Goal: Task Accomplishment & Management: Complete application form

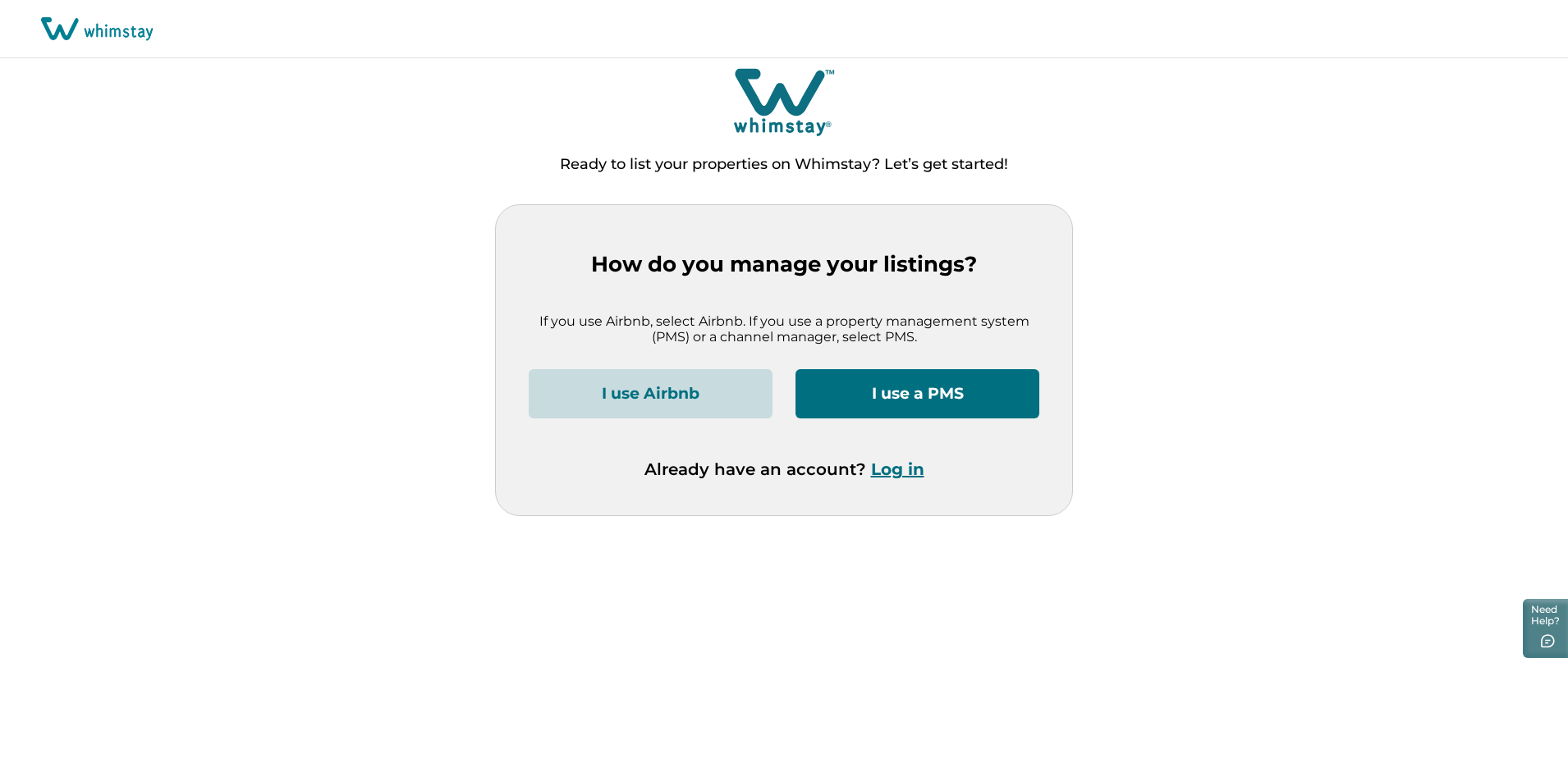
click at [915, 398] on button "I use a PMS" at bounding box center [917, 394] width 244 height 50
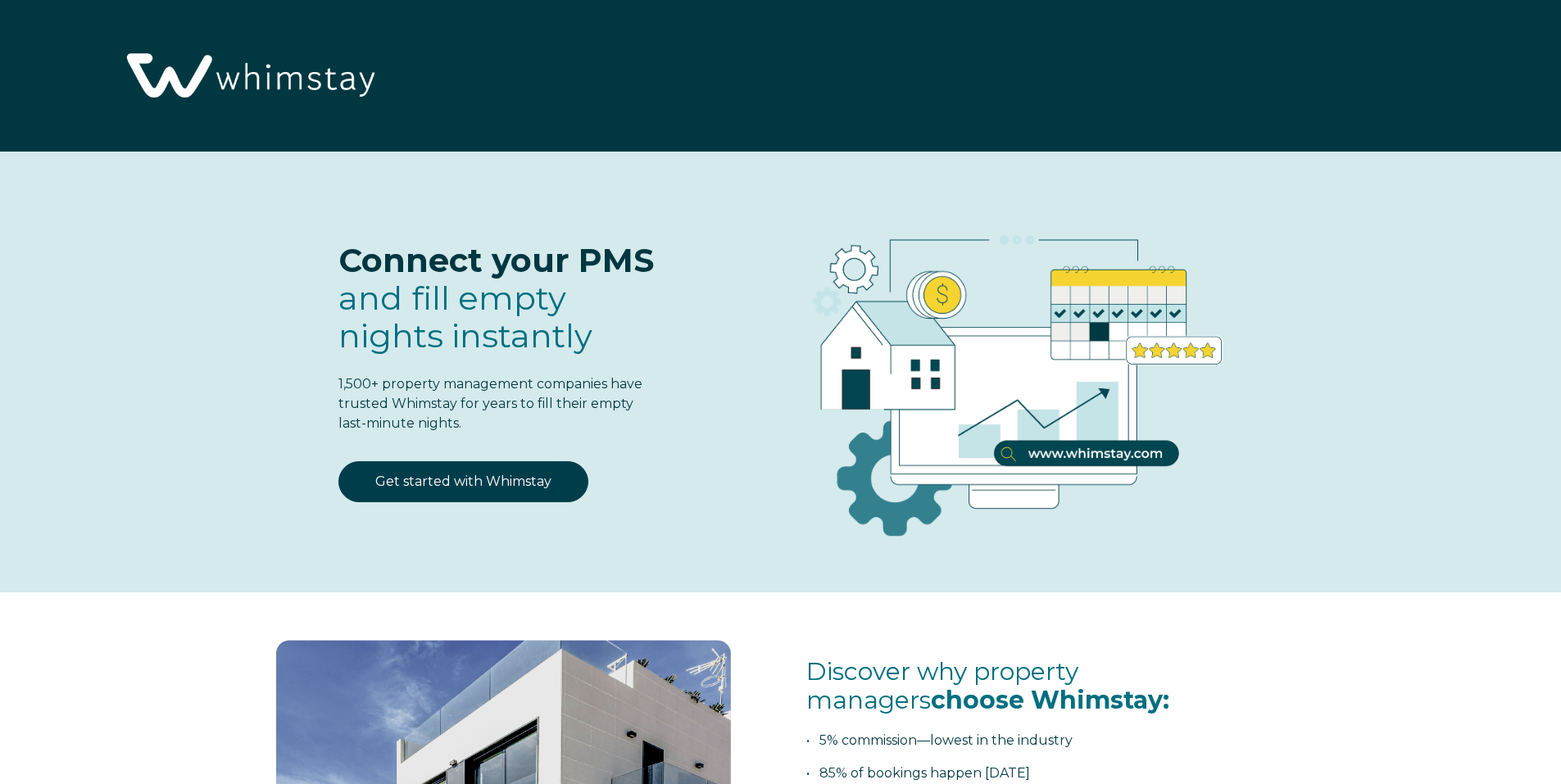
select select "PK"
select select "Standard"
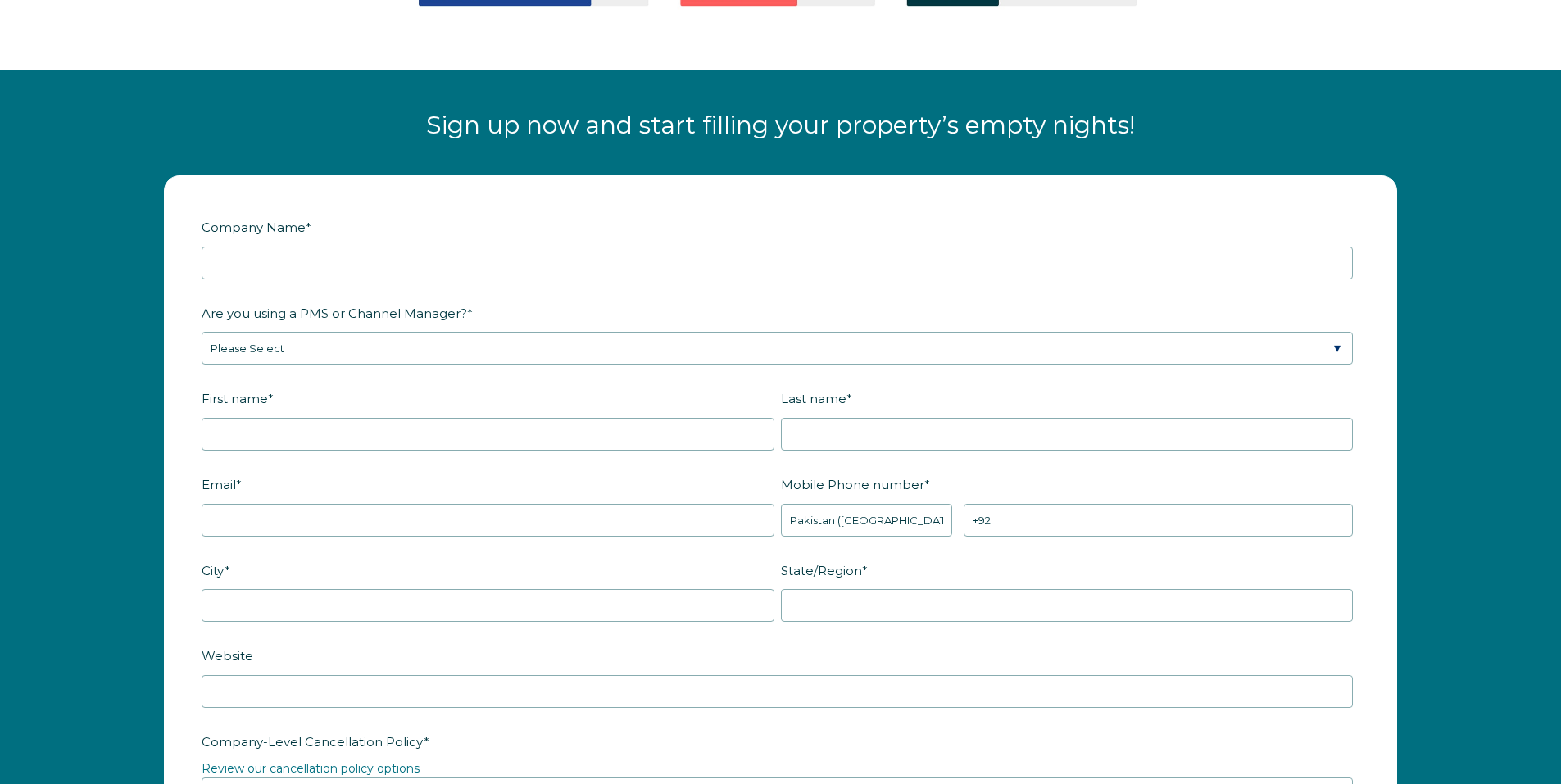
scroll to position [2048, 0]
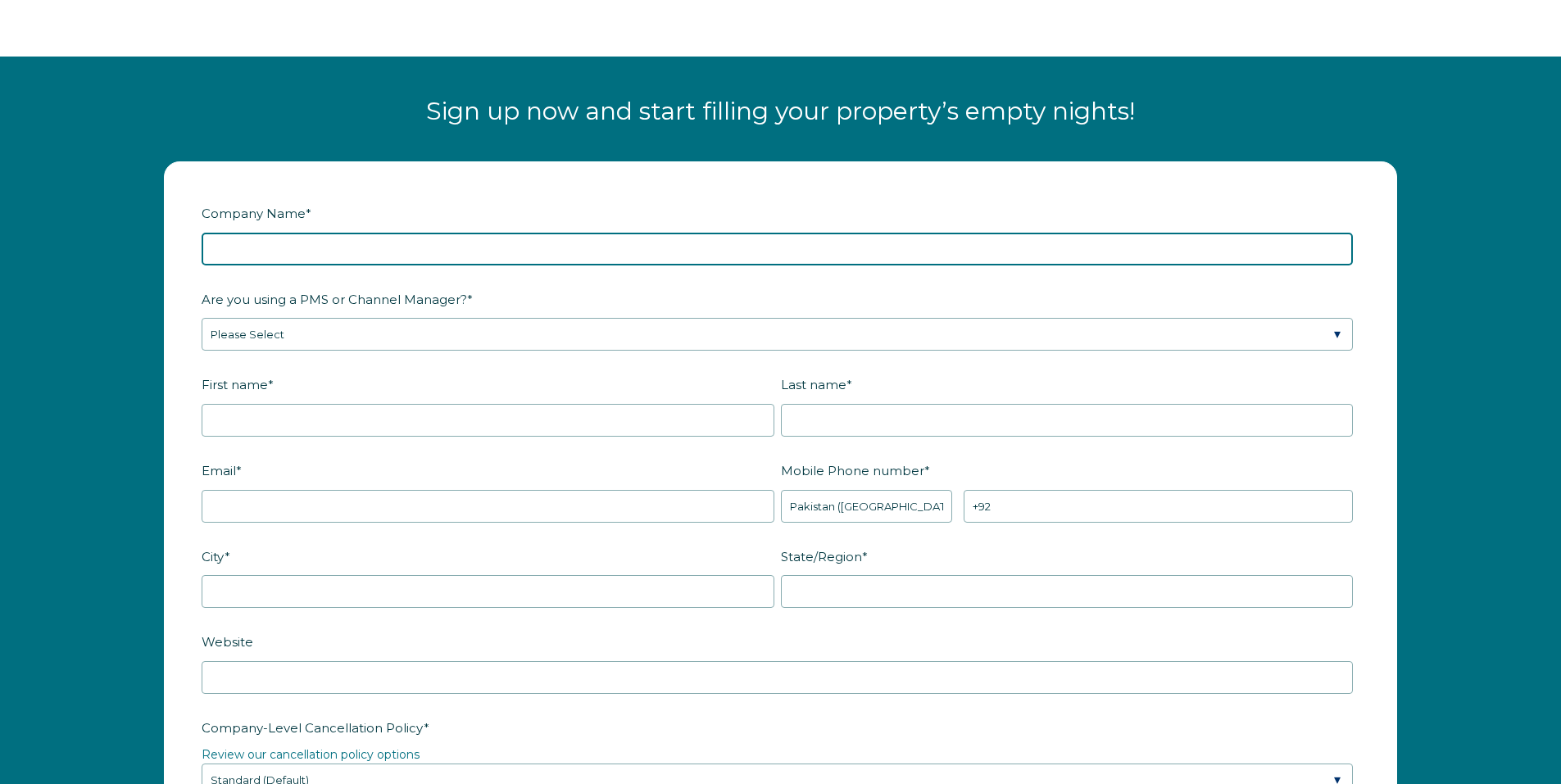
click at [527, 259] on input "Company Name *" at bounding box center [777, 249] width 1151 height 33
type input "<"
type input "m"
type input "Maison Vale Ltd"
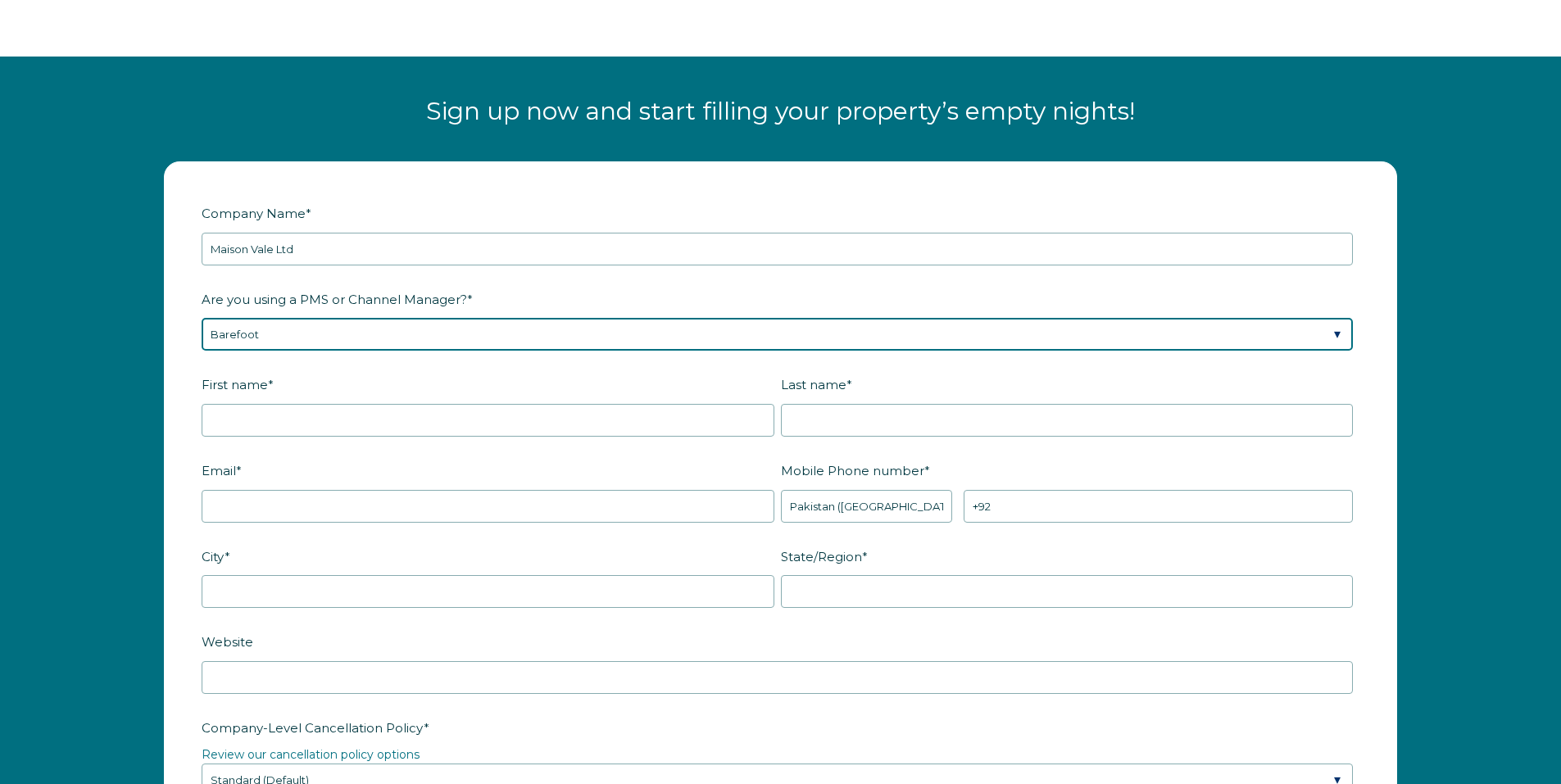
click at [471, 342] on select "Please Select Barefoot BookingPal Boost Brightside CiiRUS Escapia Guesty Hostaw…" at bounding box center [777, 335] width 1151 height 33
select select "Not Listed"
click at [202, 318] on select "Please Select Barefoot BookingPal Boost Brightside CiiRUS Escapia Guesty Hostaw…" at bounding box center [777, 335] width 1151 height 33
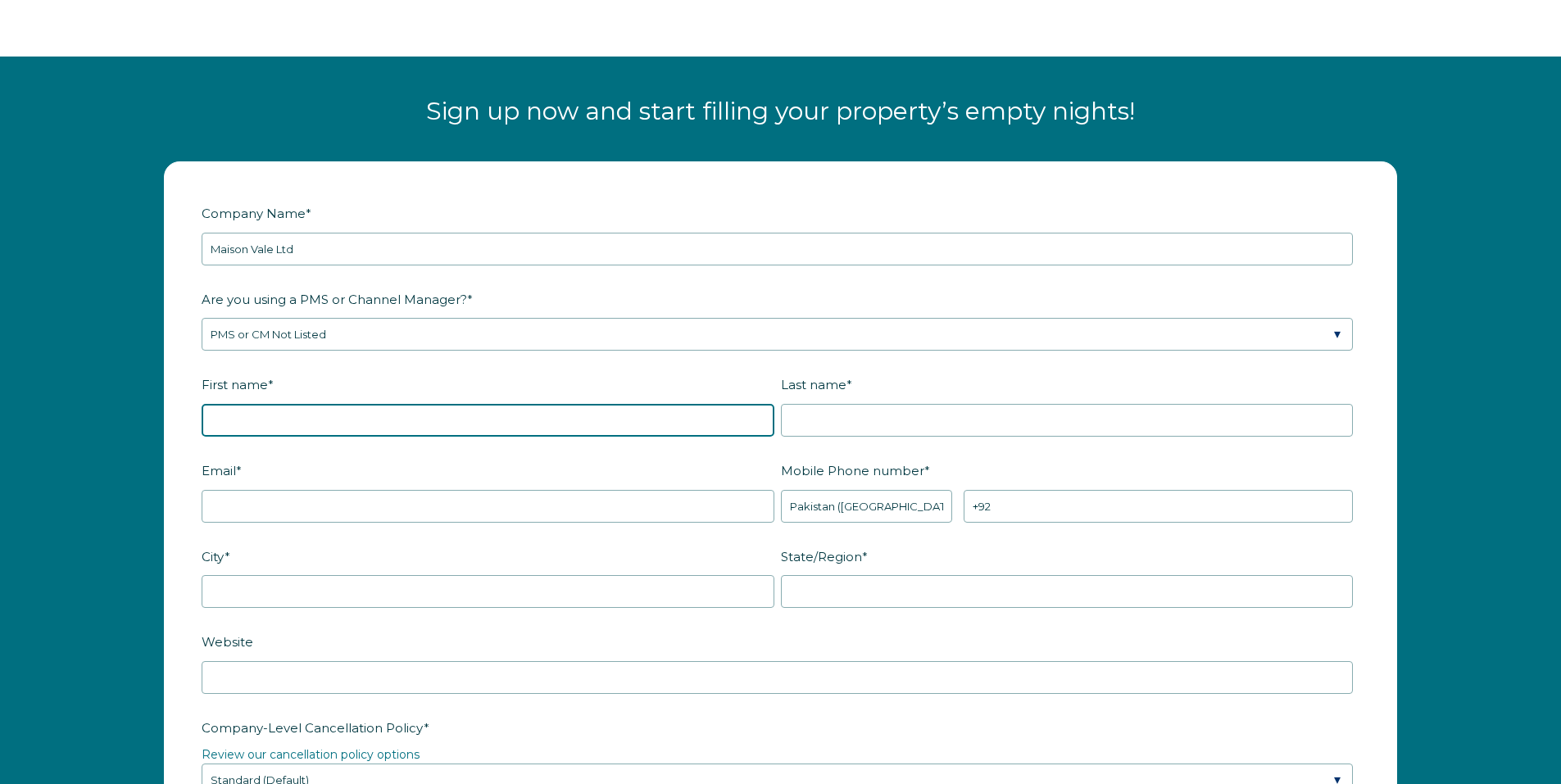
click at [366, 428] on input "First name *" at bounding box center [488, 420] width 572 height 33
type input "m"
type input "Maison"
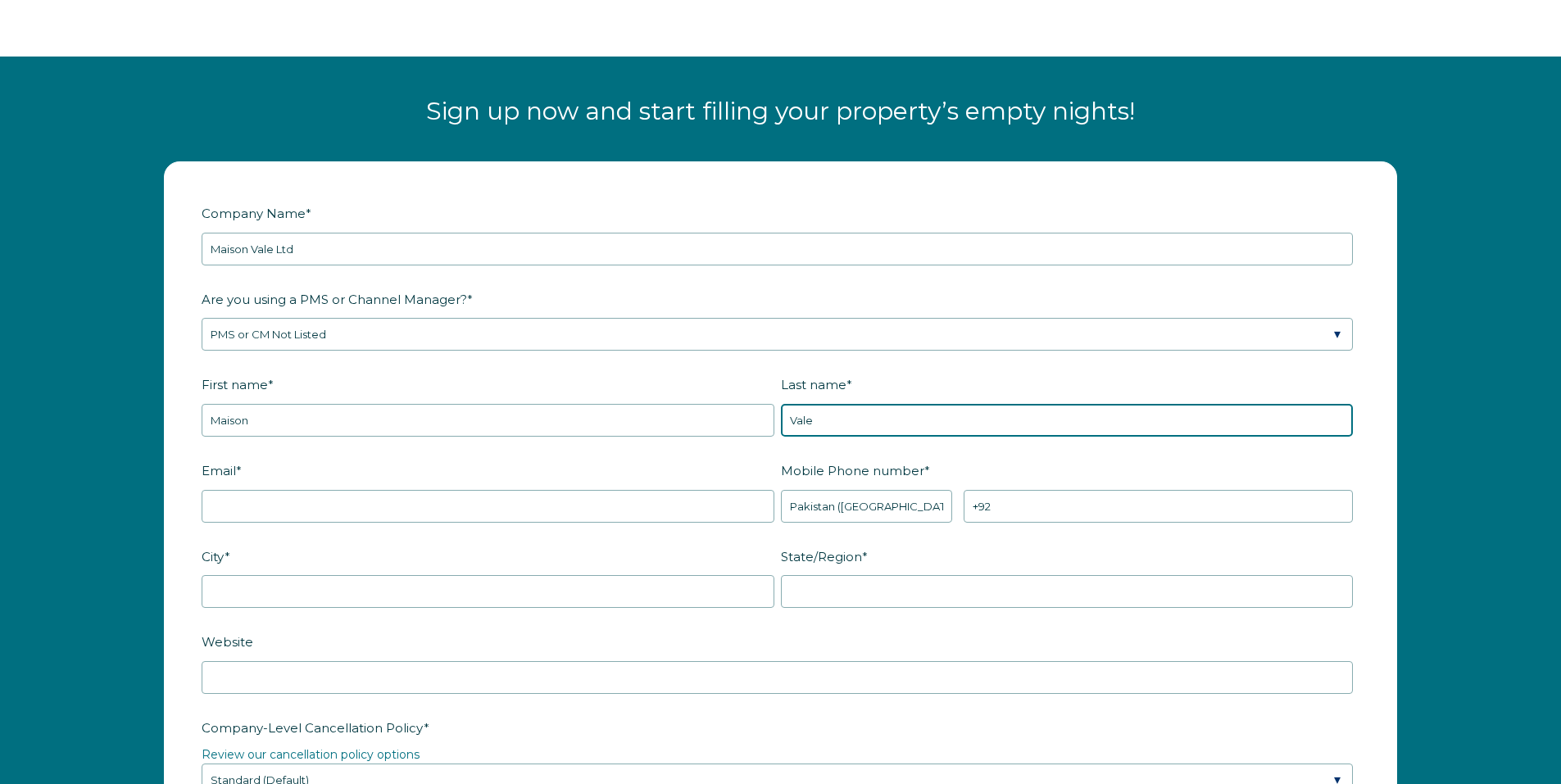
type input "Vale"
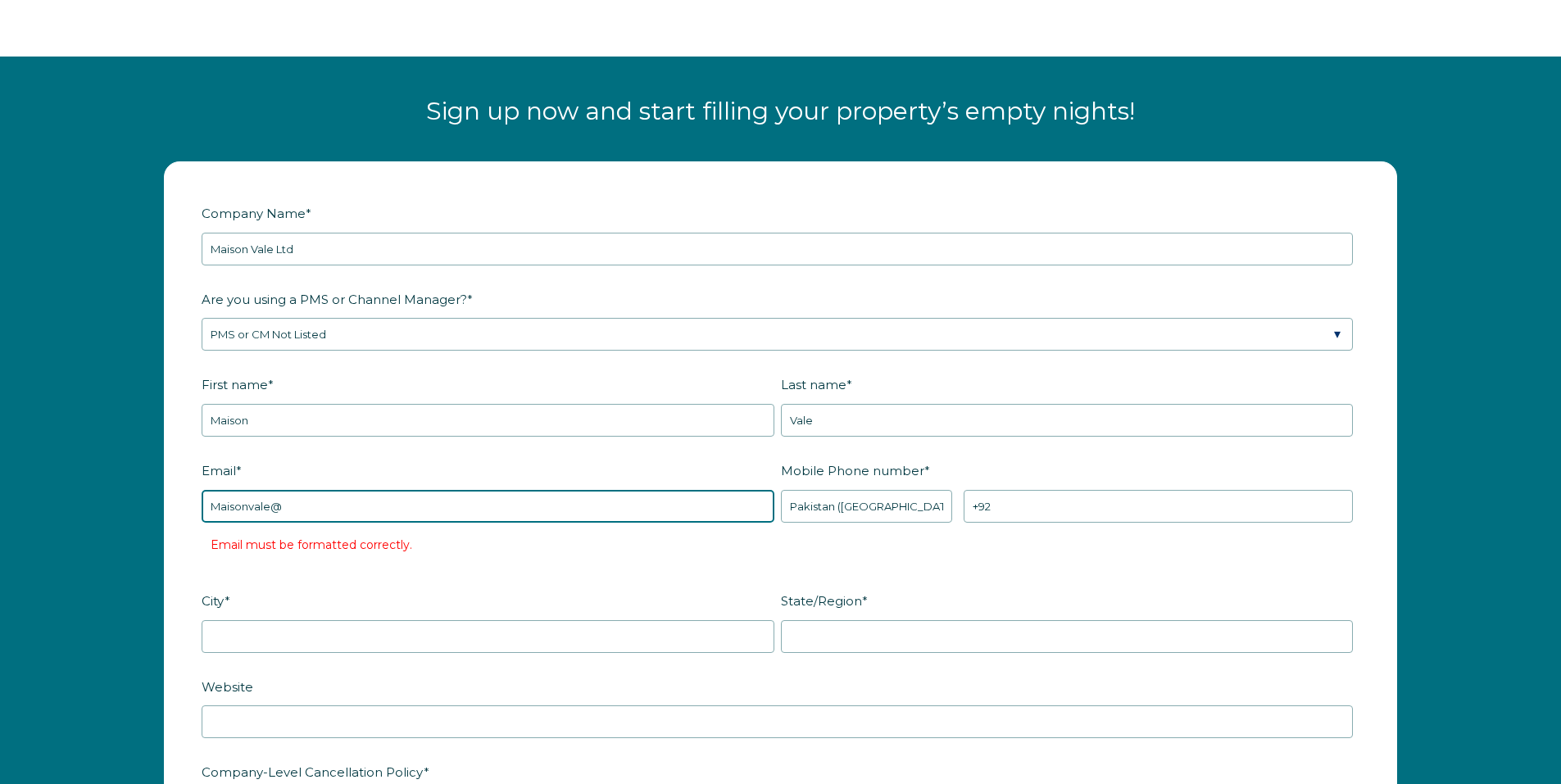
type input "maisonvale@outlook.com"
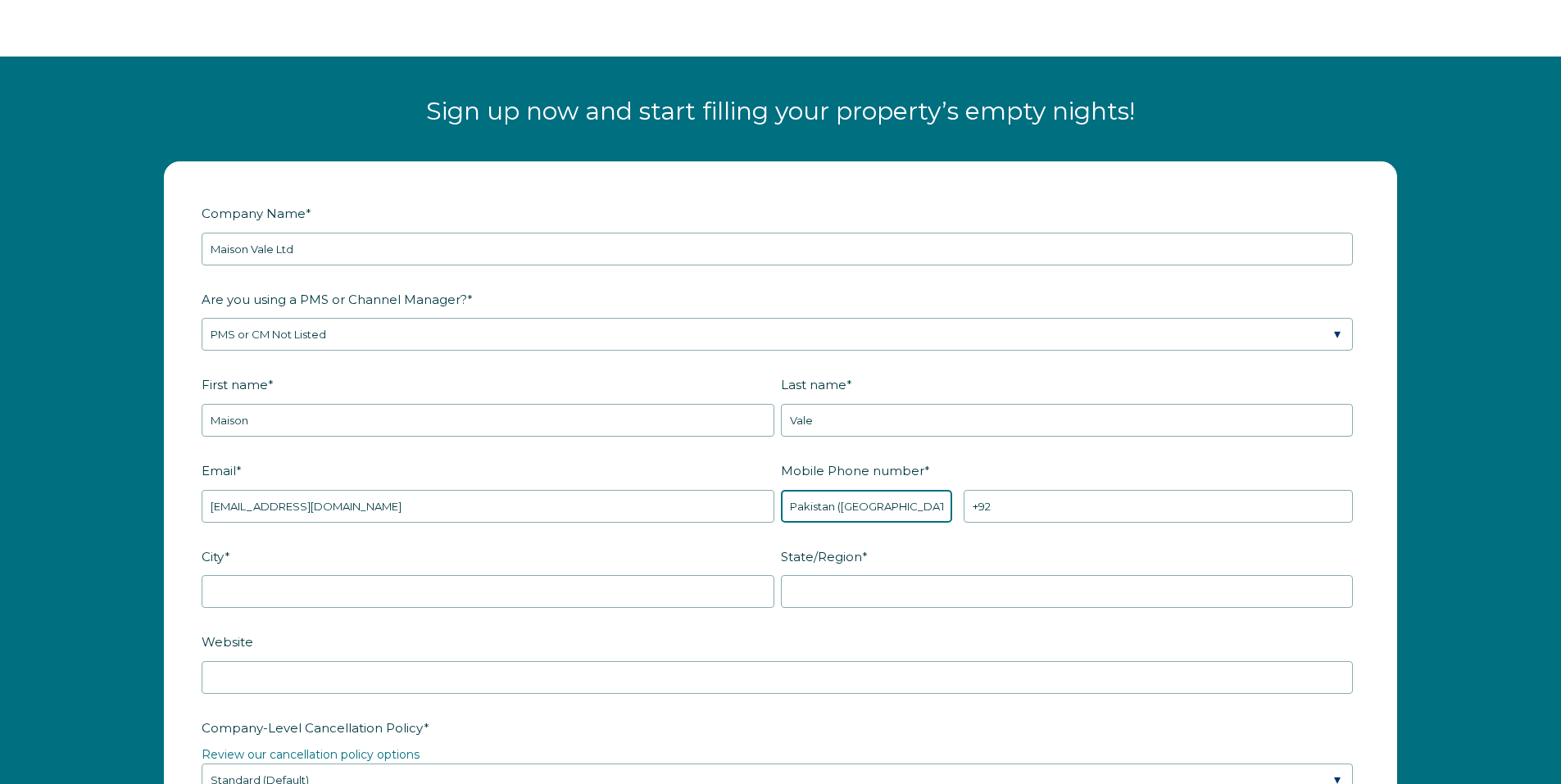
click at [905, 510] on select "* Afghanistan (‫افغانستان‬‎) Albania (Shqipëri) Algeria (‫الجزائر‬‎) American S…" at bounding box center [867, 506] width 172 height 33
select select "GB"
click at [780, 490] on select "* Afghanistan (‫افغانستان‬‎) Albania (Shqipëri) Algeria (‫الجزائر‬‎) American S…" at bounding box center [867, 506] width 172 height 33
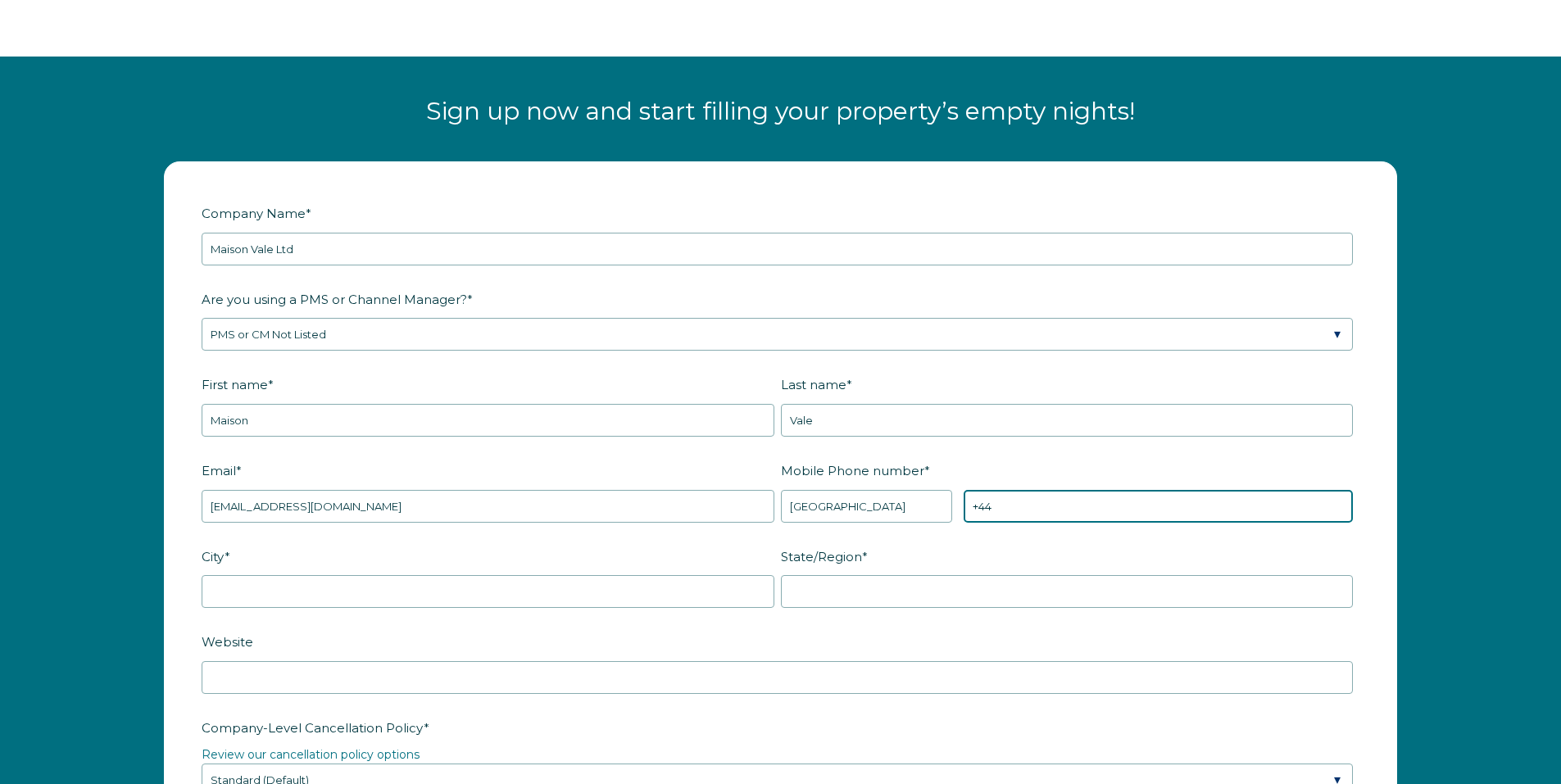
click at [1076, 504] on input "+44" at bounding box center [1157, 506] width 389 height 33
type input "+44 7561106089"
click at [634, 539] on fieldset "Email * maisonvale@outlook.com Mobile Phone number * * Afghanistan (‫افغانستان‬…" at bounding box center [780, 500] width 1157 height 86
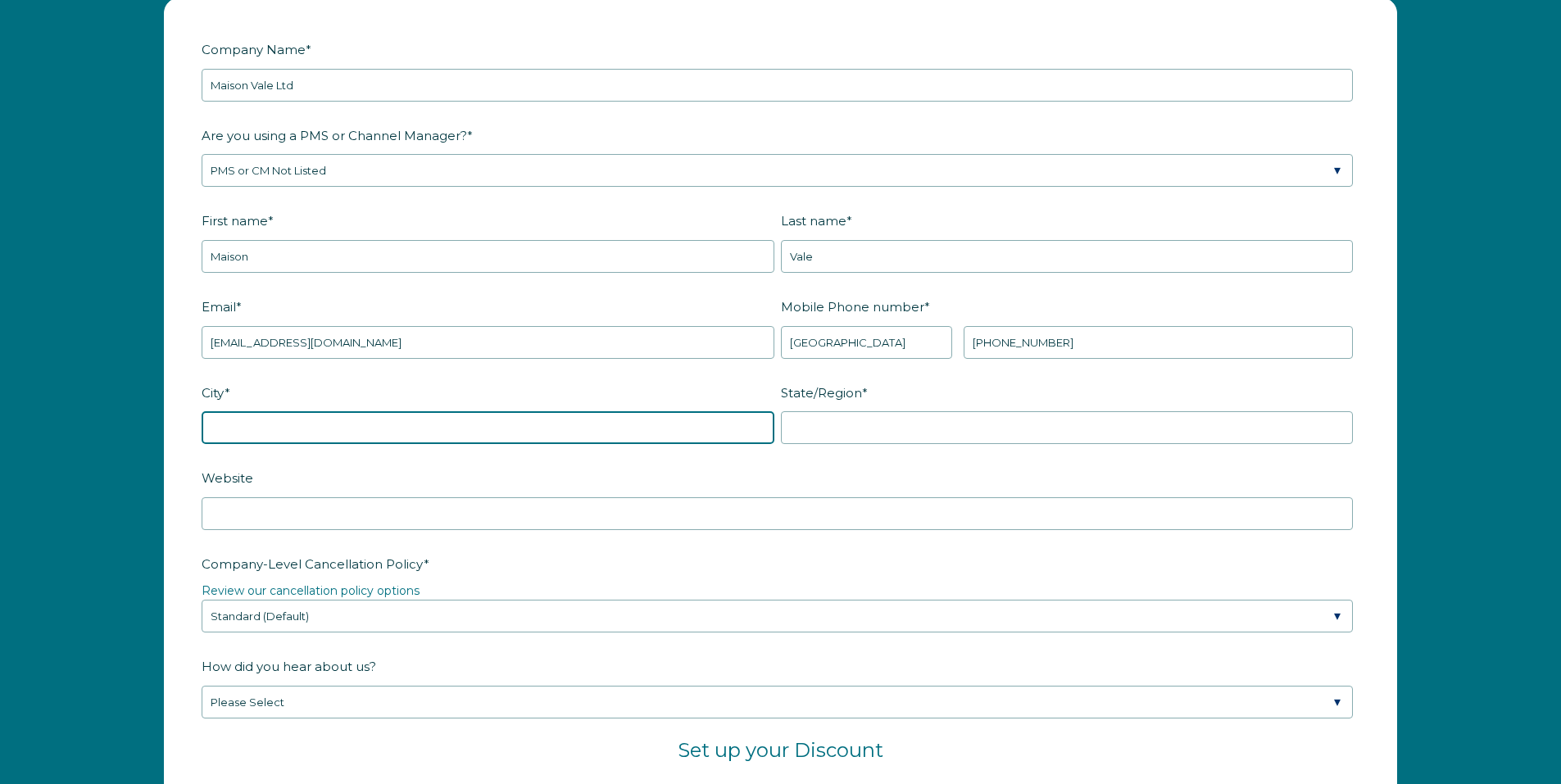
click at [586, 430] on input "City *" at bounding box center [488, 427] width 572 height 33
type input "Lawley"
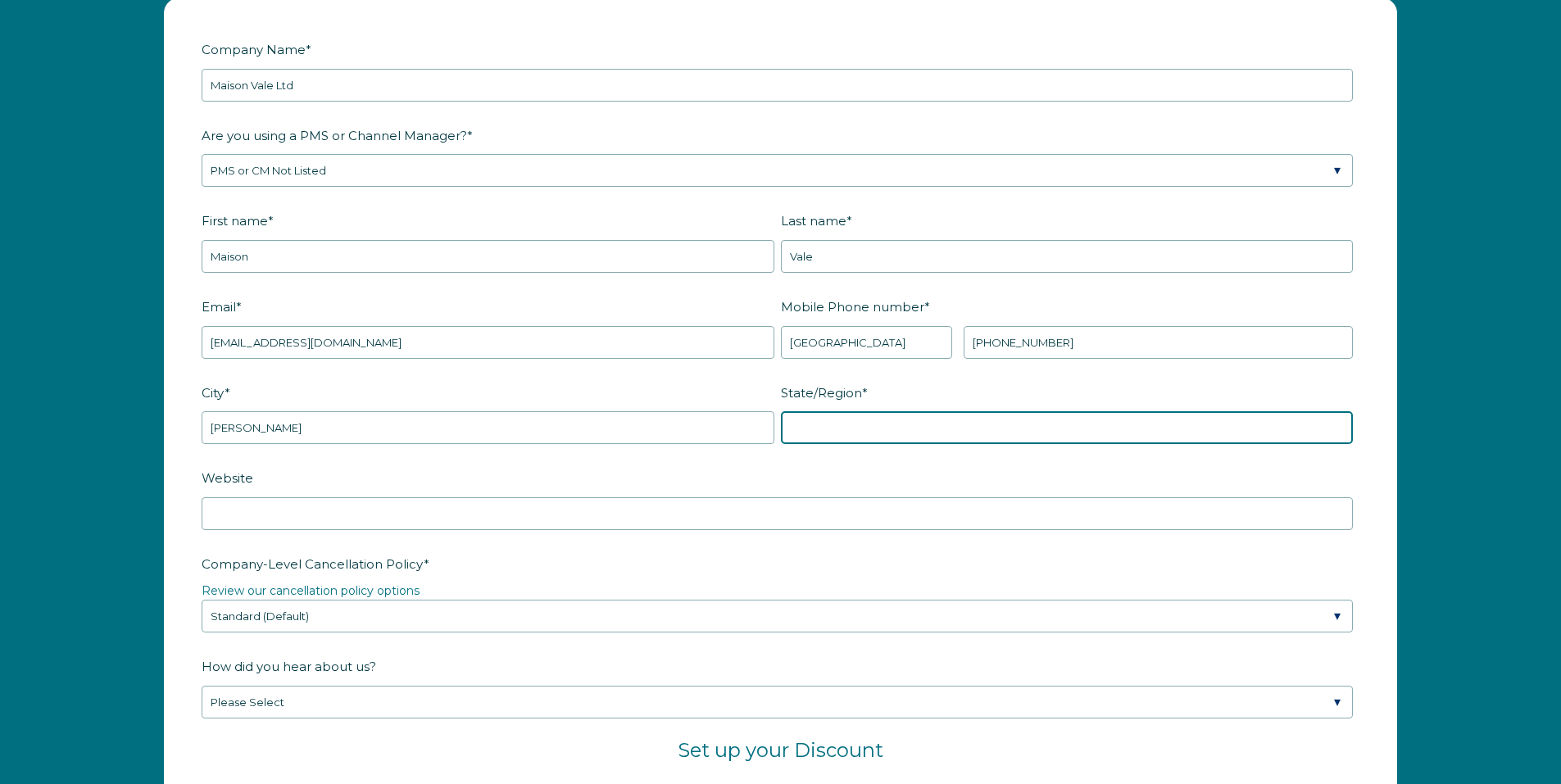
click at [906, 411] on input "State/Region *" at bounding box center [1067, 427] width 572 height 33
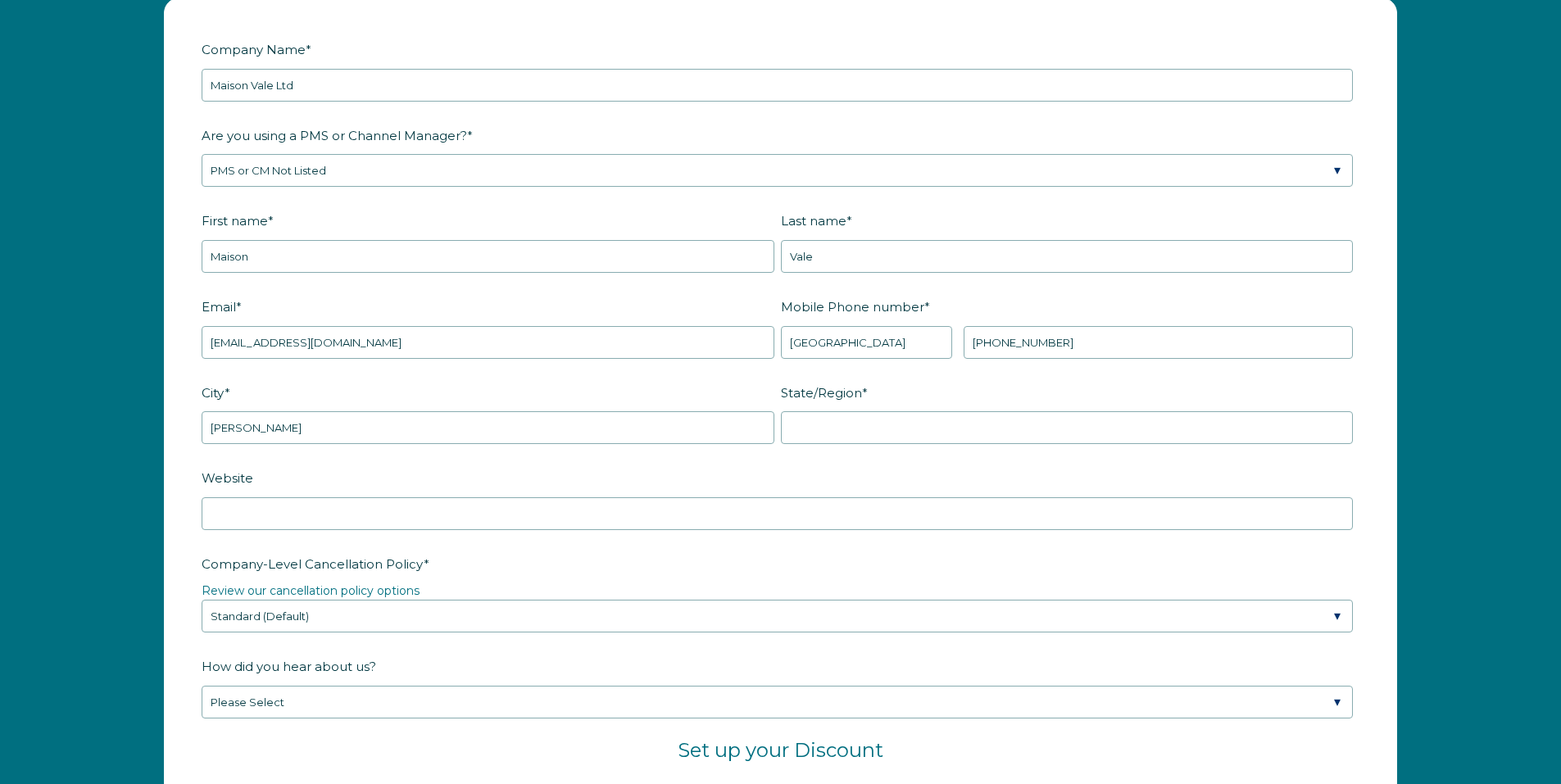
click at [883, 470] on form "Company Name * Maison Vale Ltd Are you using a PMS or Channel Manager? * Please…" at bounding box center [780, 604] width 1232 height 1212
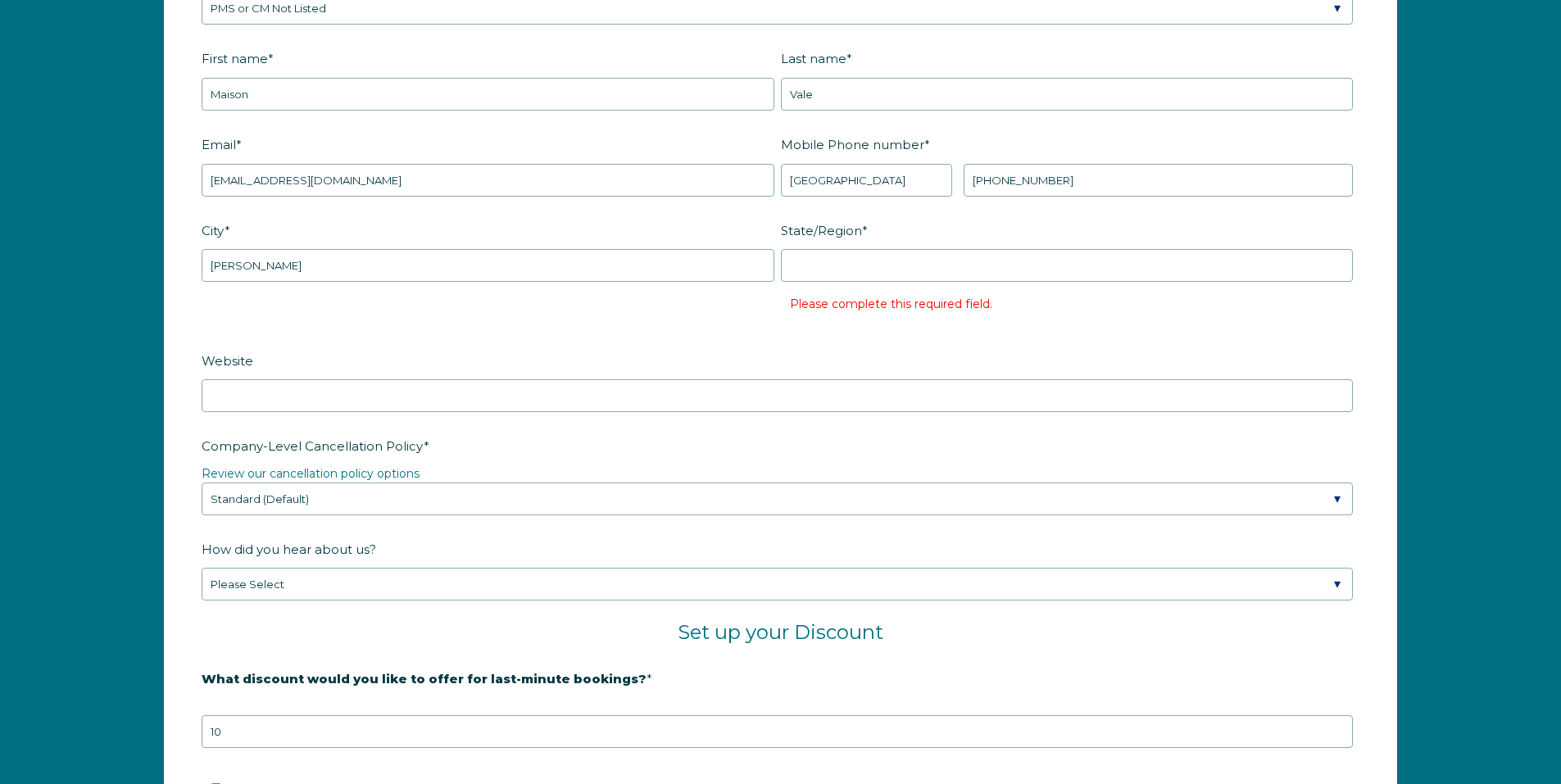
scroll to position [2375, 0]
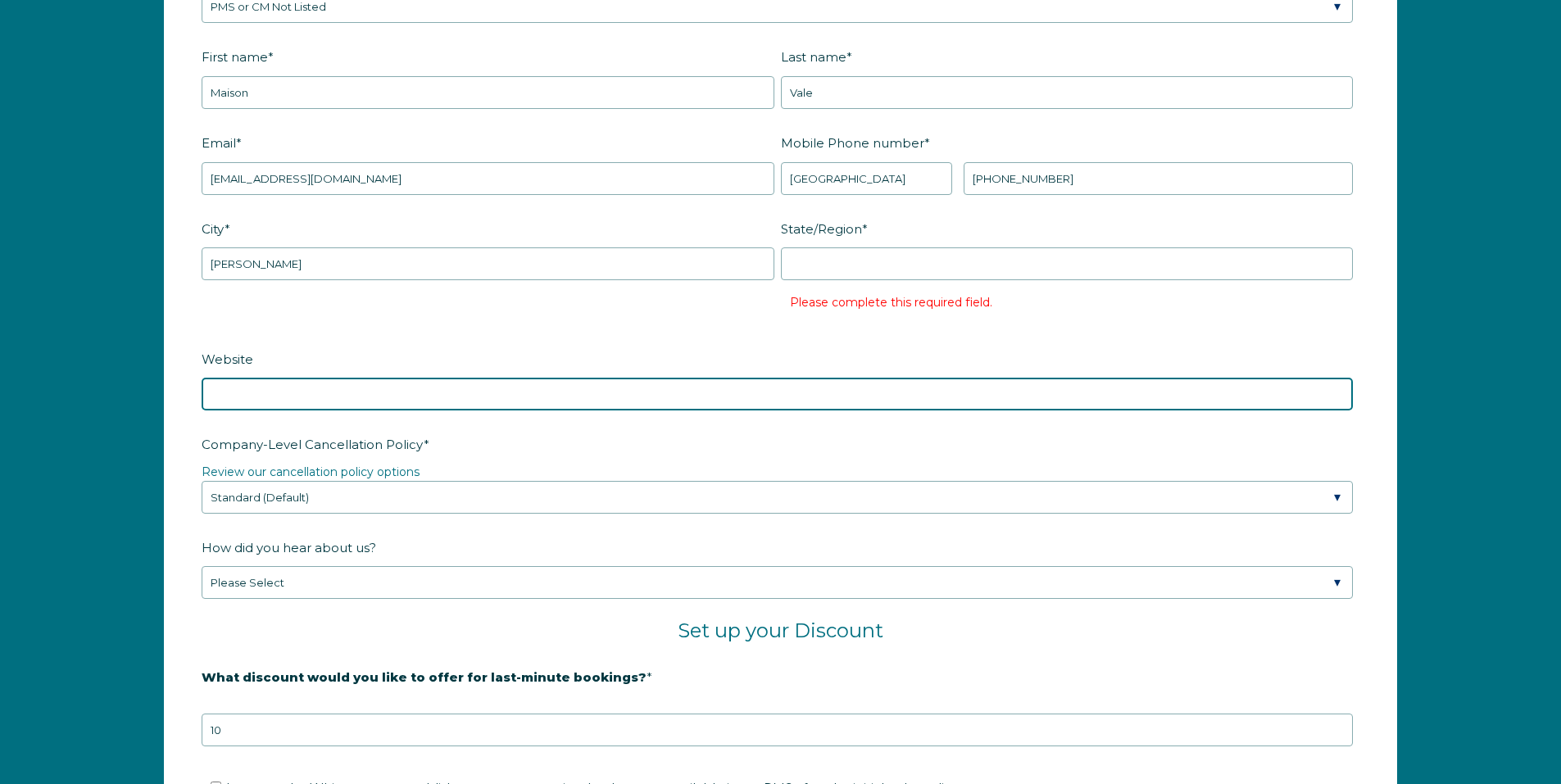
click at [713, 410] on input "Website" at bounding box center [777, 394] width 1151 height 33
click at [488, 395] on input "Website" at bounding box center [777, 394] width 1151 height 33
paste input "https://www.investapro.co.uk/"
type input "https://www.investapro.co.uk/"
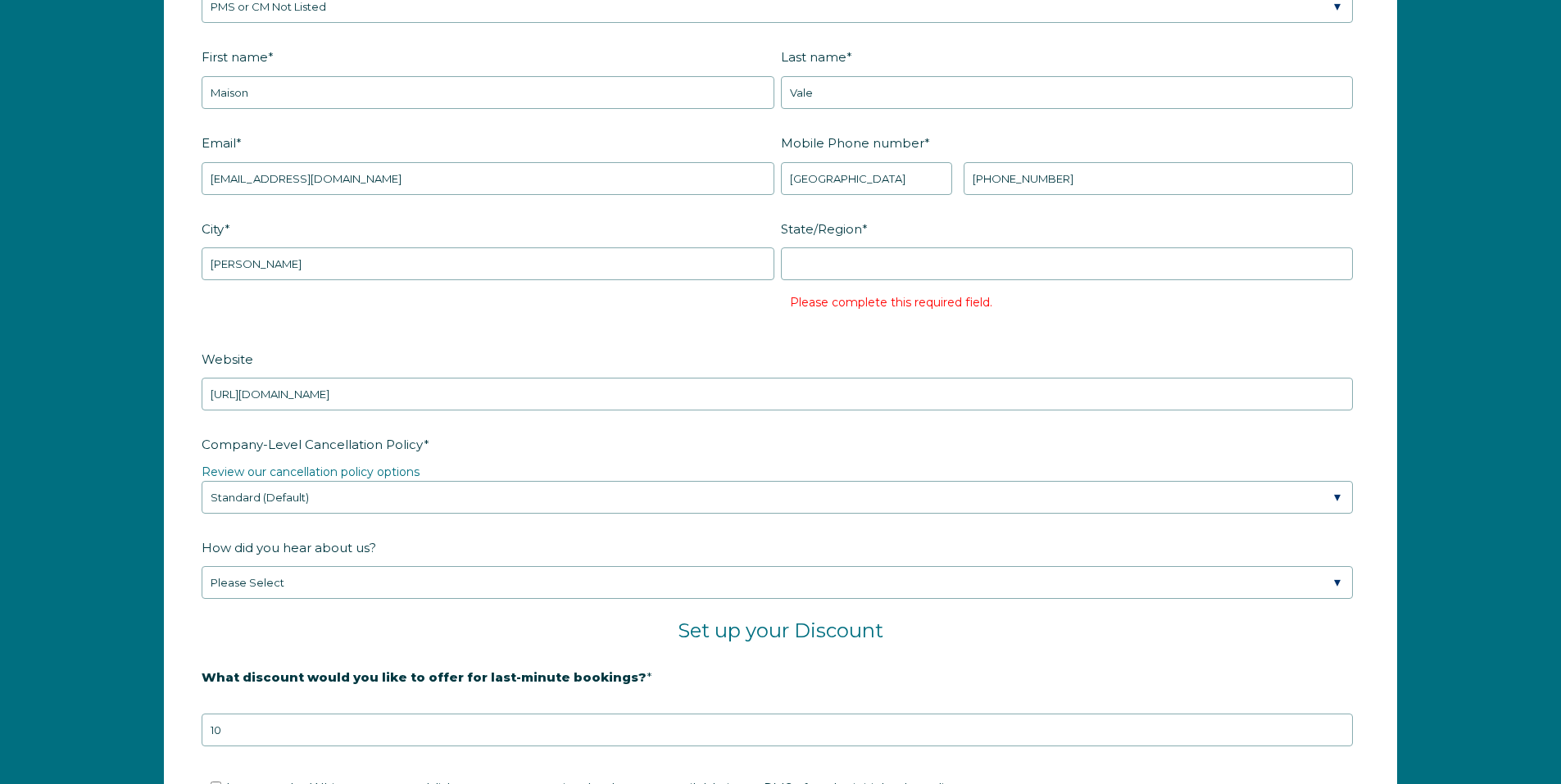
click at [583, 447] on label "Company-Level Cancellation Policy *" at bounding box center [780, 444] width 1157 height 28
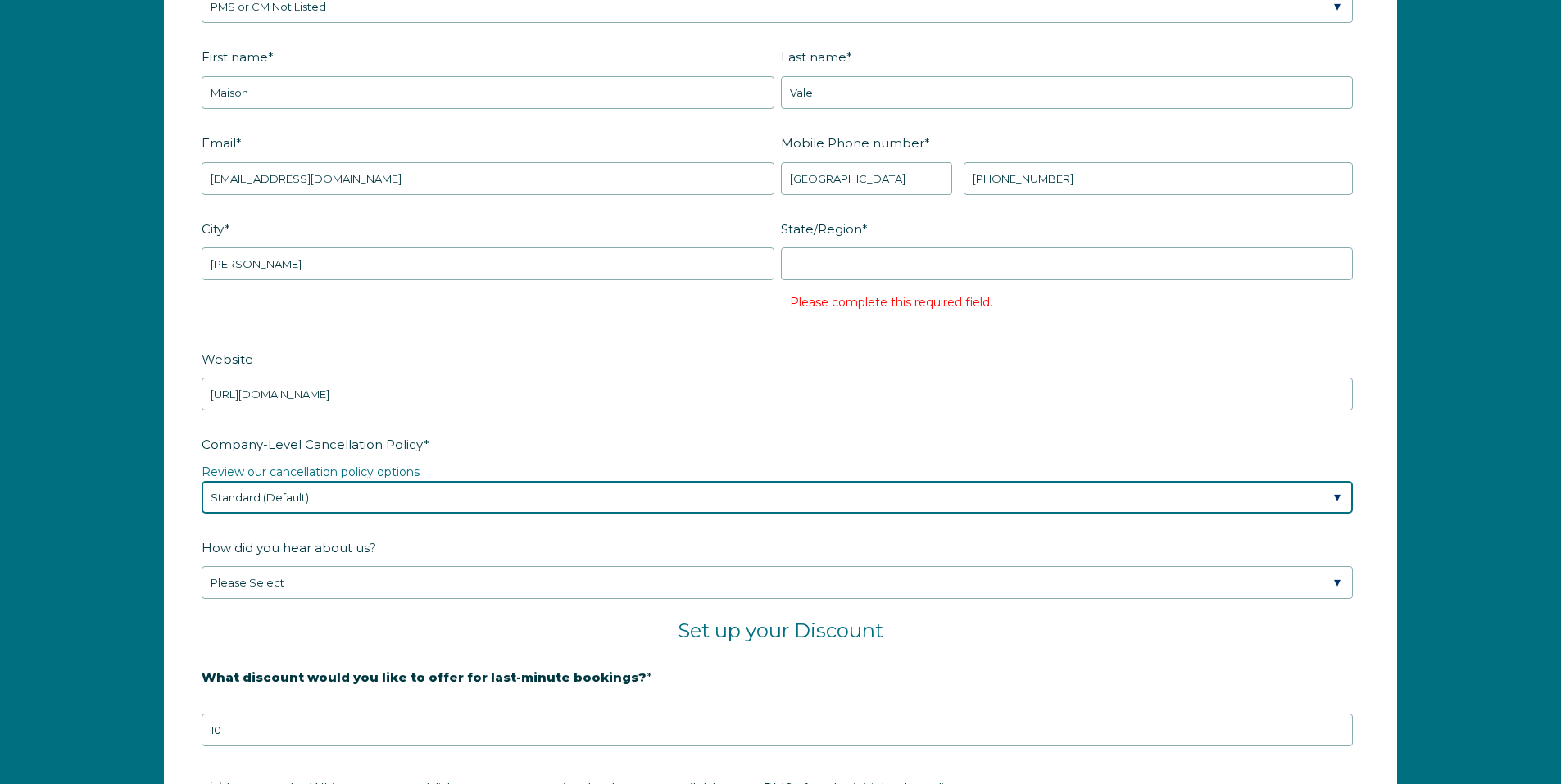
click at [583, 480] on select "Please Select Partial Standard (Default) Moderate Strict" at bounding box center [777, 497] width 1151 height 33
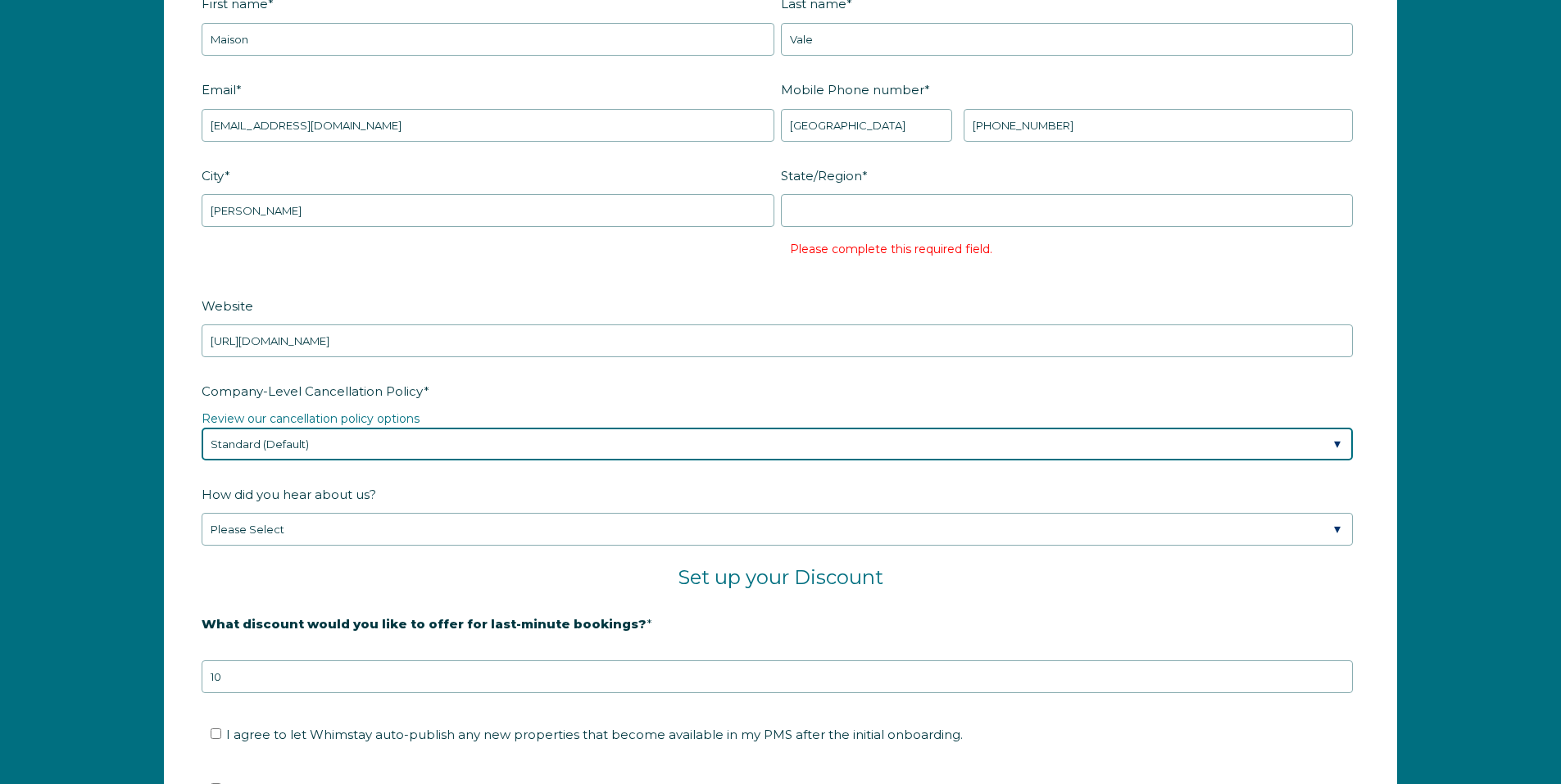
scroll to position [2457, 0]
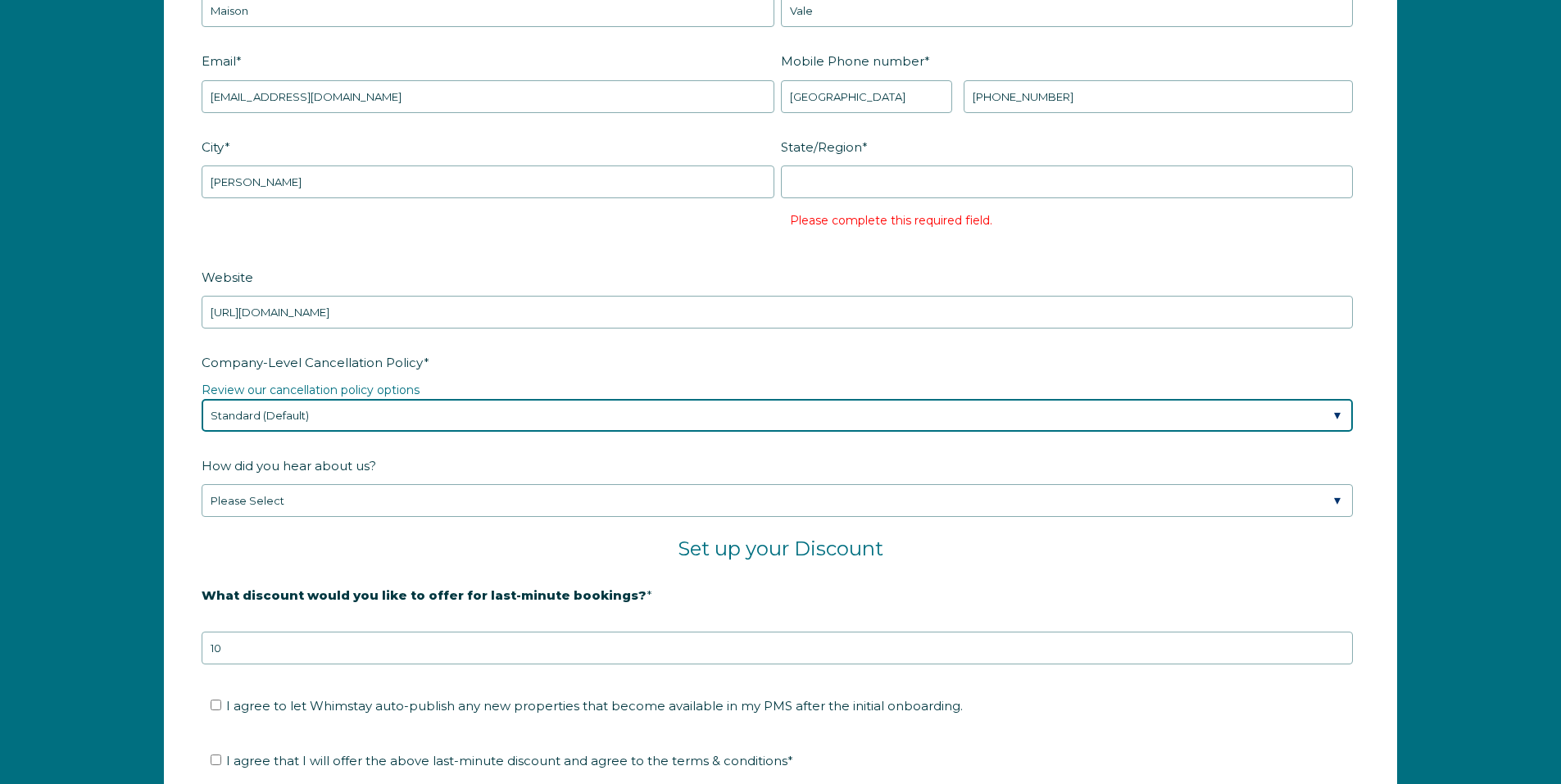
click at [514, 419] on select "Please Select Partial Standard (Default) Moderate Strict" at bounding box center [777, 415] width 1151 height 33
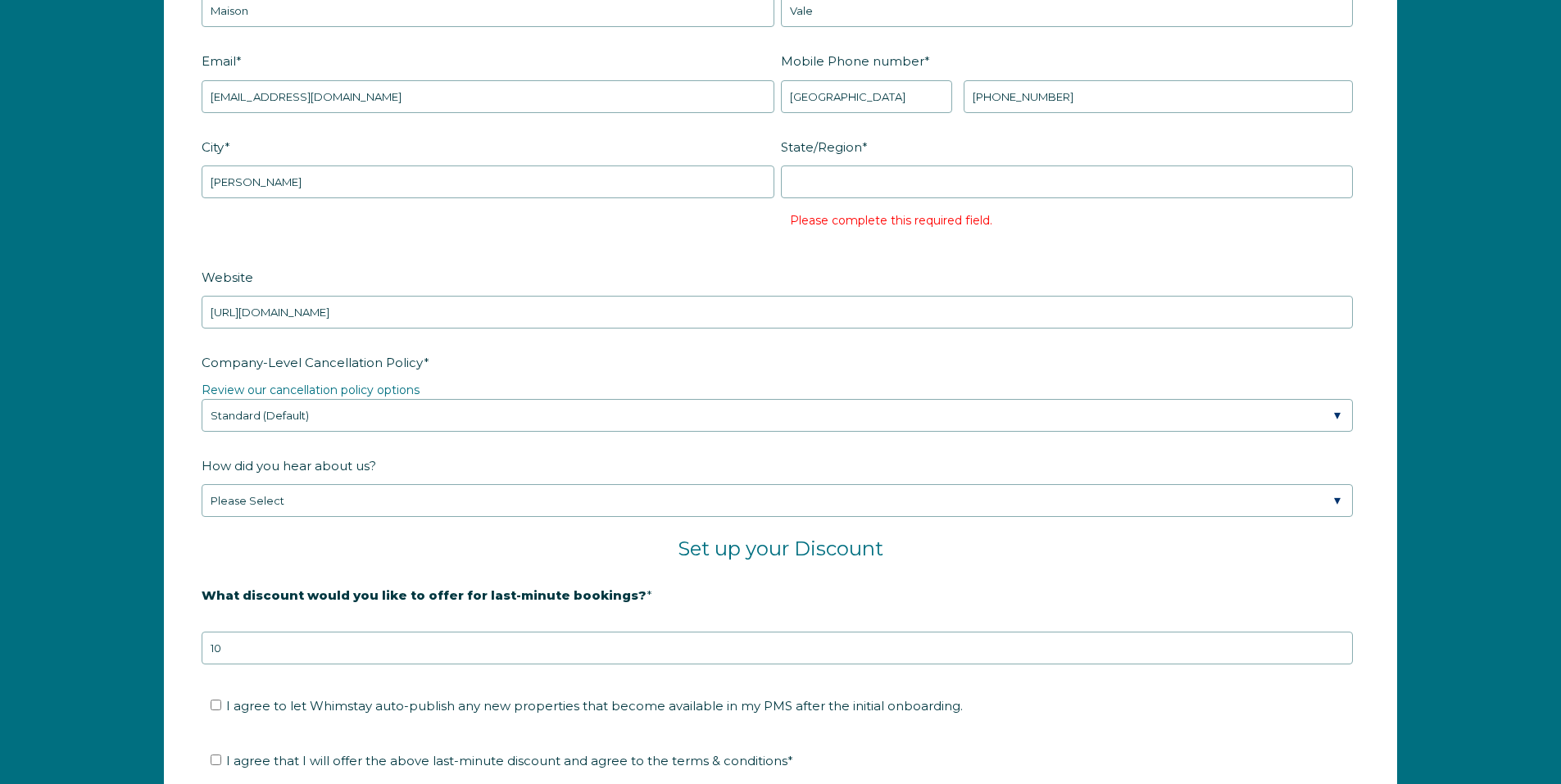
click at [662, 367] on label "Company-Level Cancellation Policy *" at bounding box center [780, 362] width 1157 height 28
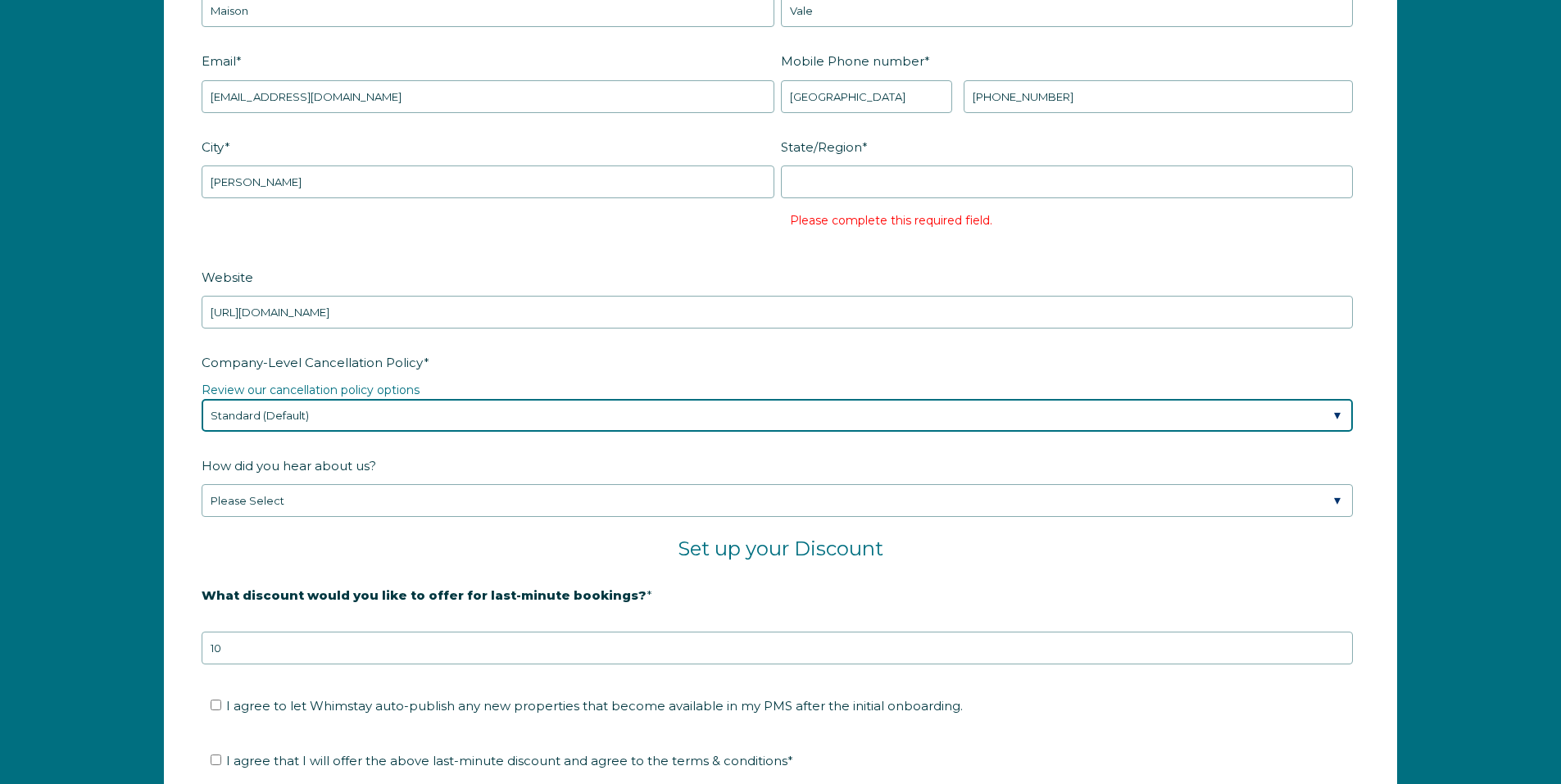
click at [662, 399] on select "Please Select Partial Standard (Default) Moderate Strict" at bounding box center [777, 415] width 1151 height 33
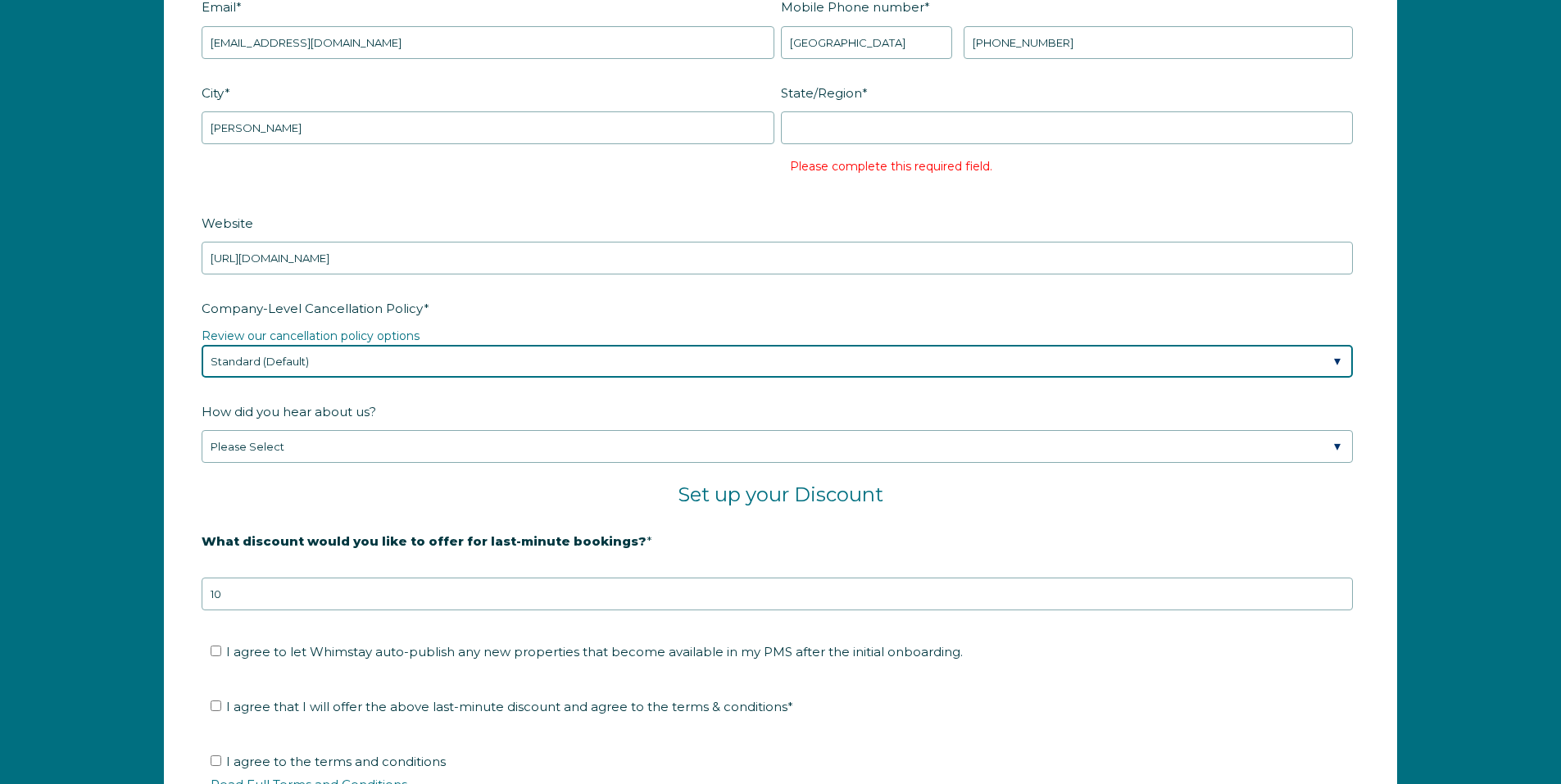
scroll to position [2539, 0]
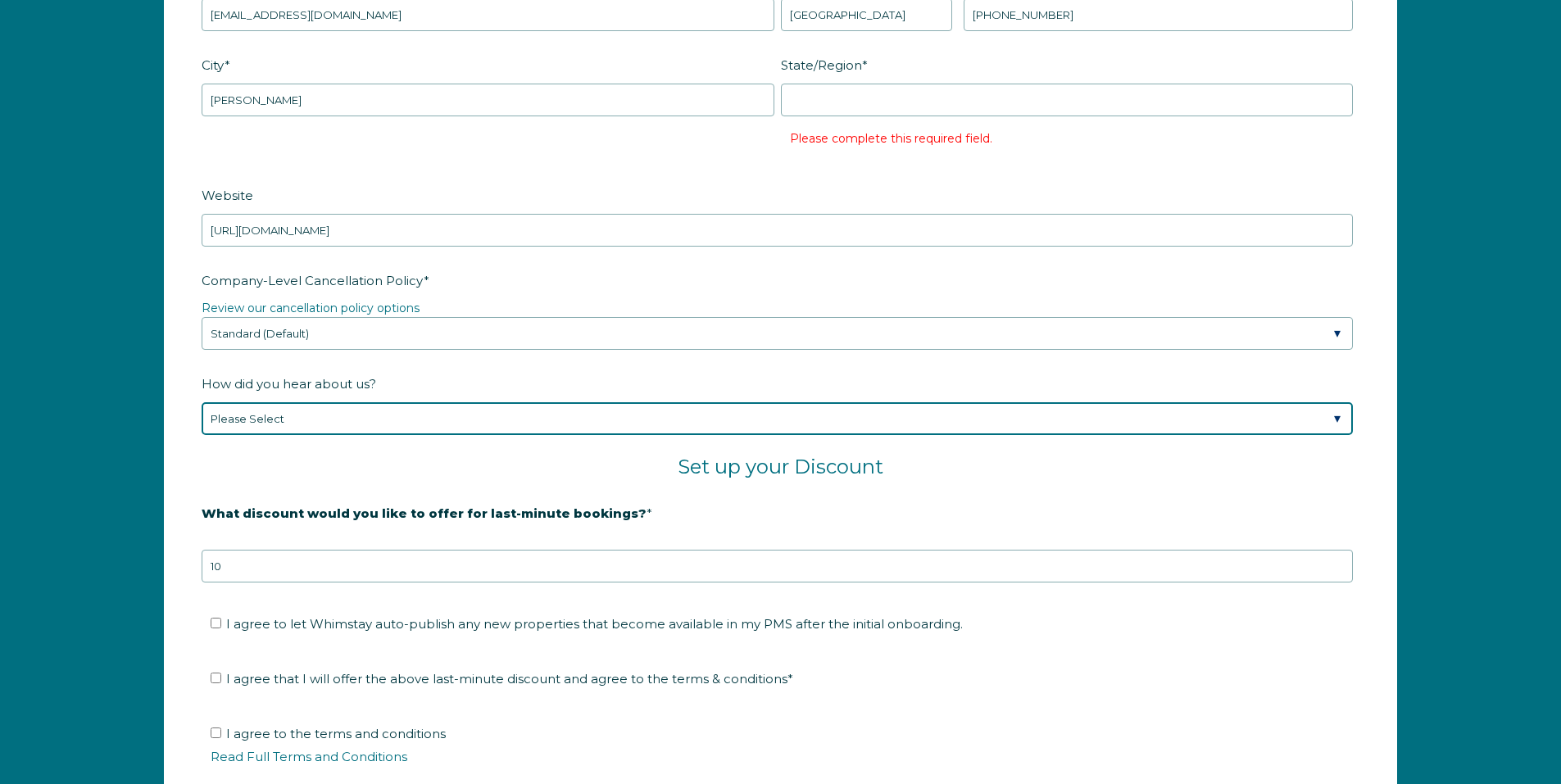
click at [488, 413] on select "Please Select Found Whimstay through a Google search Spoke to a Whimstay salesp…" at bounding box center [777, 419] width 1151 height 33
select select "Google Search"
click at [202, 403] on select "Please Select Found Whimstay through a Google search Spoke to a Whimstay salesp…" at bounding box center [777, 419] width 1151 height 33
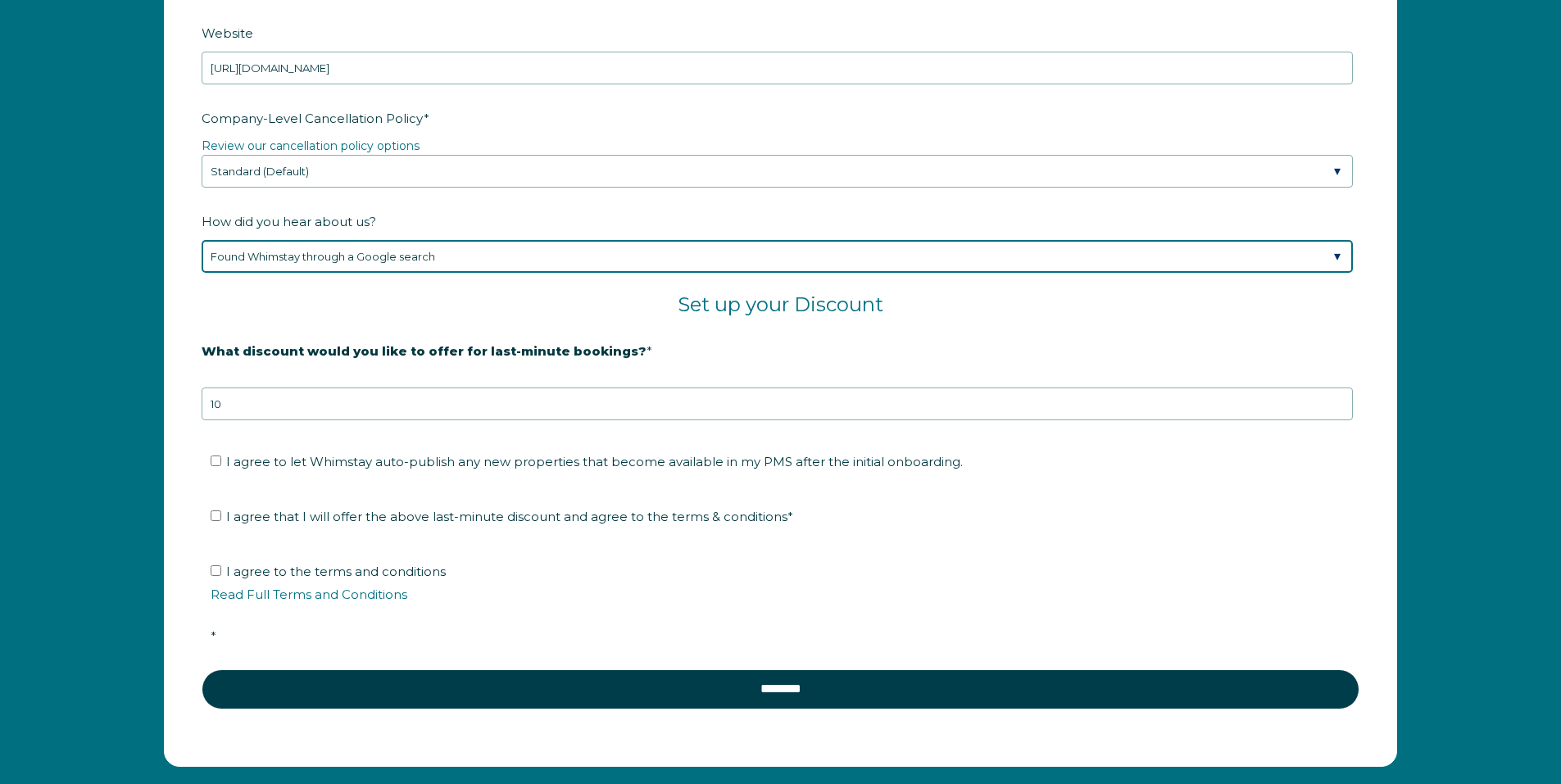
scroll to position [2703, 0]
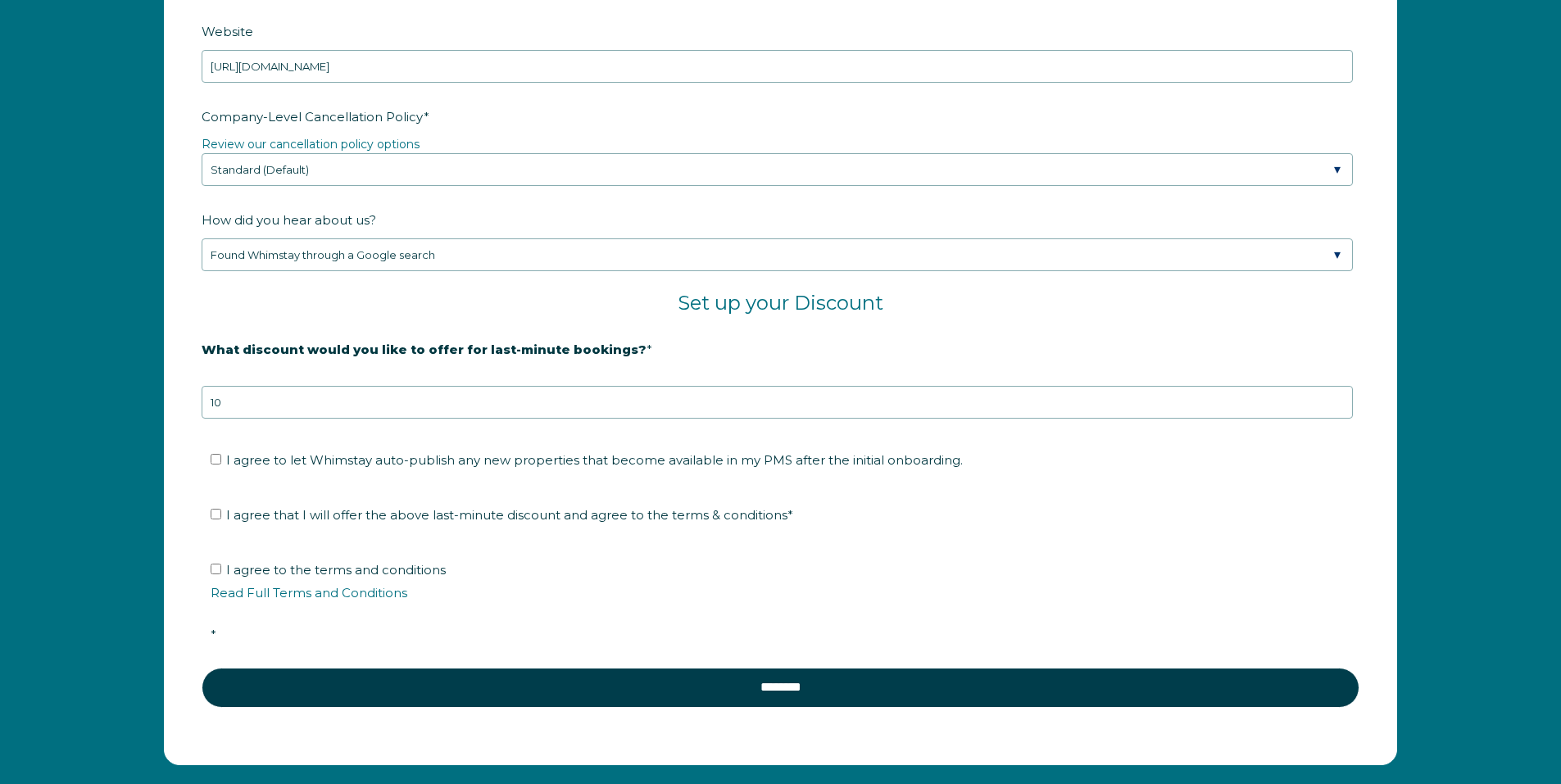
click at [288, 457] on span "I agree to let Whimstay auto-publish any new properties that become available i…" at bounding box center [594, 459] width 736 height 16
click at [221, 457] on input "I agree to let Whimstay auto-publish any new properties that become available i…" at bounding box center [216, 459] width 11 height 11
checkbox input "true"
click at [314, 520] on span "I agree that I will offer the above last-minute discount and agree to the terms…" at bounding box center [510, 514] width 567 height 16
click at [221, 519] on input "I agree that I will offer the above last-minute discount and agree to the terms…" at bounding box center [216, 514] width 11 height 11
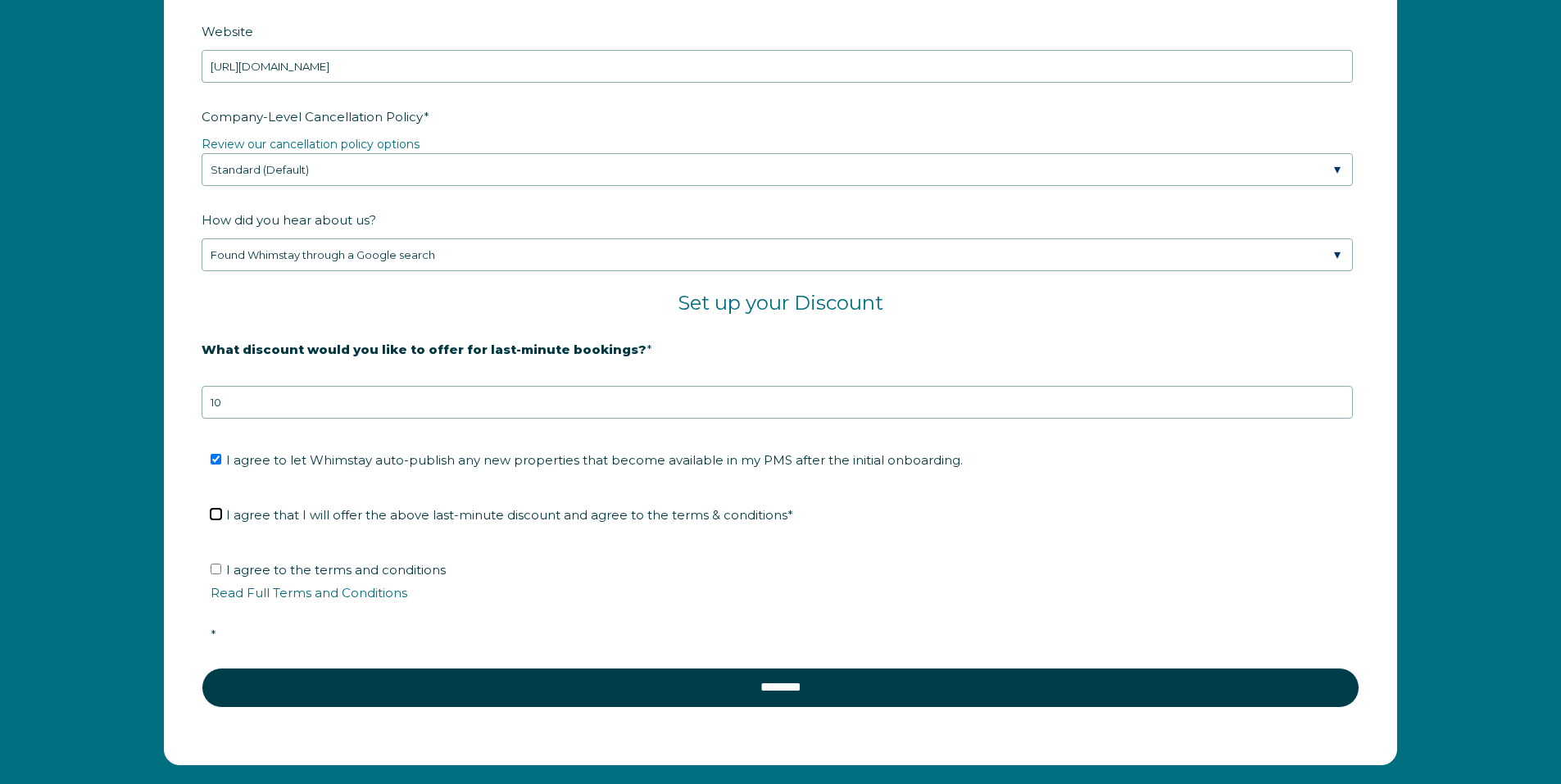
checkbox input "true"
click at [293, 567] on span "I agree to the terms and conditions Read Full Terms and Conditions *" at bounding box center [786, 602] width 1151 height 81
click at [221, 567] on input "I agree to the terms and conditions Read Full Terms and Conditions *" at bounding box center [216, 569] width 11 height 11
checkbox input "true"
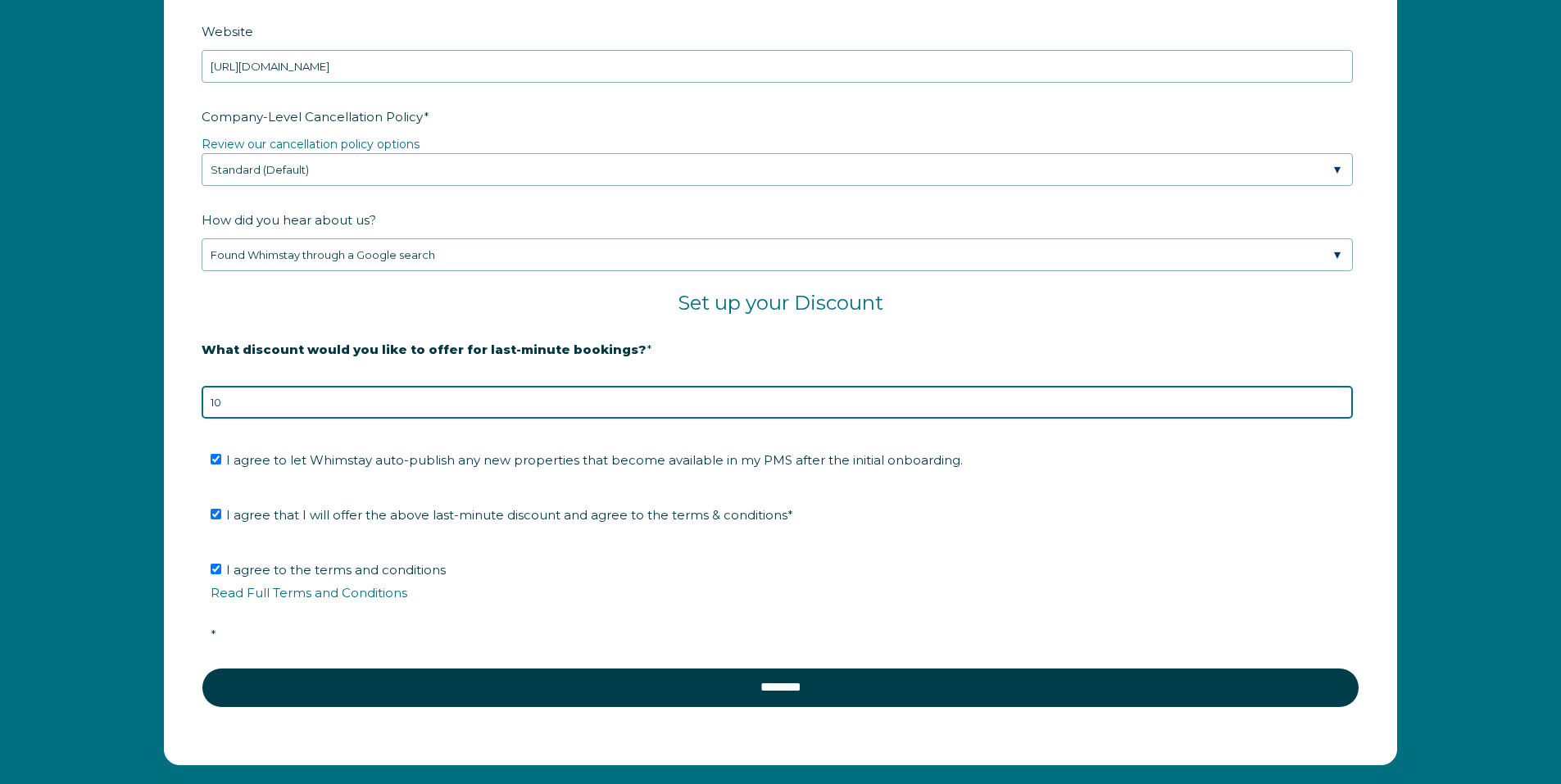
click at [333, 395] on input "10" at bounding box center [777, 403] width 1151 height 33
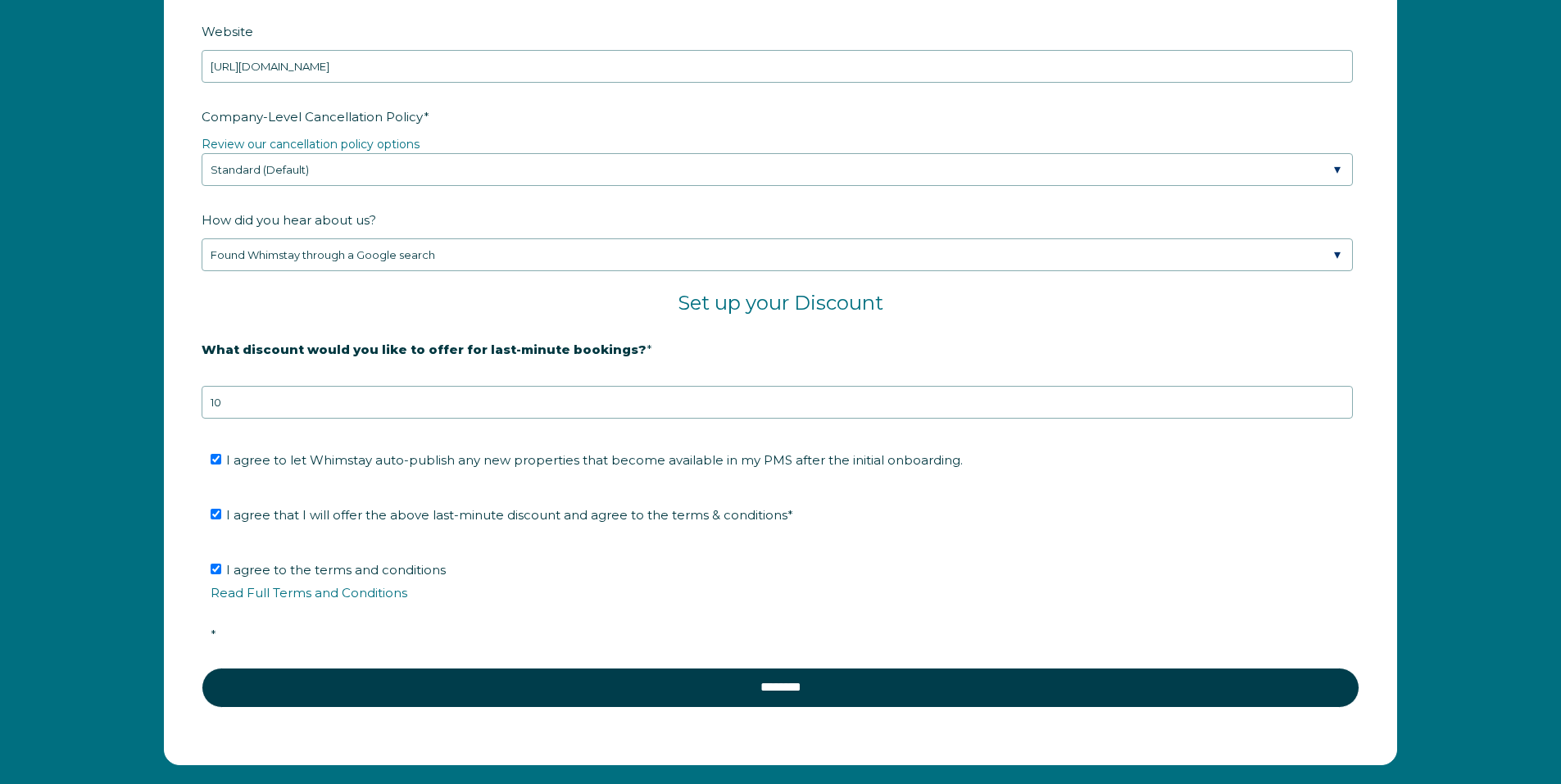
click at [416, 352] on strong "What discount would you like to offer for last-minute bookings?" at bounding box center [424, 348] width 445 height 16
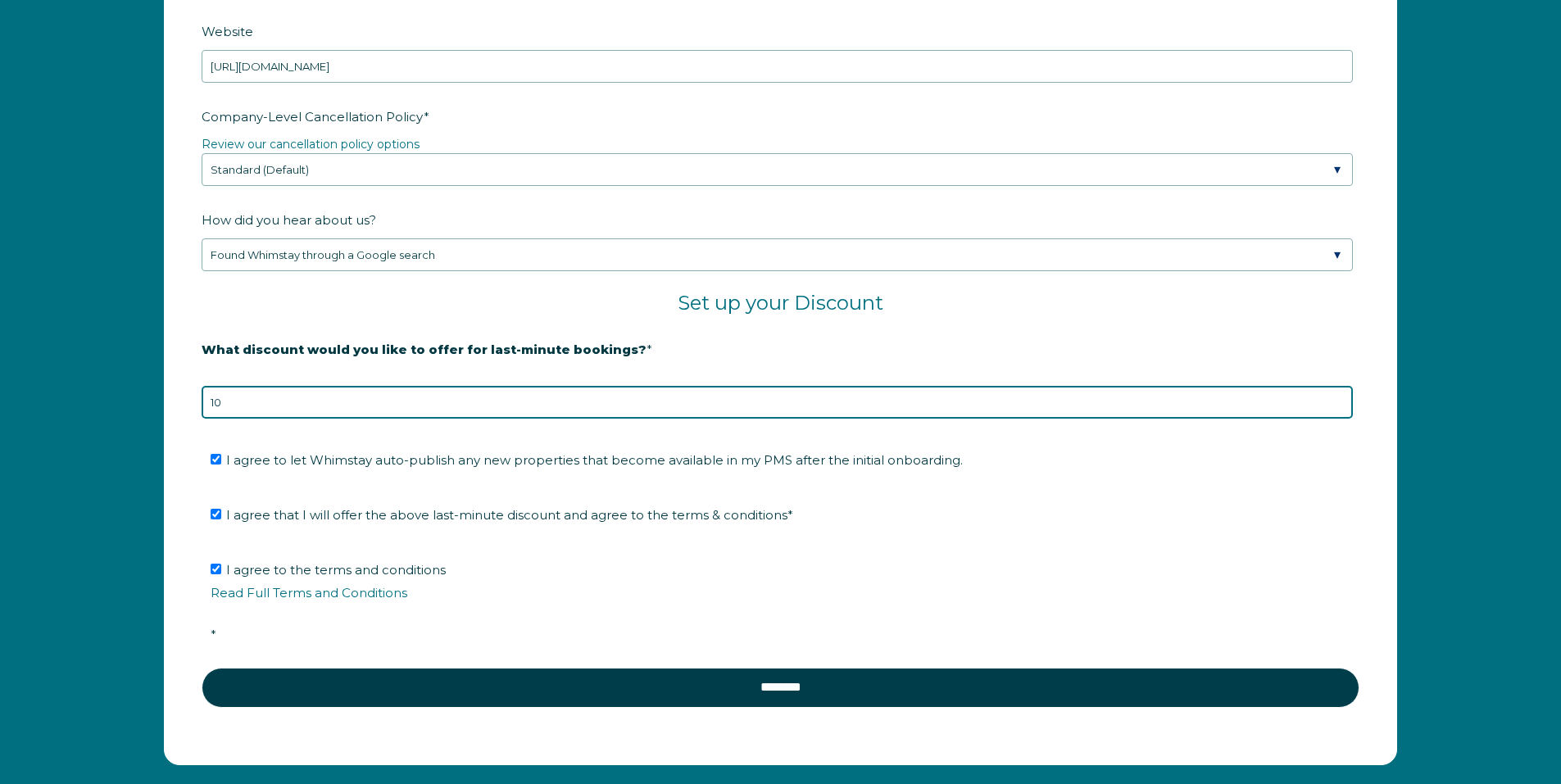
click at [416, 386] on input "10" at bounding box center [777, 403] width 1151 height 33
type input "1"
type input "8"
type input "7"
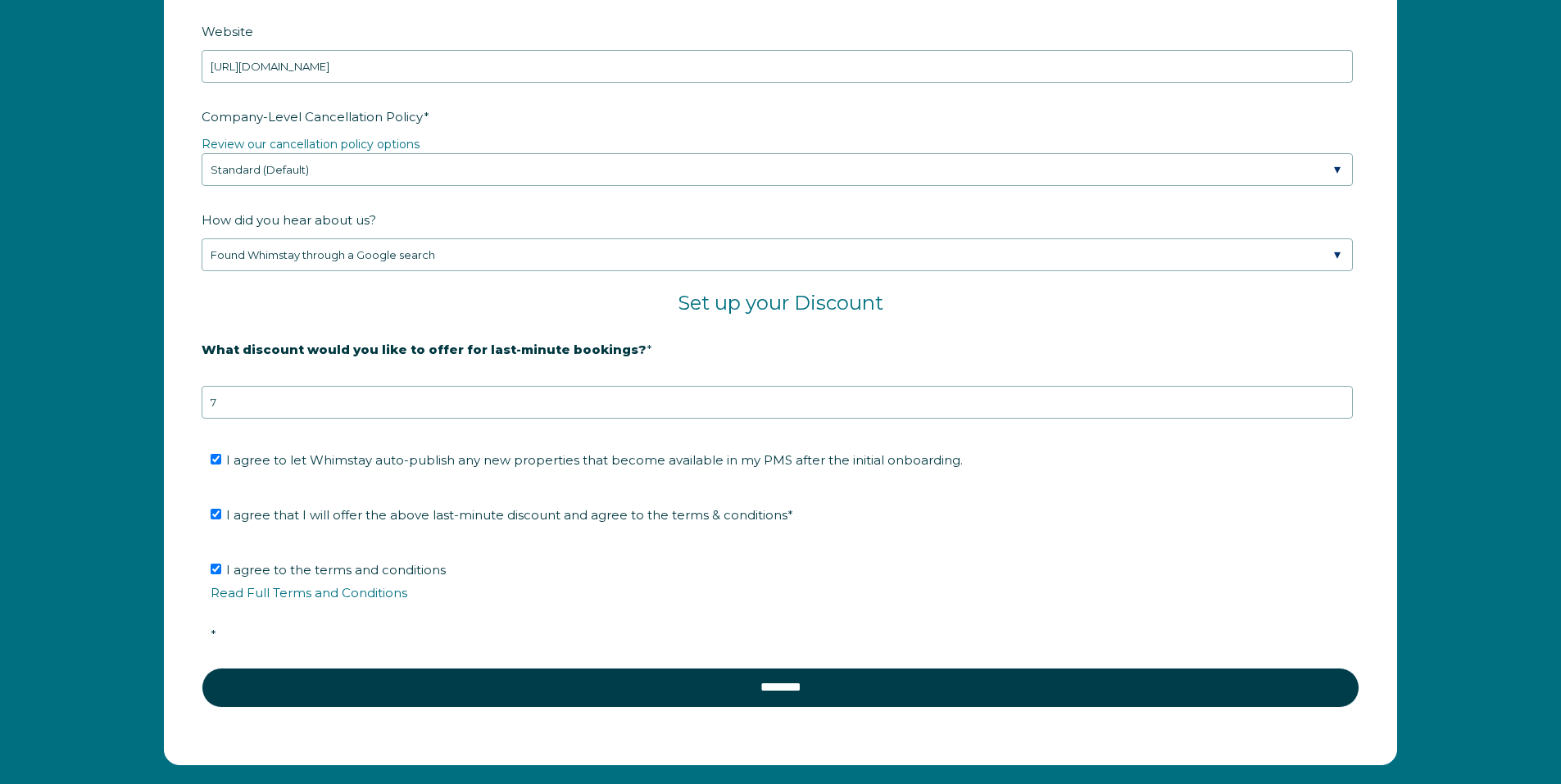
click at [456, 358] on span "What discount would you like to offer for last-minute bookings?" at bounding box center [424, 349] width 445 height 26
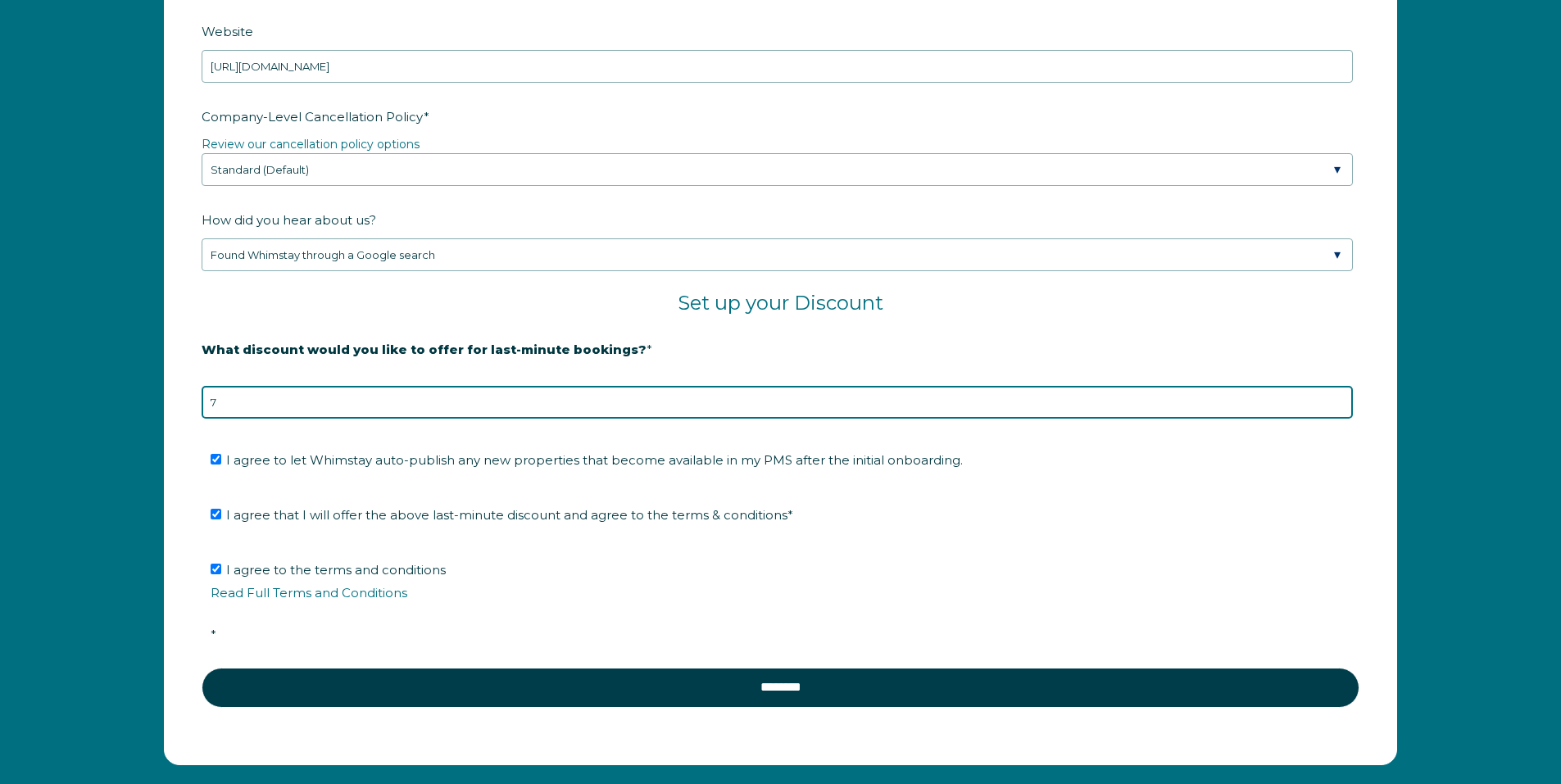
click at [456, 386] on input "7" at bounding box center [777, 403] width 1151 height 33
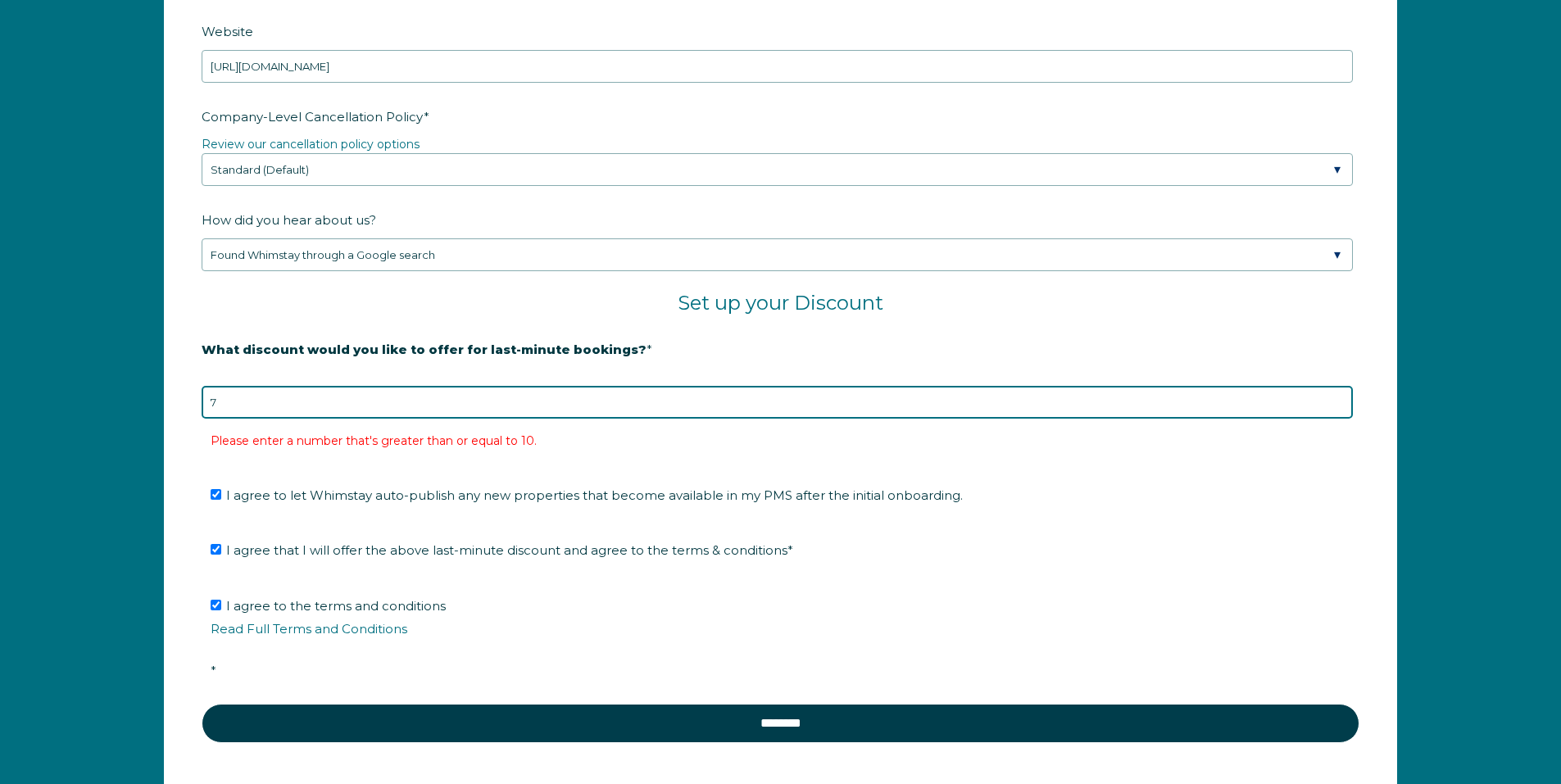
click at [502, 401] on input "7" at bounding box center [777, 403] width 1151 height 33
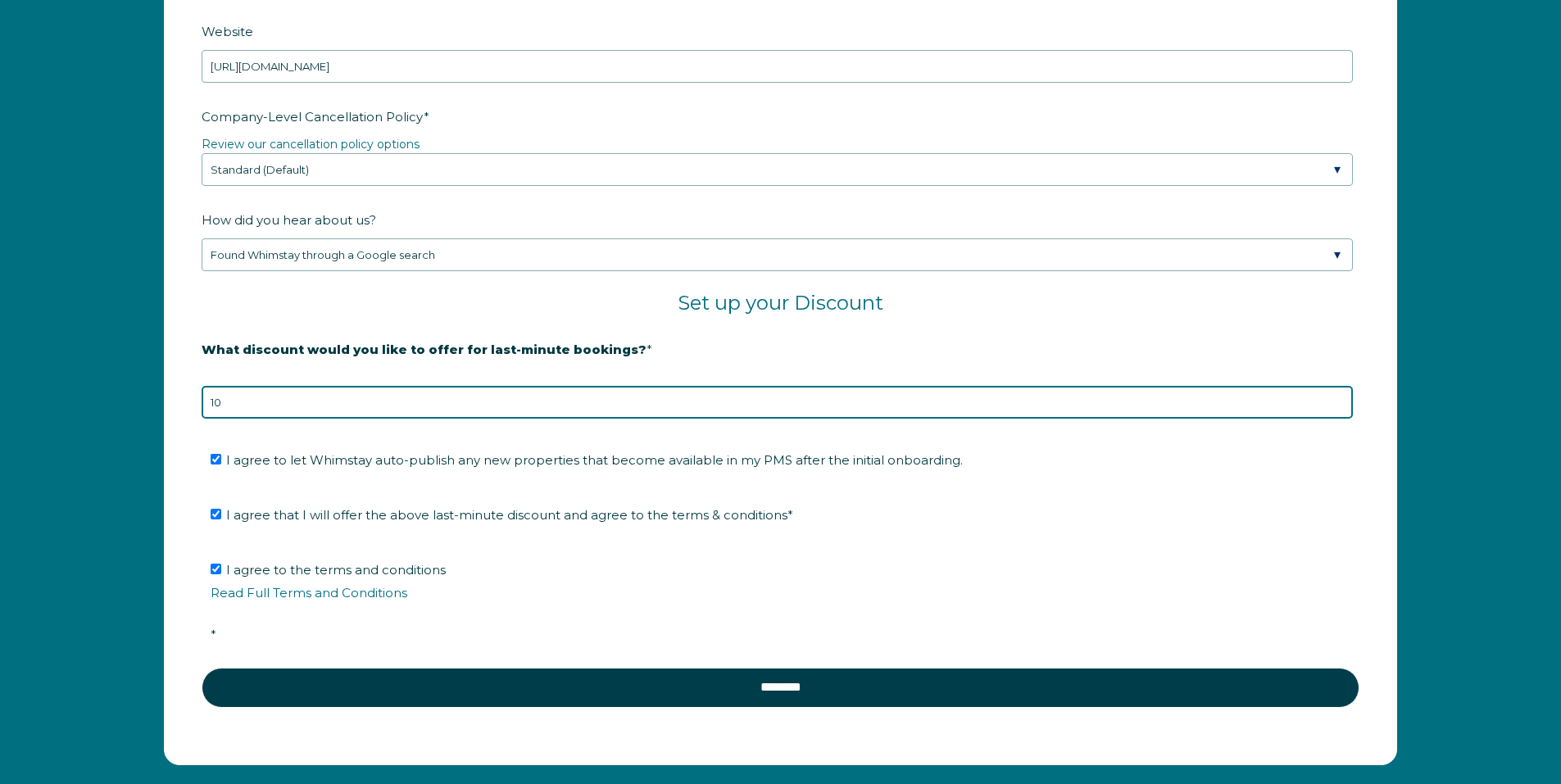
type input "10"
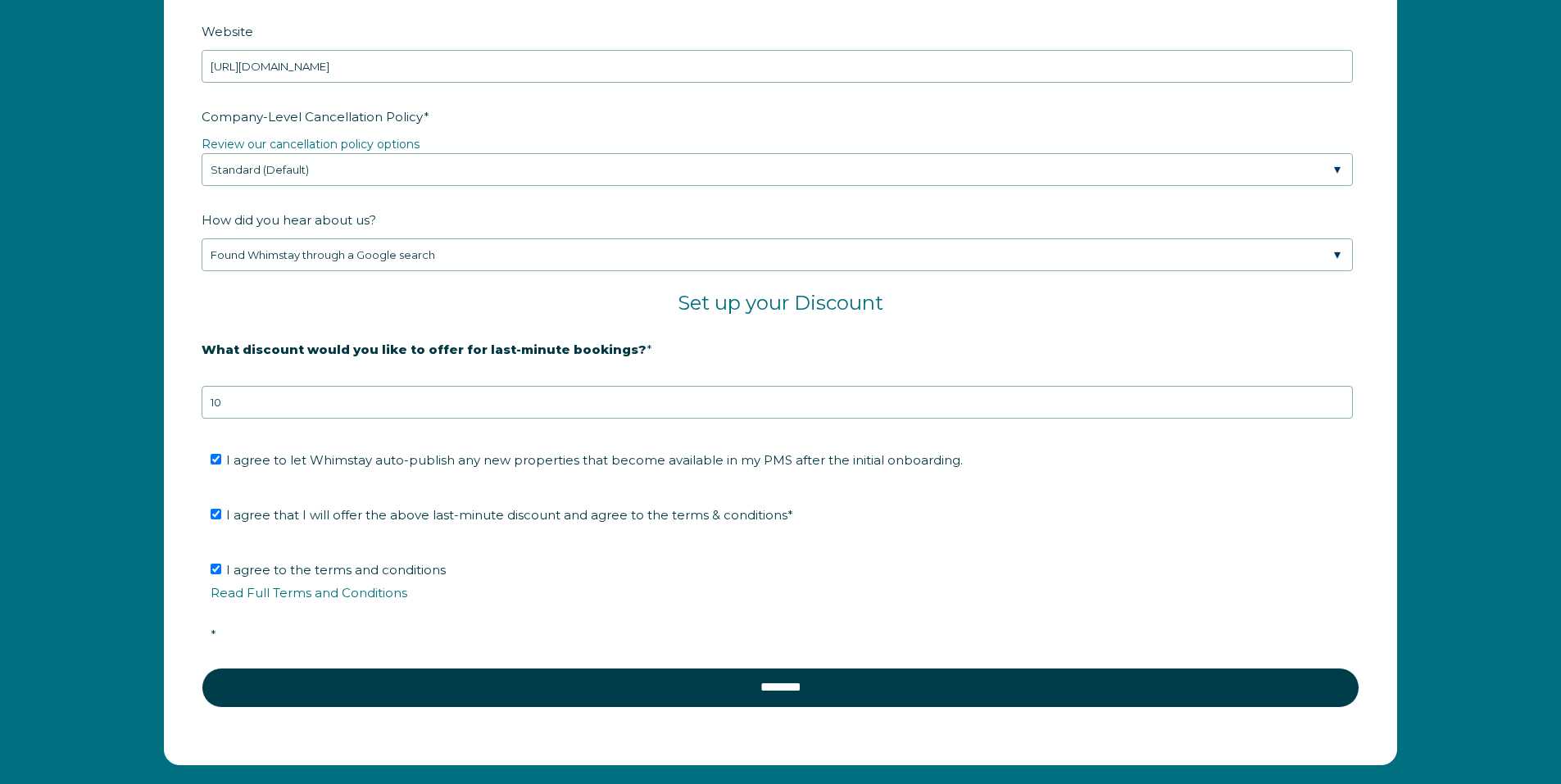
click at [542, 349] on strong "What discount would you like to offer for last-minute bookings?" at bounding box center [424, 348] width 445 height 16
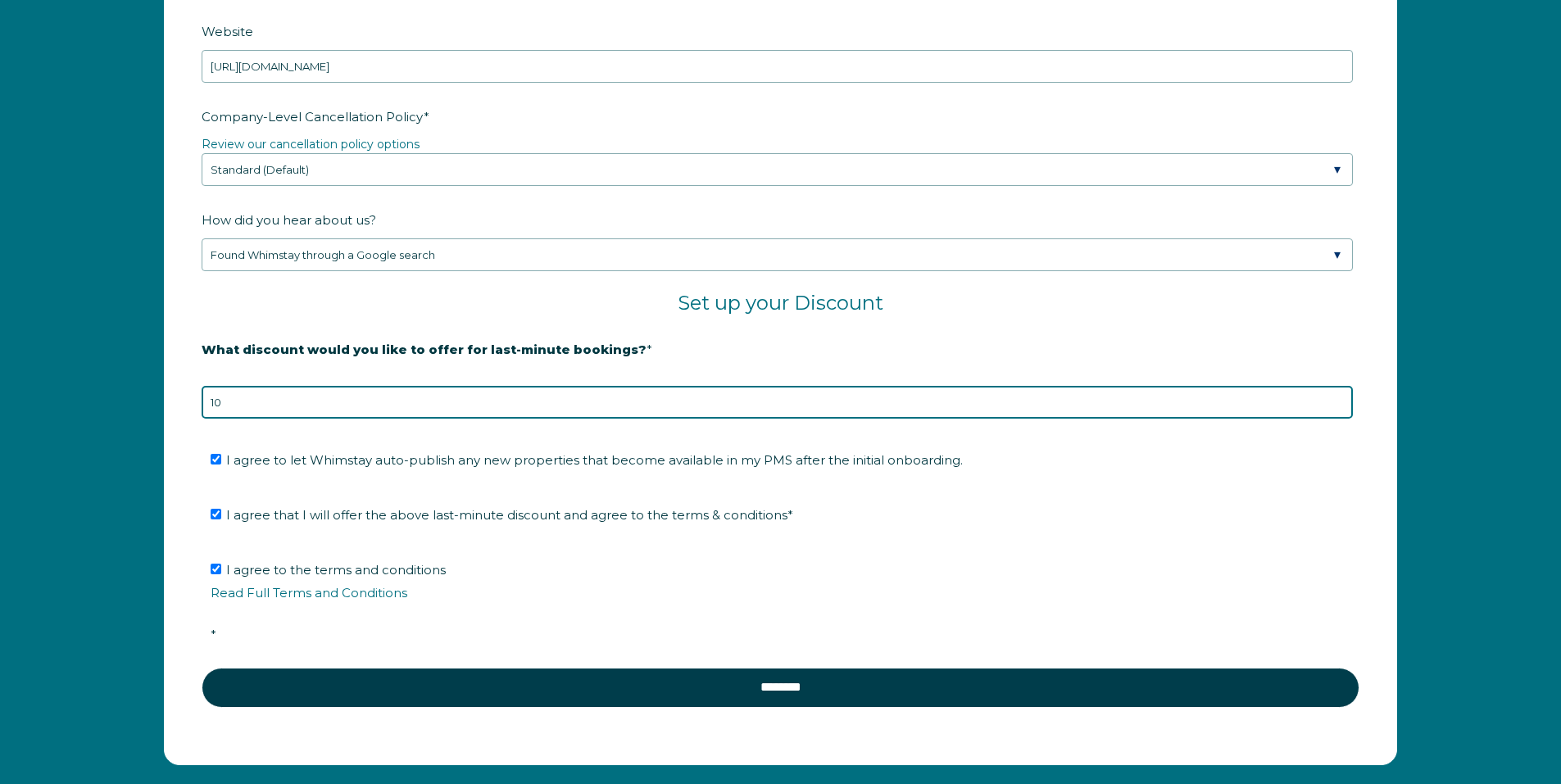
click at [542, 386] on input "10" at bounding box center [777, 403] width 1151 height 33
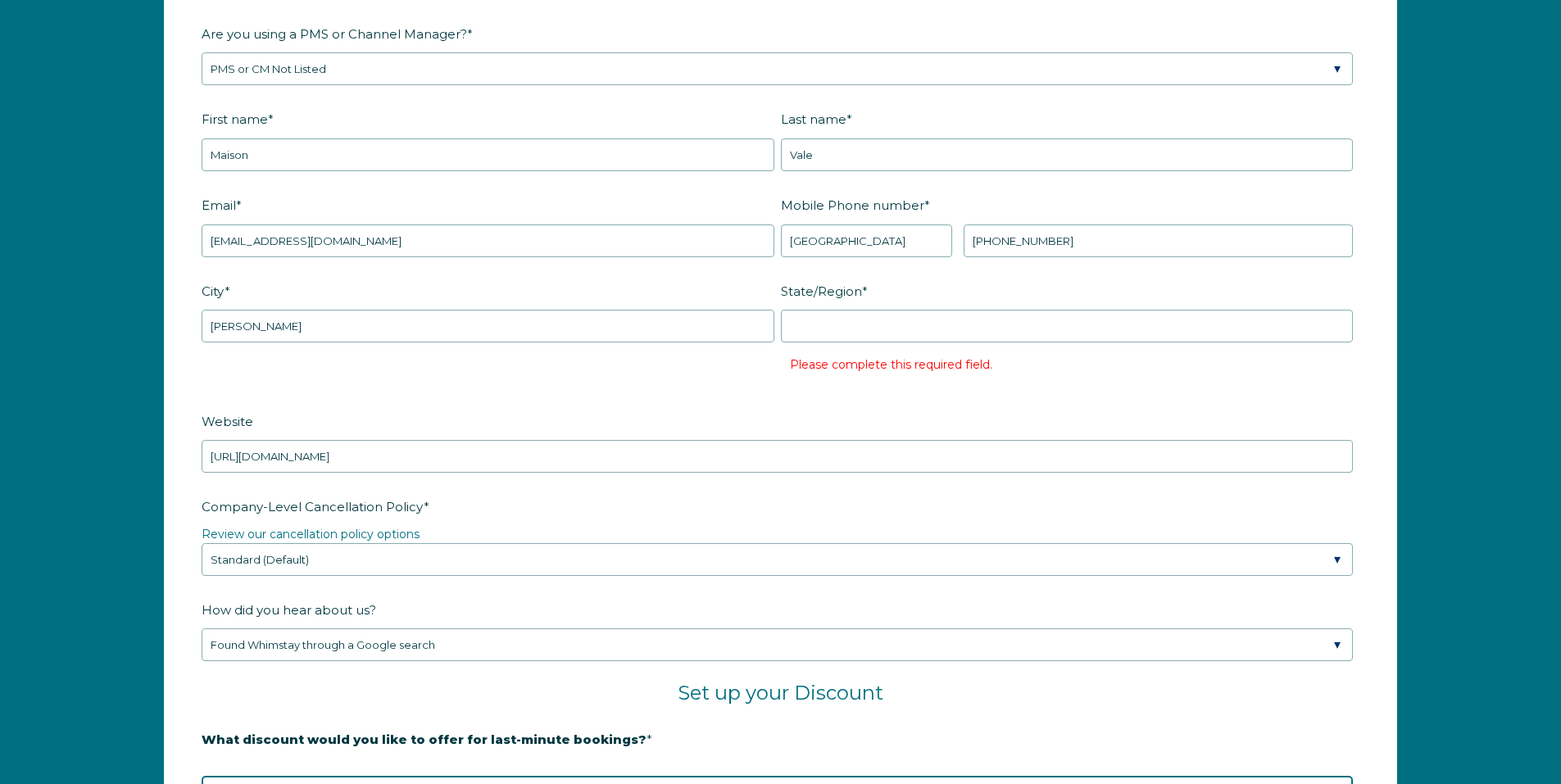
scroll to position [2293, 0]
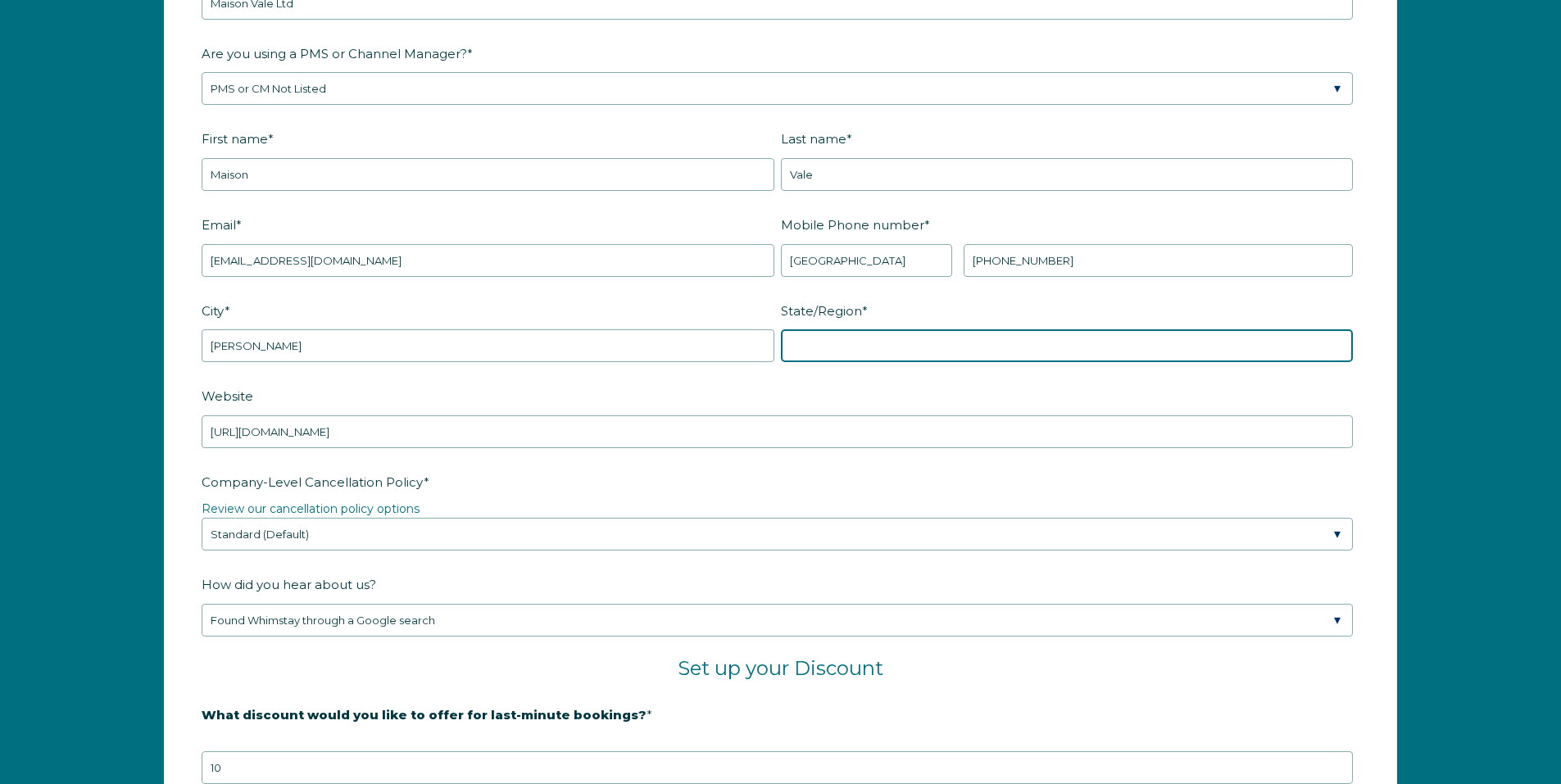
click at [930, 350] on input "State/Region *" at bounding box center [1067, 346] width 572 height 33
type input "West Midlands"
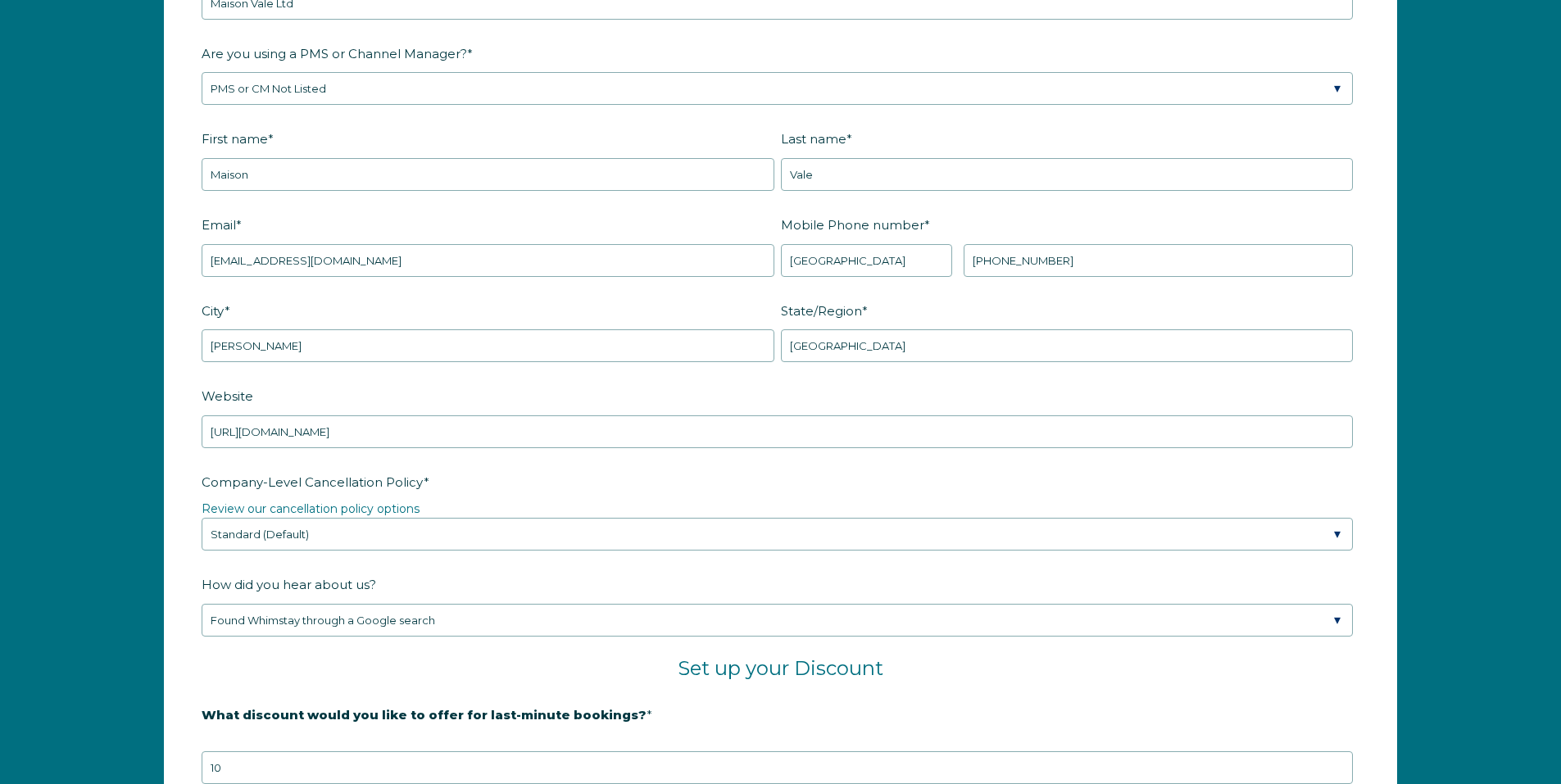
click at [908, 409] on label "Website" at bounding box center [780, 395] width 1157 height 28
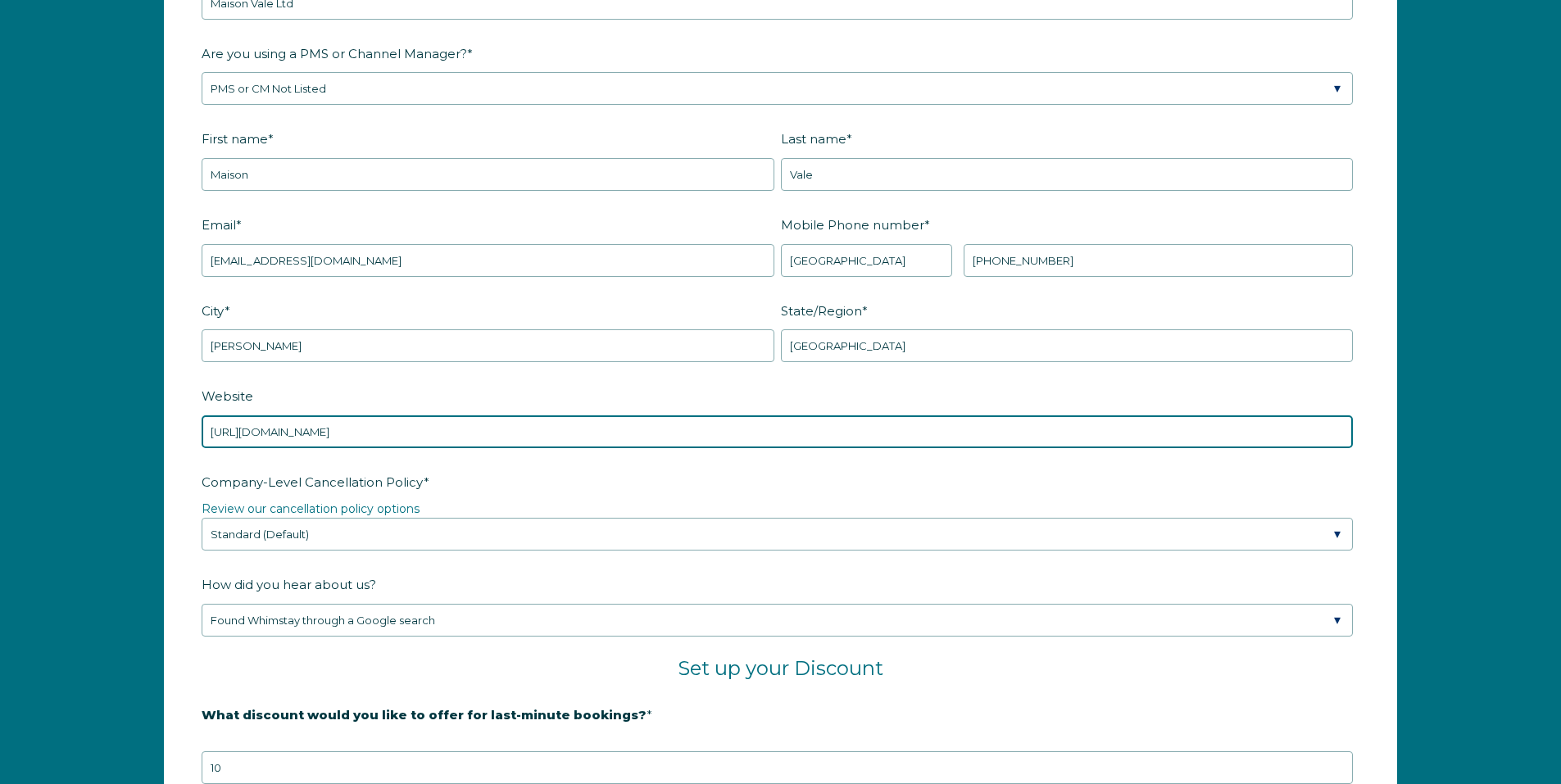
click at [908, 415] on input "https://www.investapro.co.uk/" at bounding box center [777, 432] width 1151 height 33
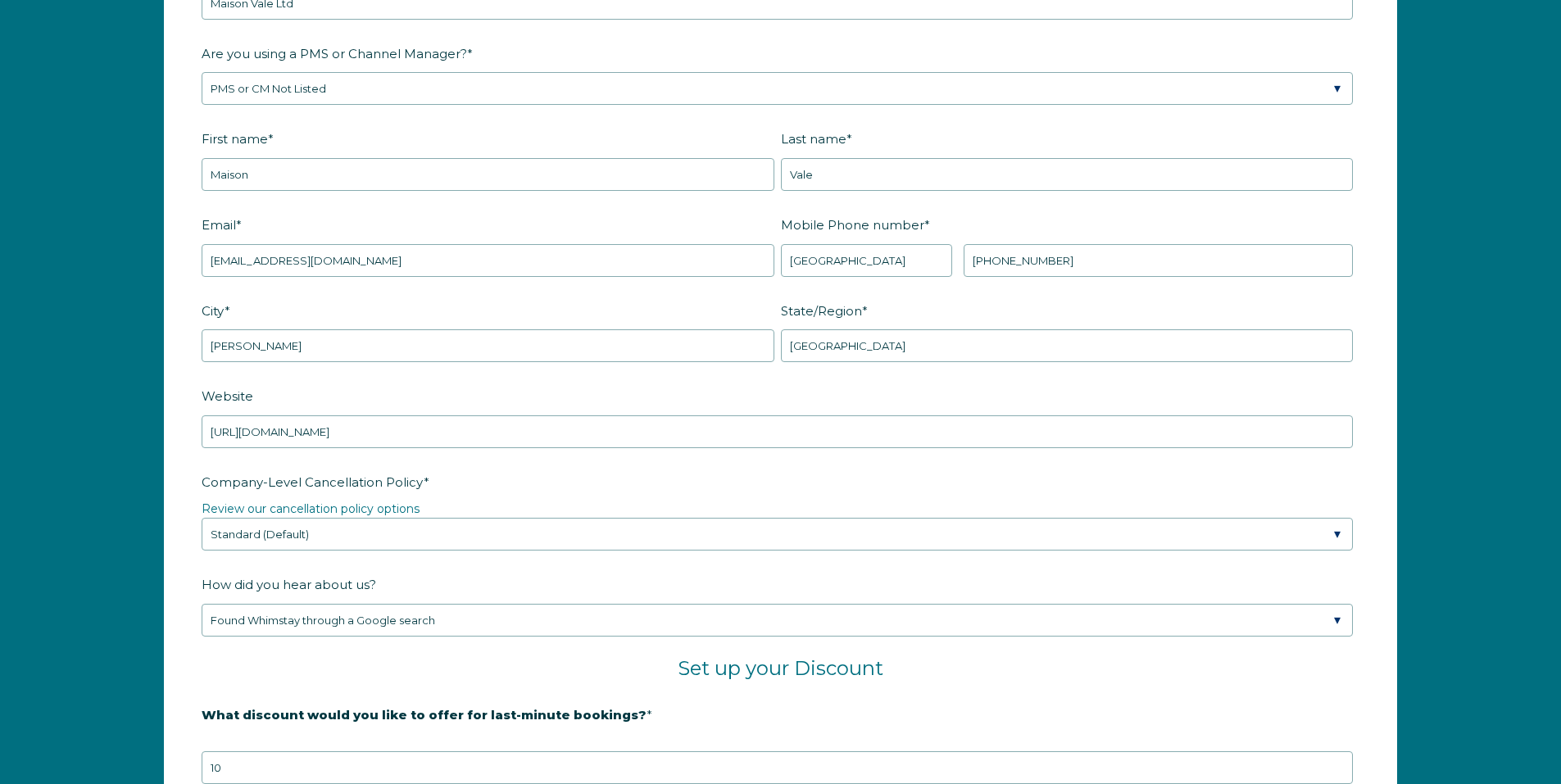
click at [870, 381] on fieldset "City * Lawley State/Region * West Midlands" at bounding box center [780, 339] width 1157 height 86
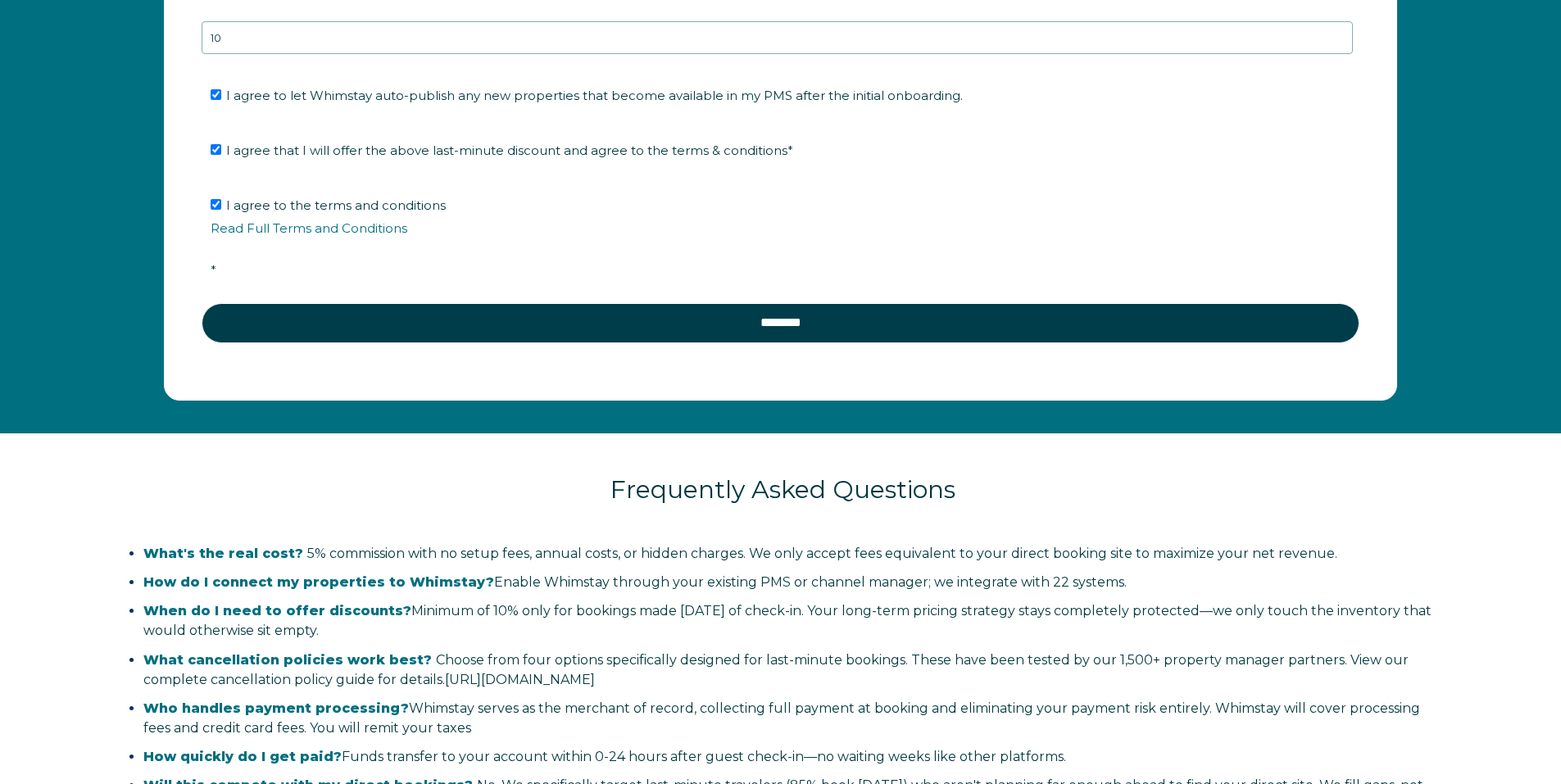
scroll to position [3112, 0]
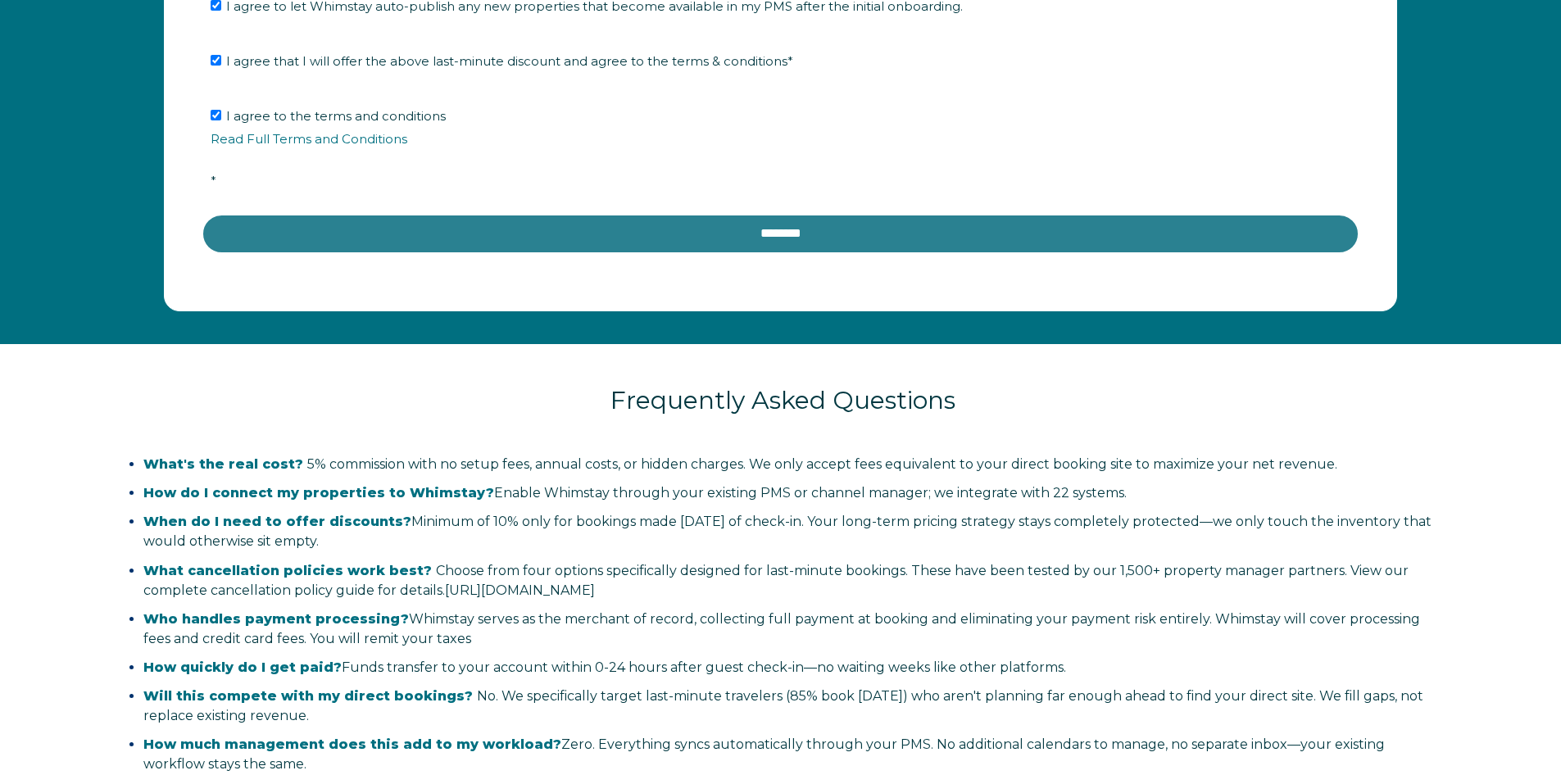
click at [873, 234] on input "********" at bounding box center [780, 233] width 1157 height 39
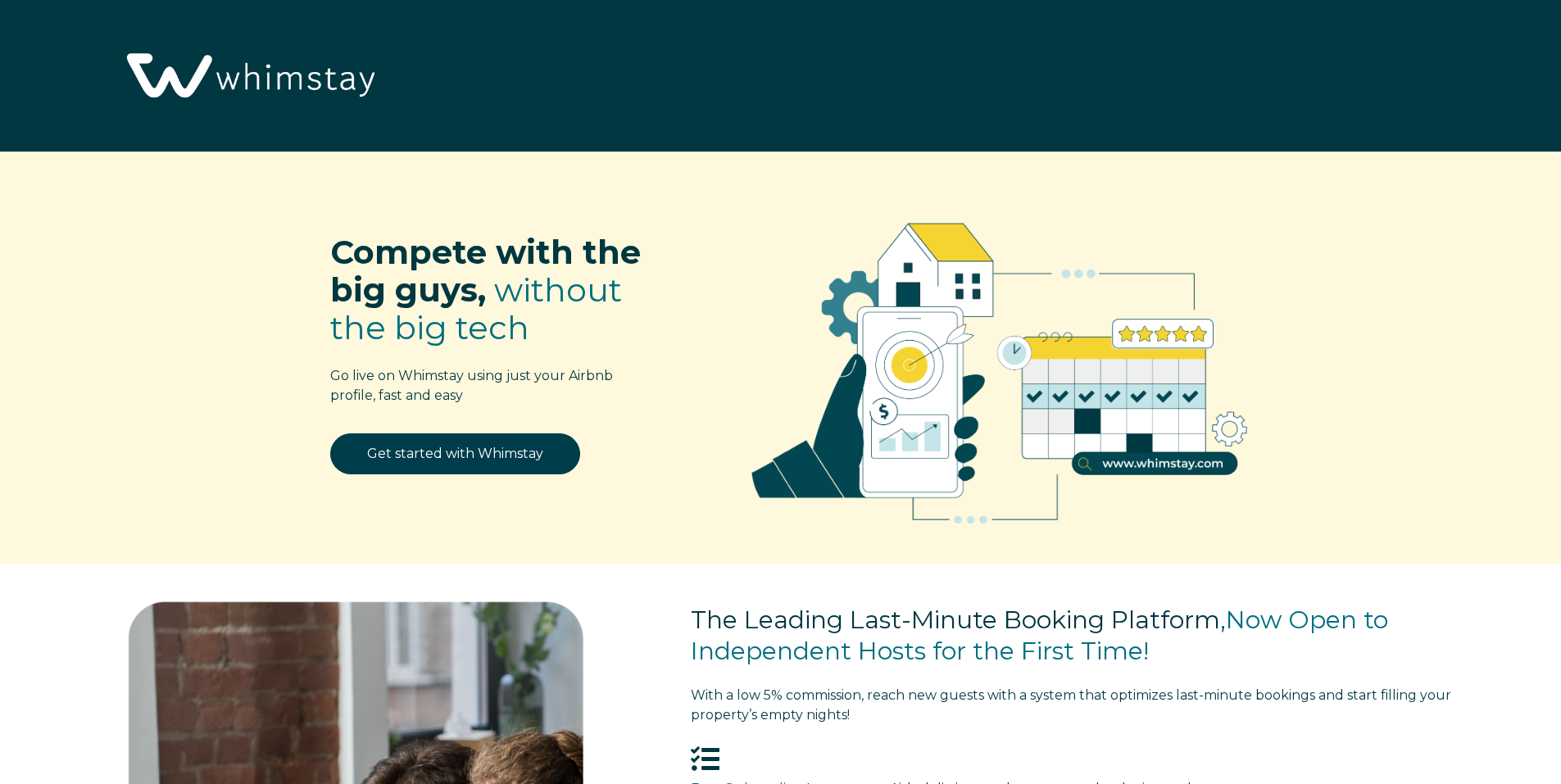
select select "PK"
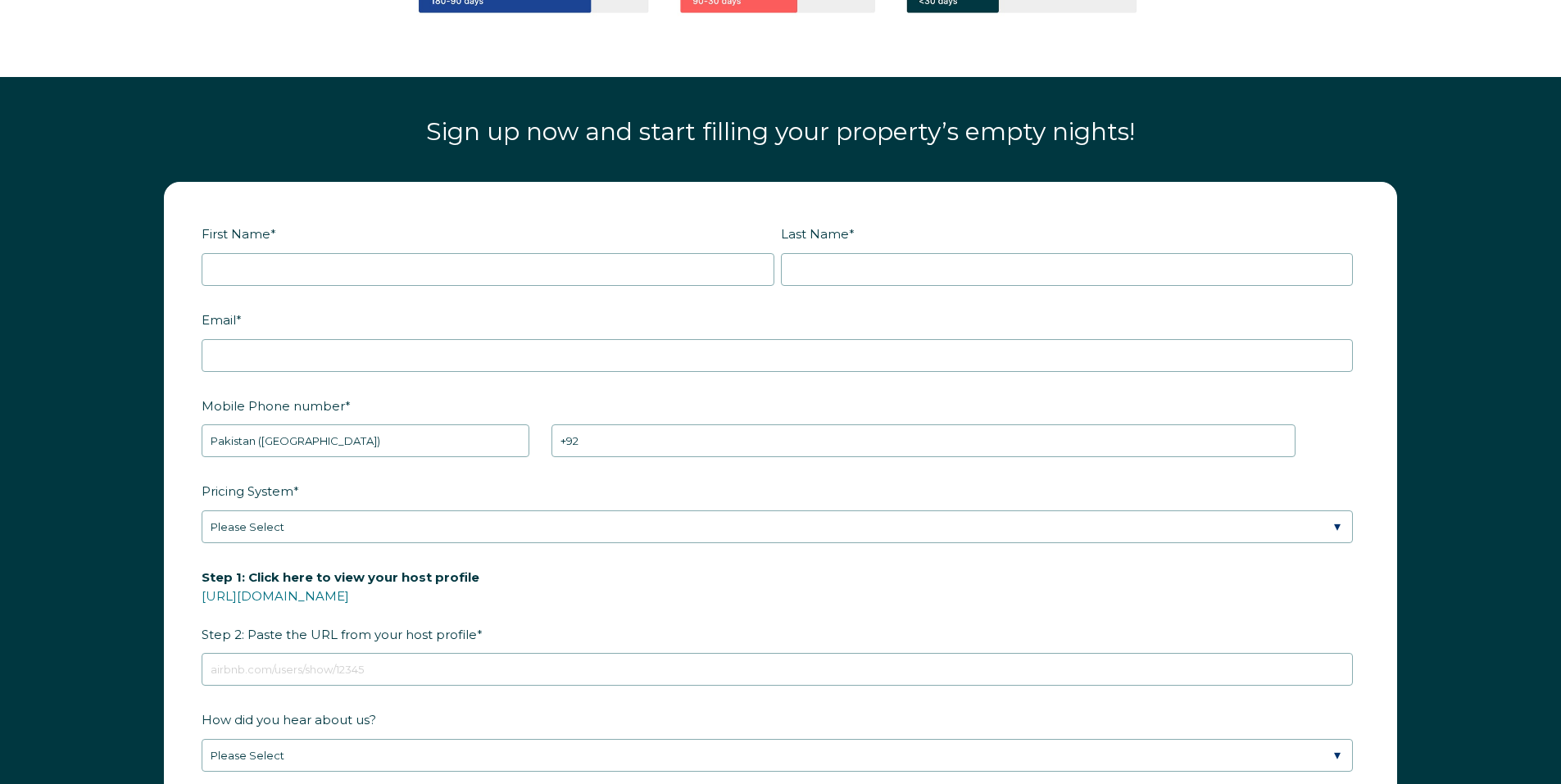
scroll to position [2244, 0]
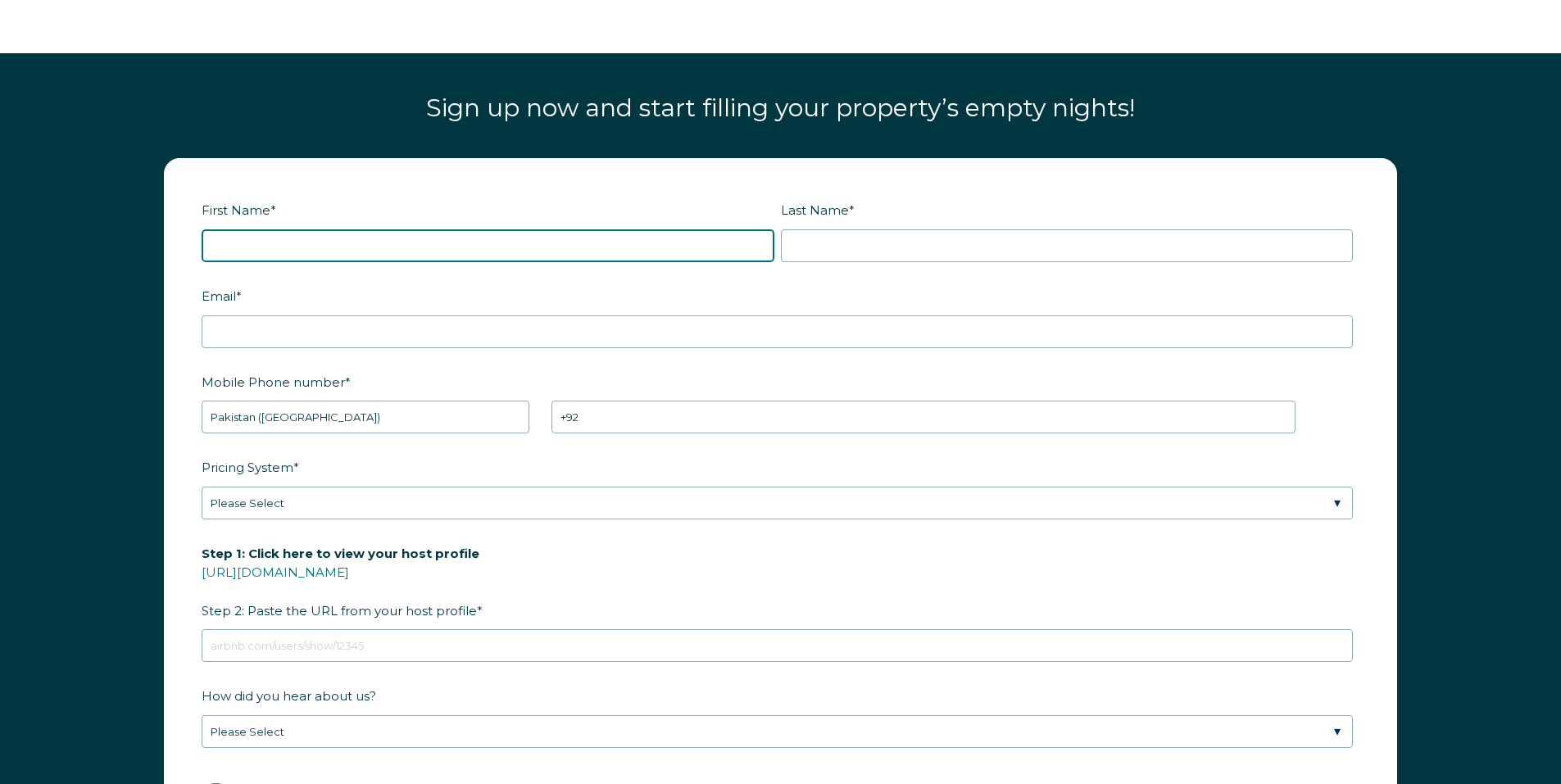
click at [559, 236] on input "First Name *" at bounding box center [488, 246] width 572 height 33
type input "Maison"
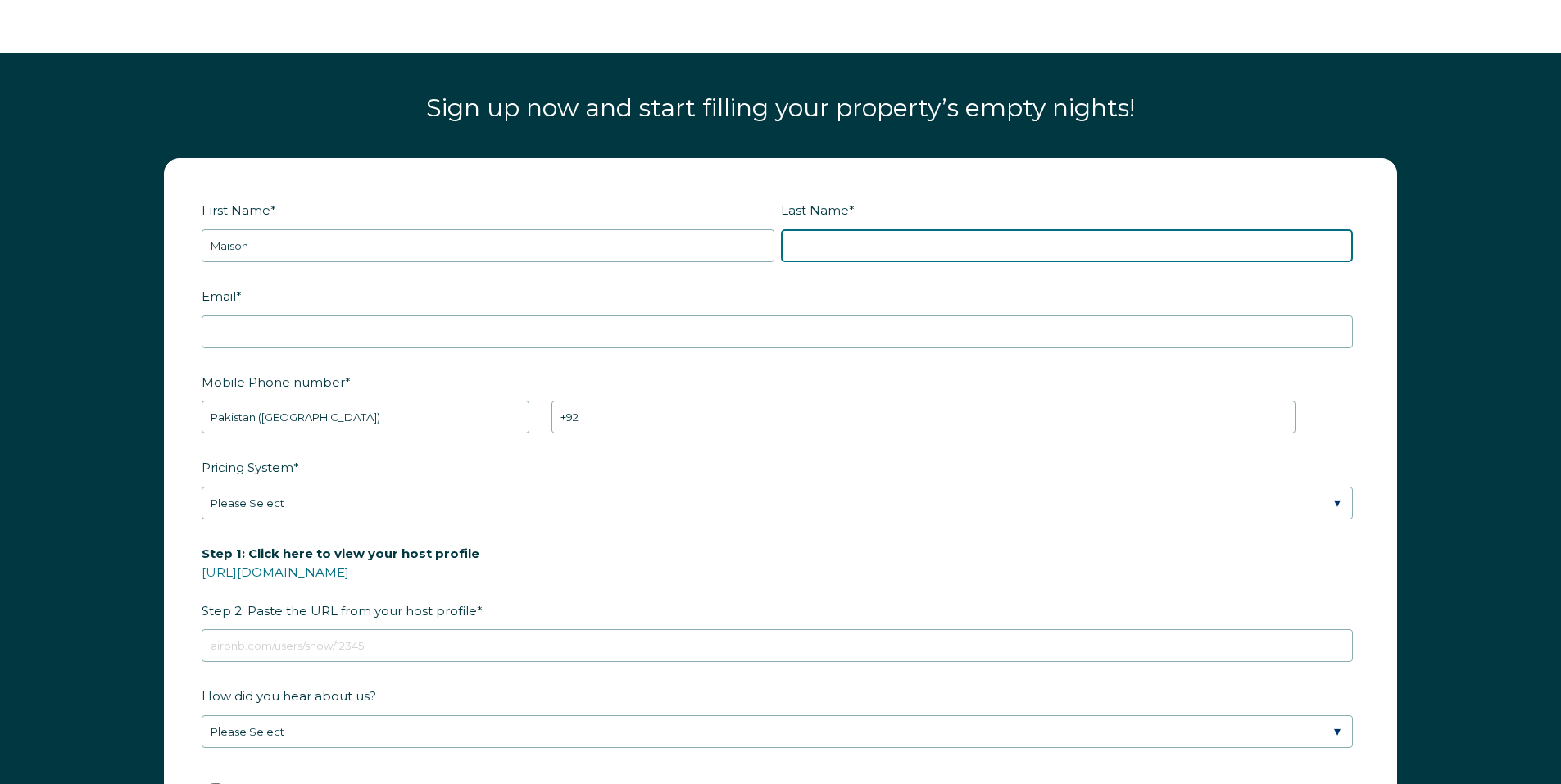
click at [895, 235] on input "Last Name *" at bounding box center [1067, 246] width 572 height 33
type input "Vale"
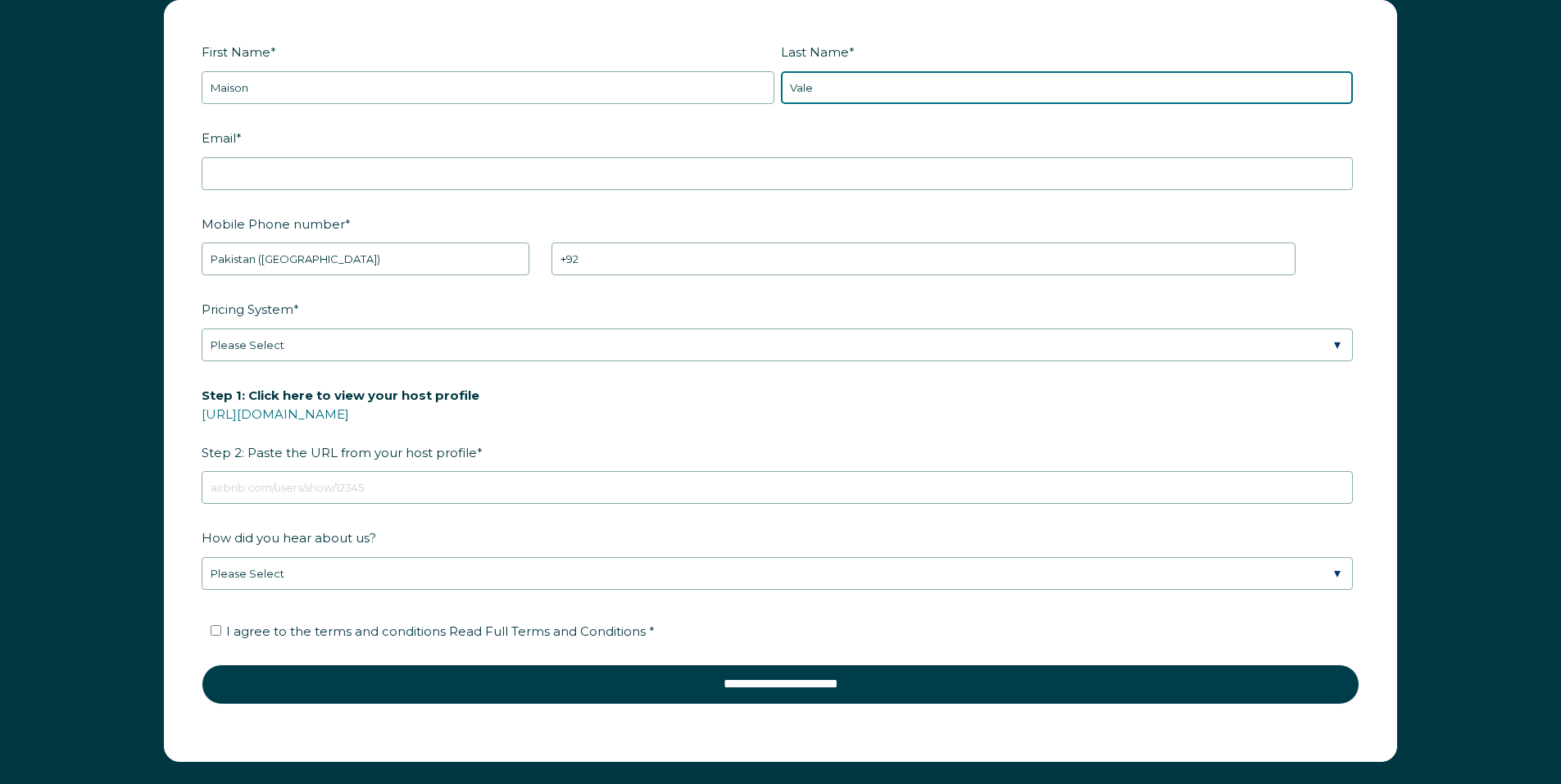
scroll to position [2407, 0]
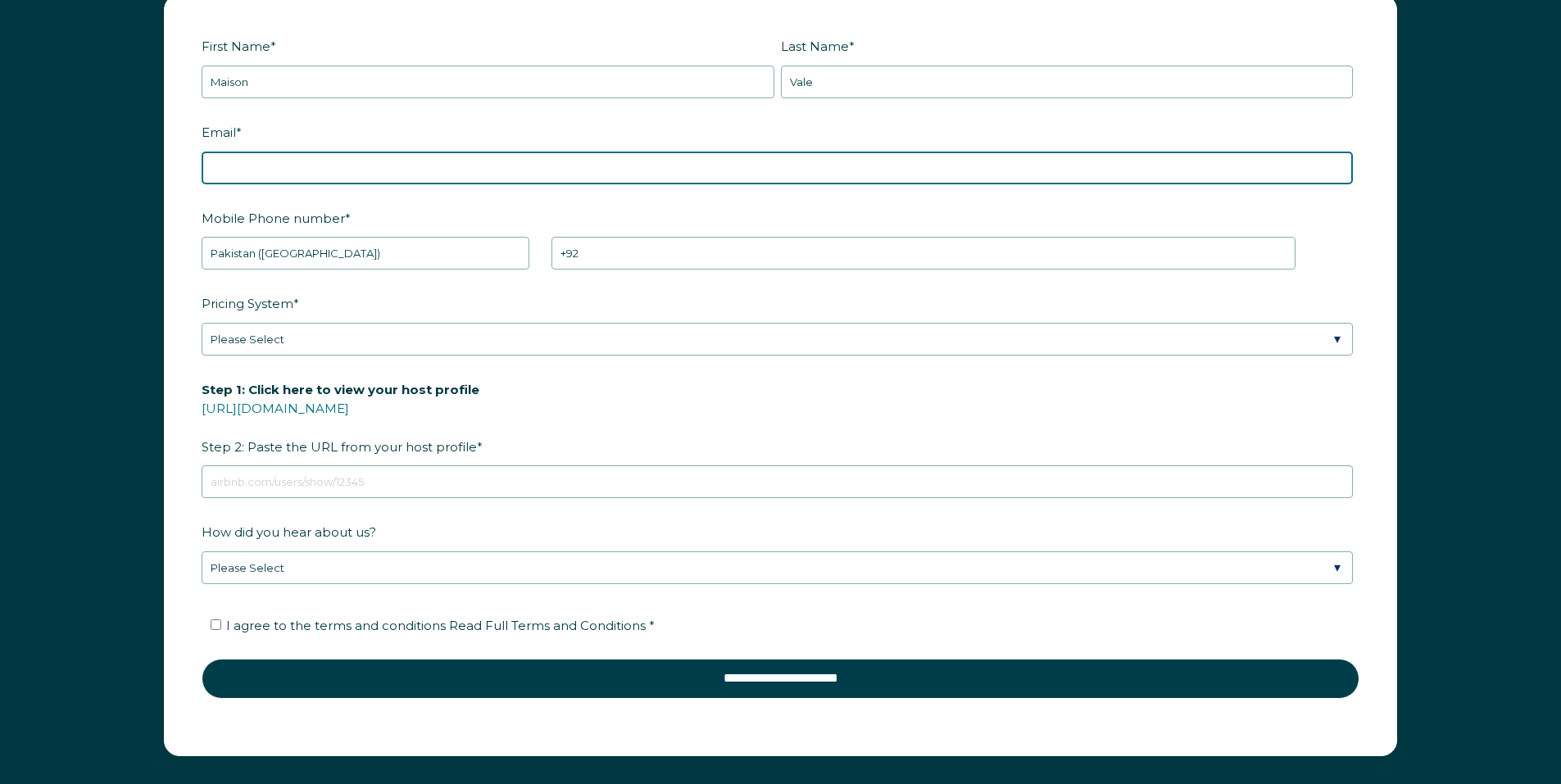
click at [305, 158] on input "Email *" at bounding box center [777, 168] width 1151 height 33
type input "[EMAIL_ADDRESS][DOMAIN_NAME]"
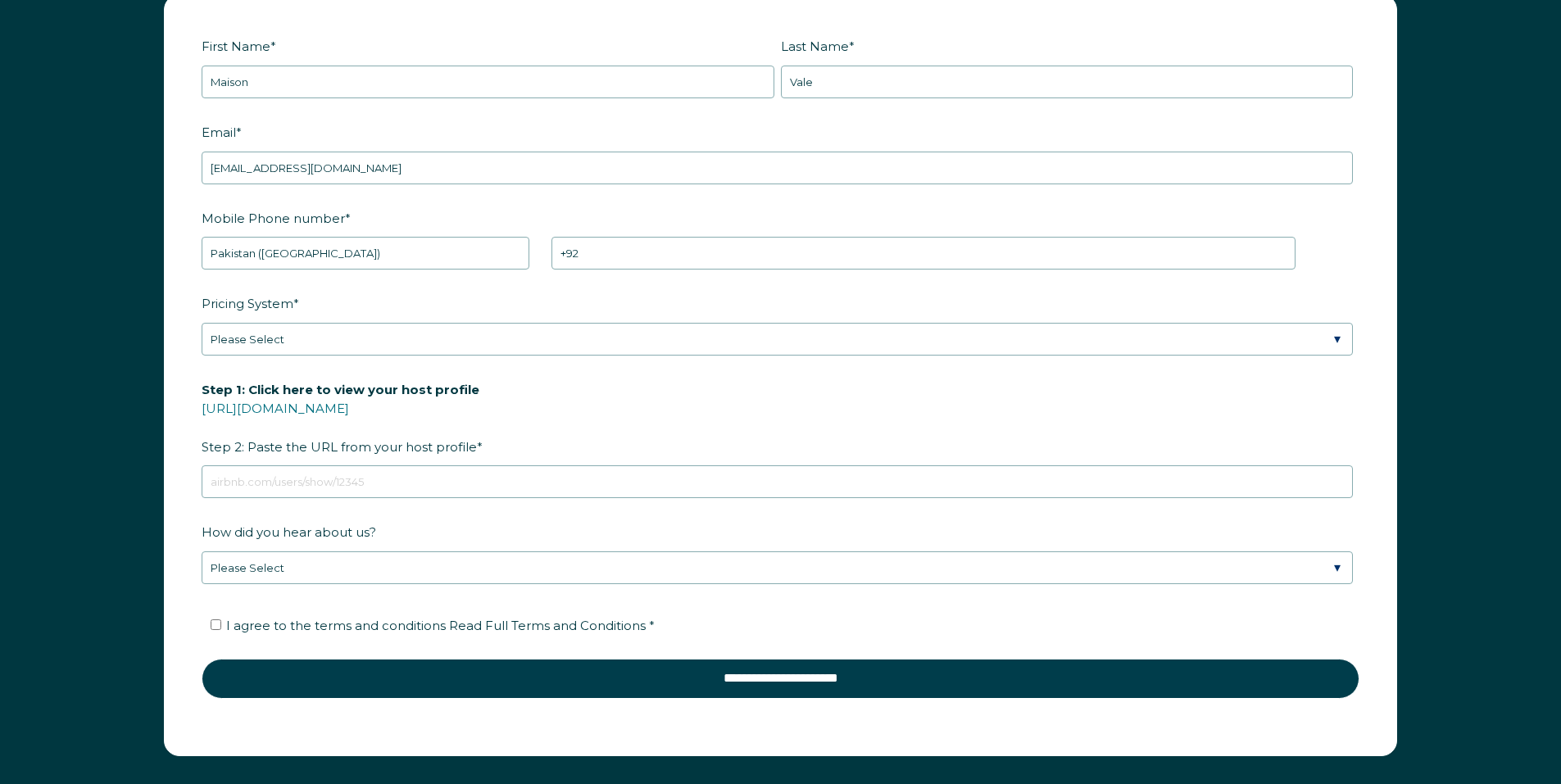
click at [416, 234] on div "Mobile Phone number * * Afghanistan (‫افغانستان‬‎) Albania (Shqipëri) Algeria (…" at bounding box center [780, 237] width 1157 height 66
click at [424, 250] on select "* [GEOGRAPHIC_DATA] (‫[GEOGRAPHIC_DATA]‬‎) [GEOGRAPHIC_DATA] ([GEOGRAPHIC_DATA]…" at bounding box center [365, 253] width 327 height 33
select select "GB"
click at [202, 237] on select "* [GEOGRAPHIC_DATA] (‫[GEOGRAPHIC_DATA]‬‎) [GEOGRAPHIC_DATA] ([GEOGRAPHIC_DATA]…" at bounding box center [365, 253] width 327 height 33
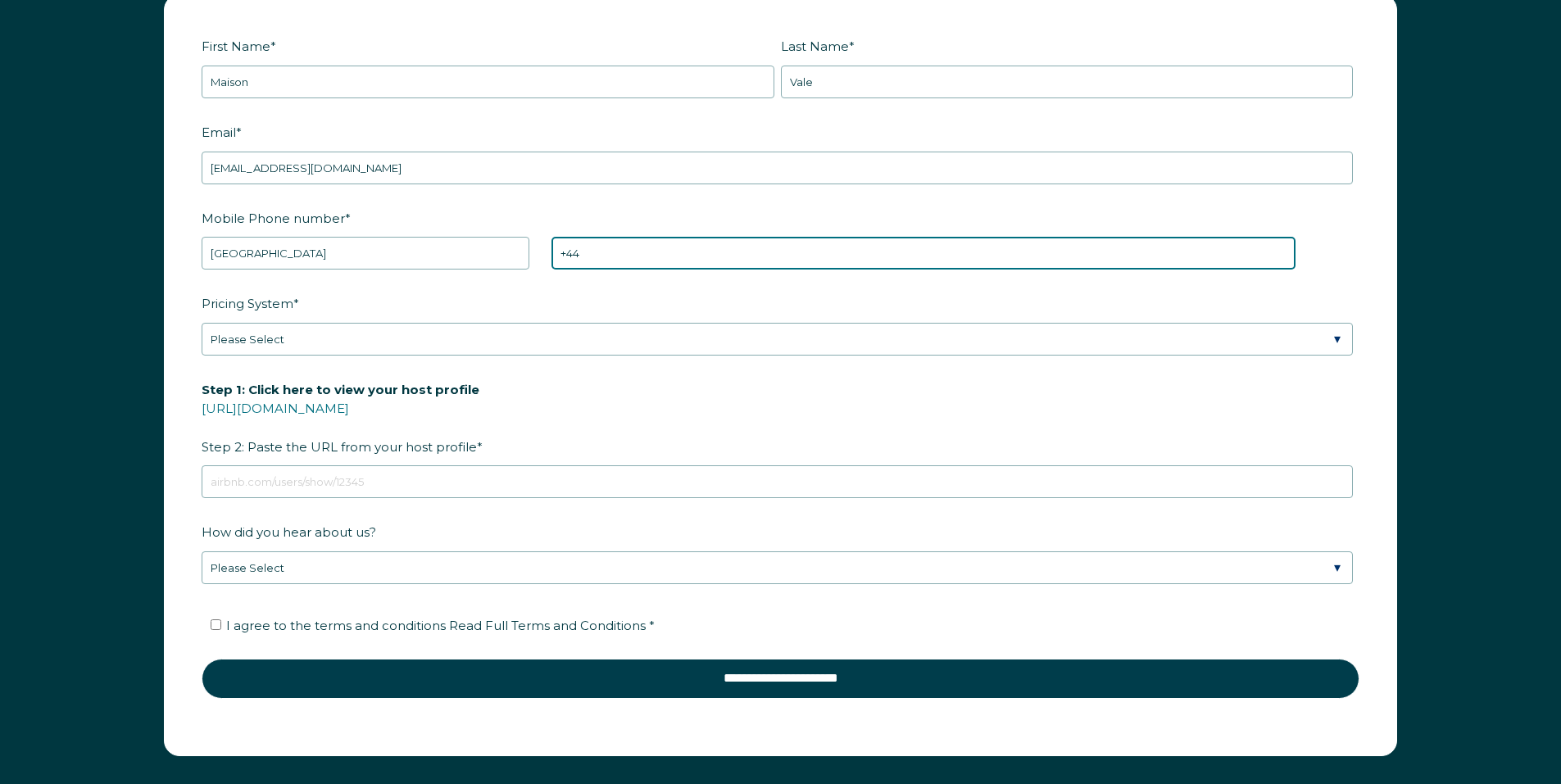
click at [617, 253] on input "+44" at bounding box center [923, 253] width 744 height 33
click at [699, 253] on input "+44" at bounding box center [923, 253] width 744 height 33
type input "+44 7561106089"
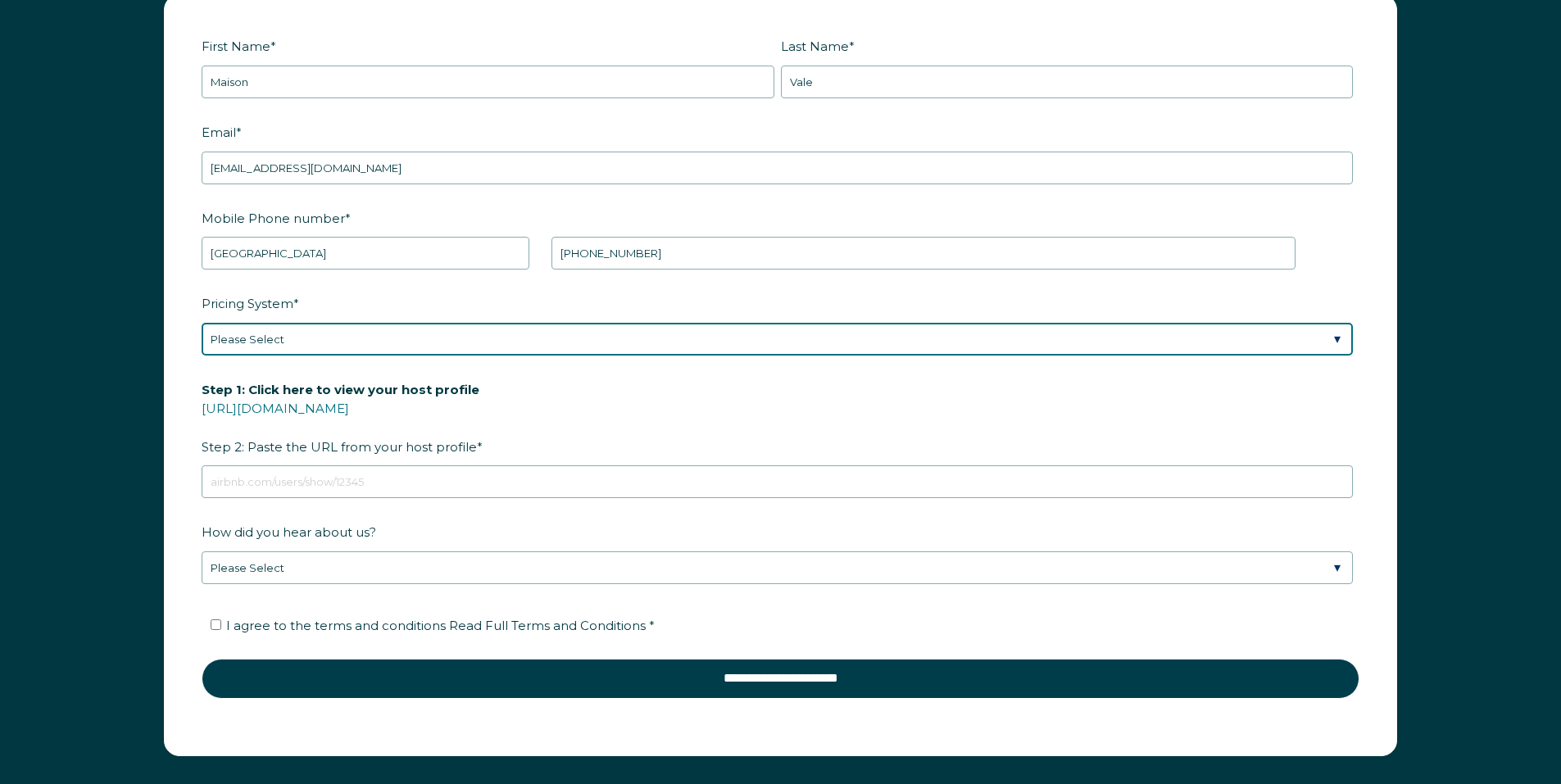
click at [592, 342] on select "Please Select Manual Airbnb Smart Pricing PriceLabs Wheelhouse Beyond Pricing 3…" at bounding box center [777, 339] width 1151 height 33
select select "PriceLabs"
click at [202, 323] on select "Please Select Manual Airbnb Smart Pricing PriceLabs Wheelhouse Beyond Pricing 3…" at bounding box center [777, 339] width 1151 height 33
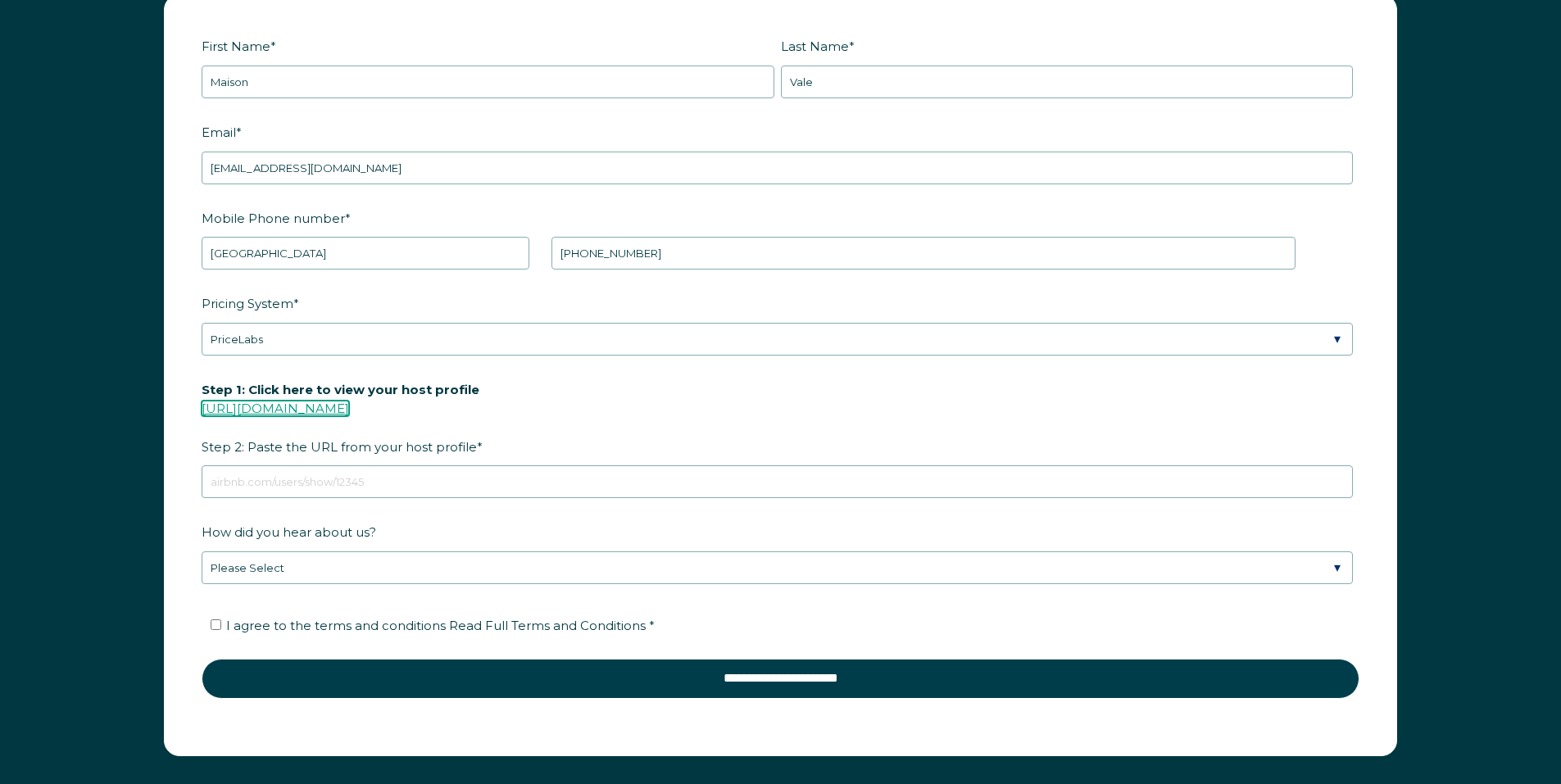
click at [281, 405] on link "https://www.airbnb.com/users/show/" at bounding box center [275, 408] width 148 height 16
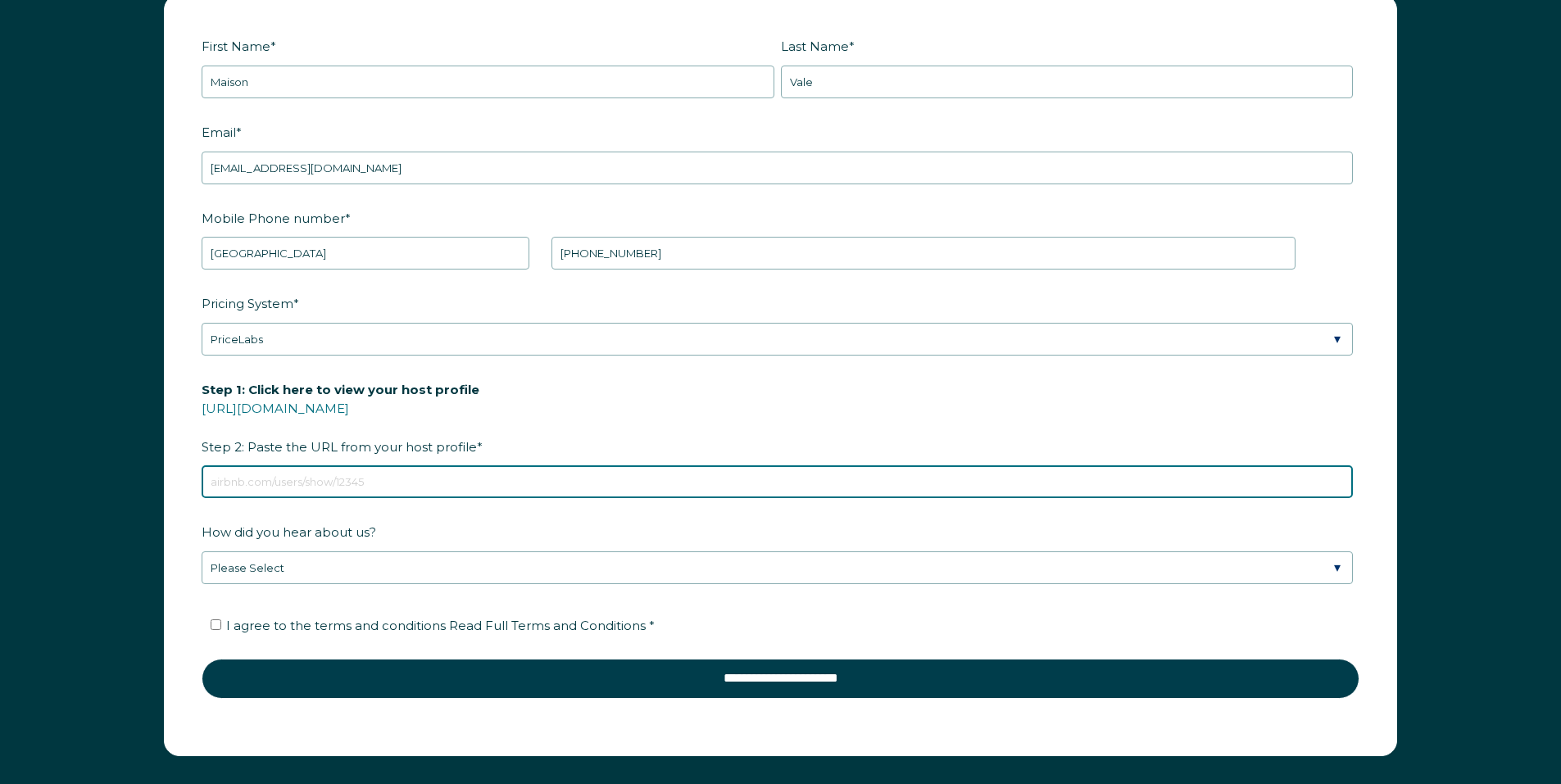
click at [381, 472] on input "Step 1: Click here to view your host profile https://www.airbnb.com/users/show/…" at bounding box center [777, 481] width 1151 height 33
paste input "https://www.airbnb.com/users/show/584521417"
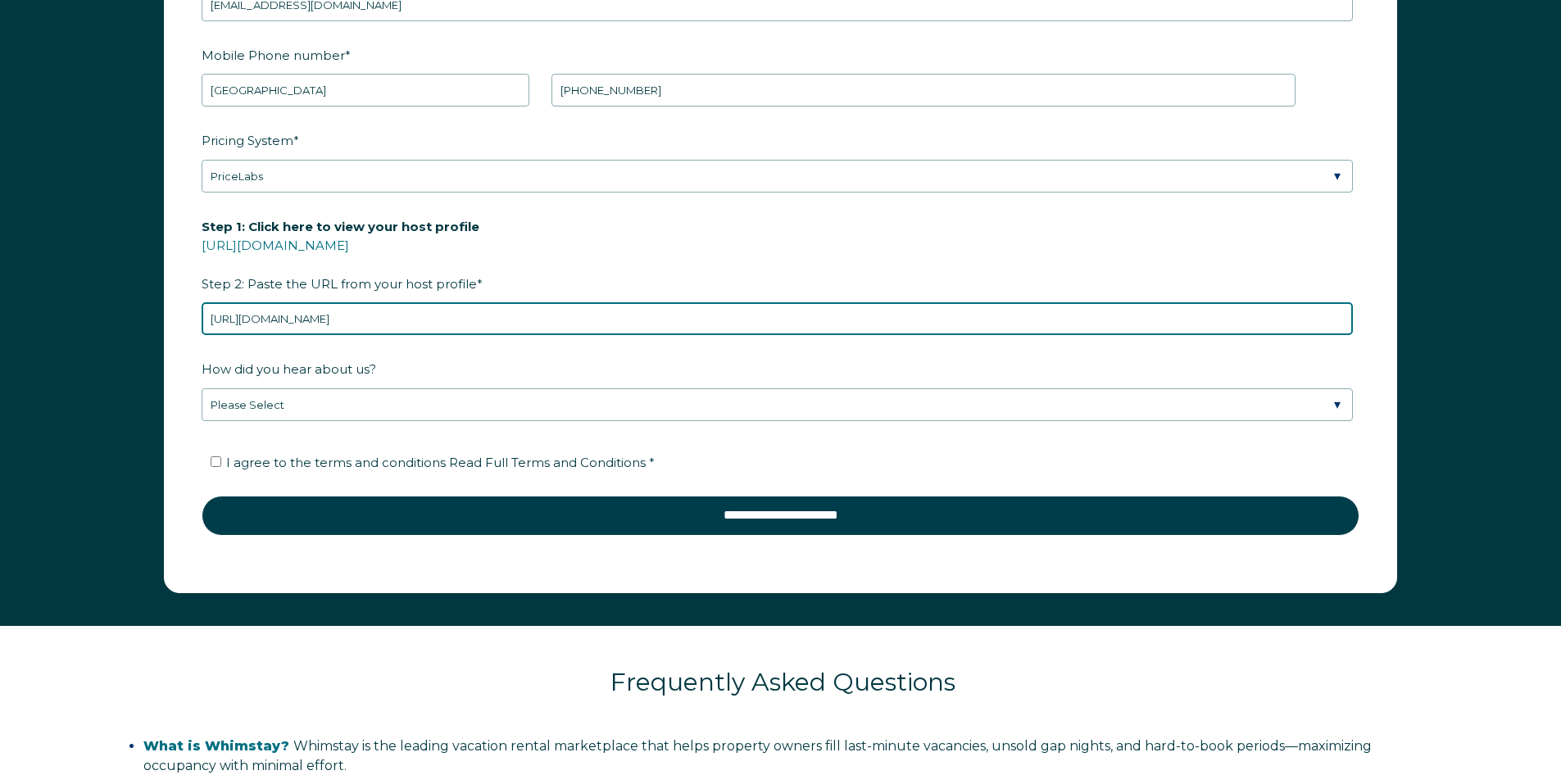
scroll to position [2571, 0]
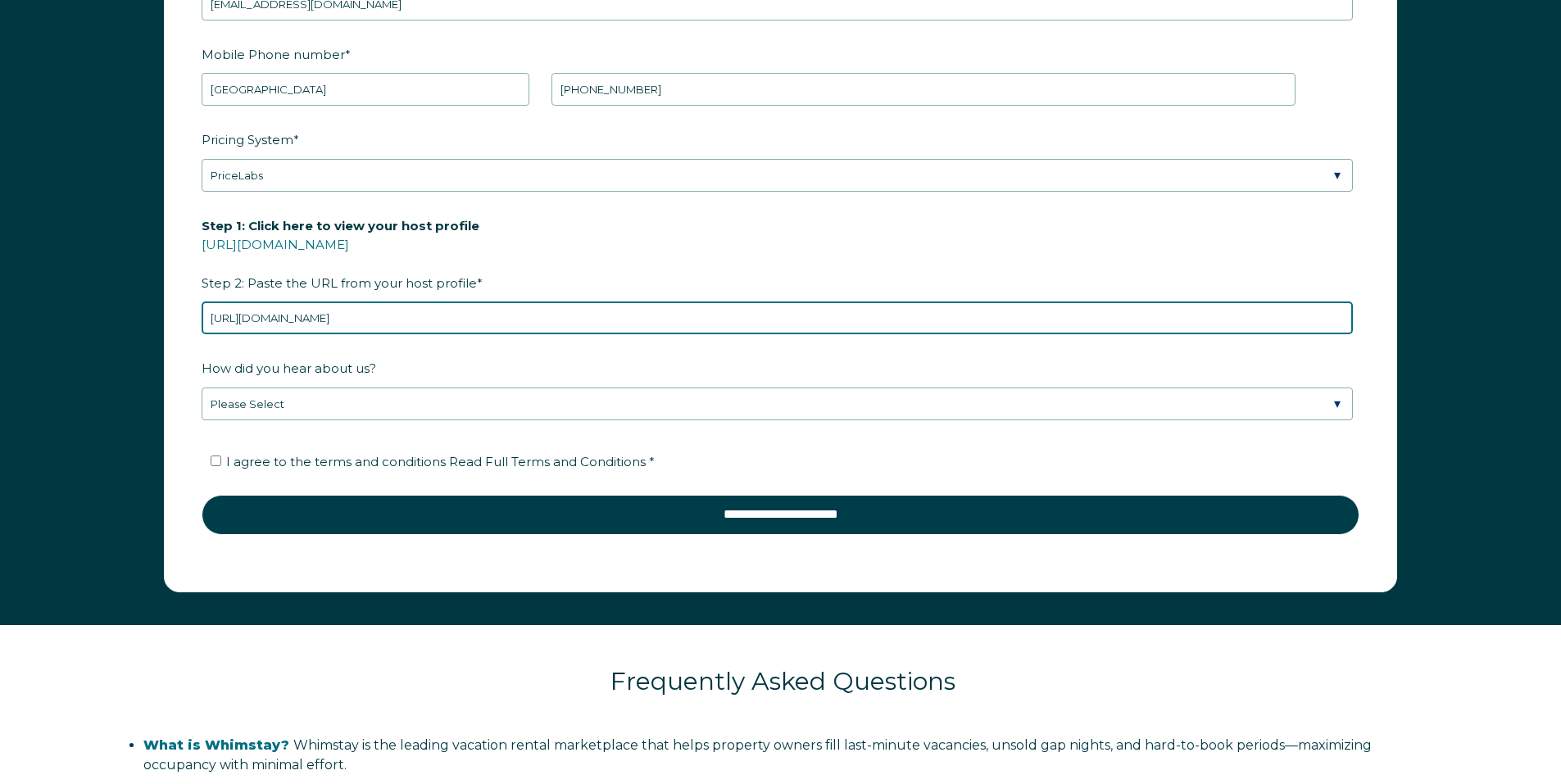
type input "https://www.airbnb.com/users/show/584521417"
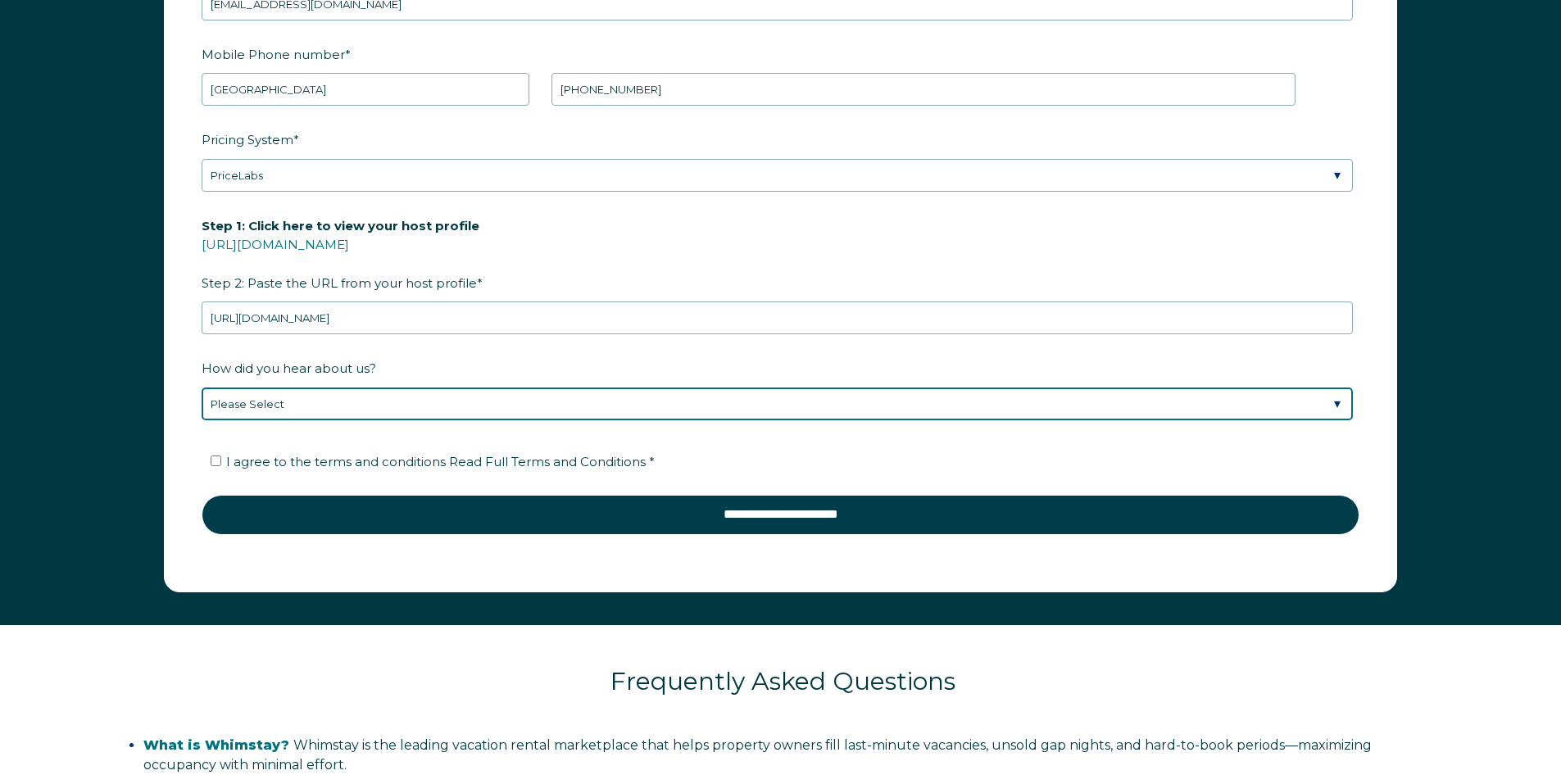
click at [349, 398] on select "Please Select Found Whimstay through a Google search Spoke to a Whimstay salesp…" at bounding box center [777, 404] width 1151 height 33
select select "Google Search"
click at [202, 388] on select "Please Select Found Whimstay through a Google search Spoke to a Whimstay salesp…" at bounding box center [777, 404] width 1151 height 33
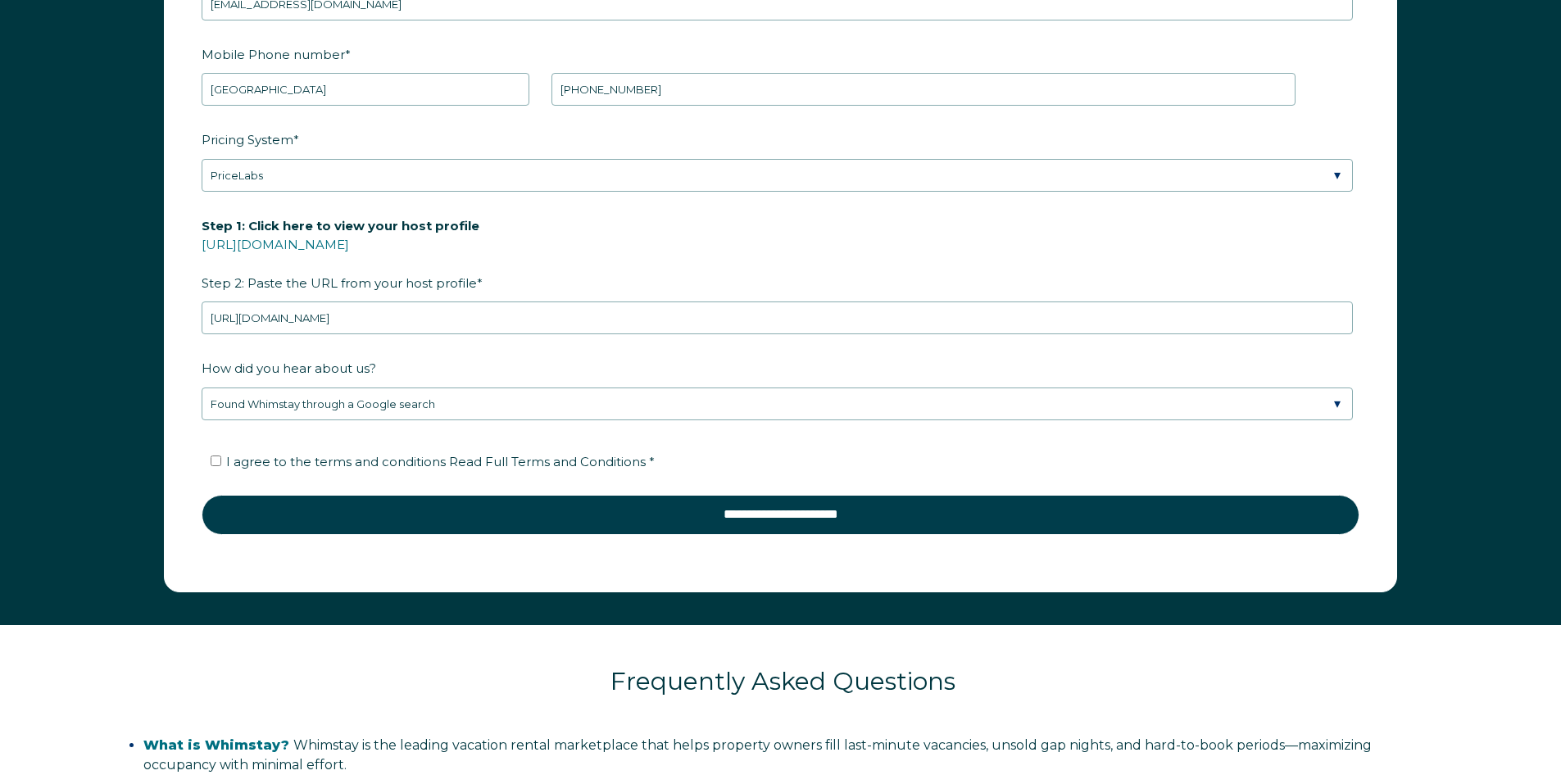
click at [283, 457] on span "I agree to the terms and conditions Read Full Terms and Conditions *" at bounding box center [440, 461] width 428 height 16
click at [221, 457] on input "I agree to the terms and conditions Read Full Terms and Conditions *" at bounding box center [216, 461] width 11 height 11
checkbox input "true"
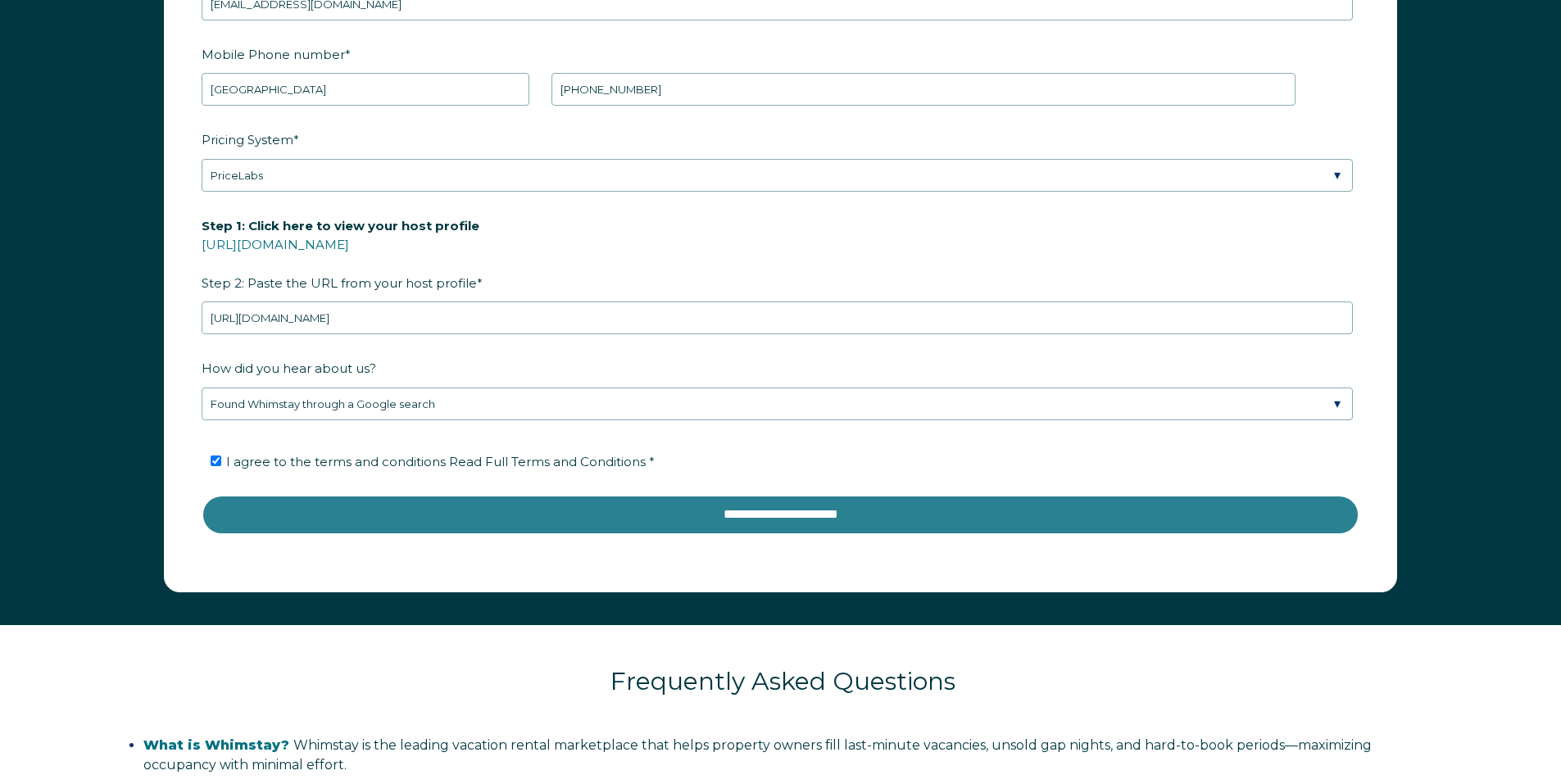
click at [794, 511] on input "**********" at bounding box center [780, 514] width 1157 height 39
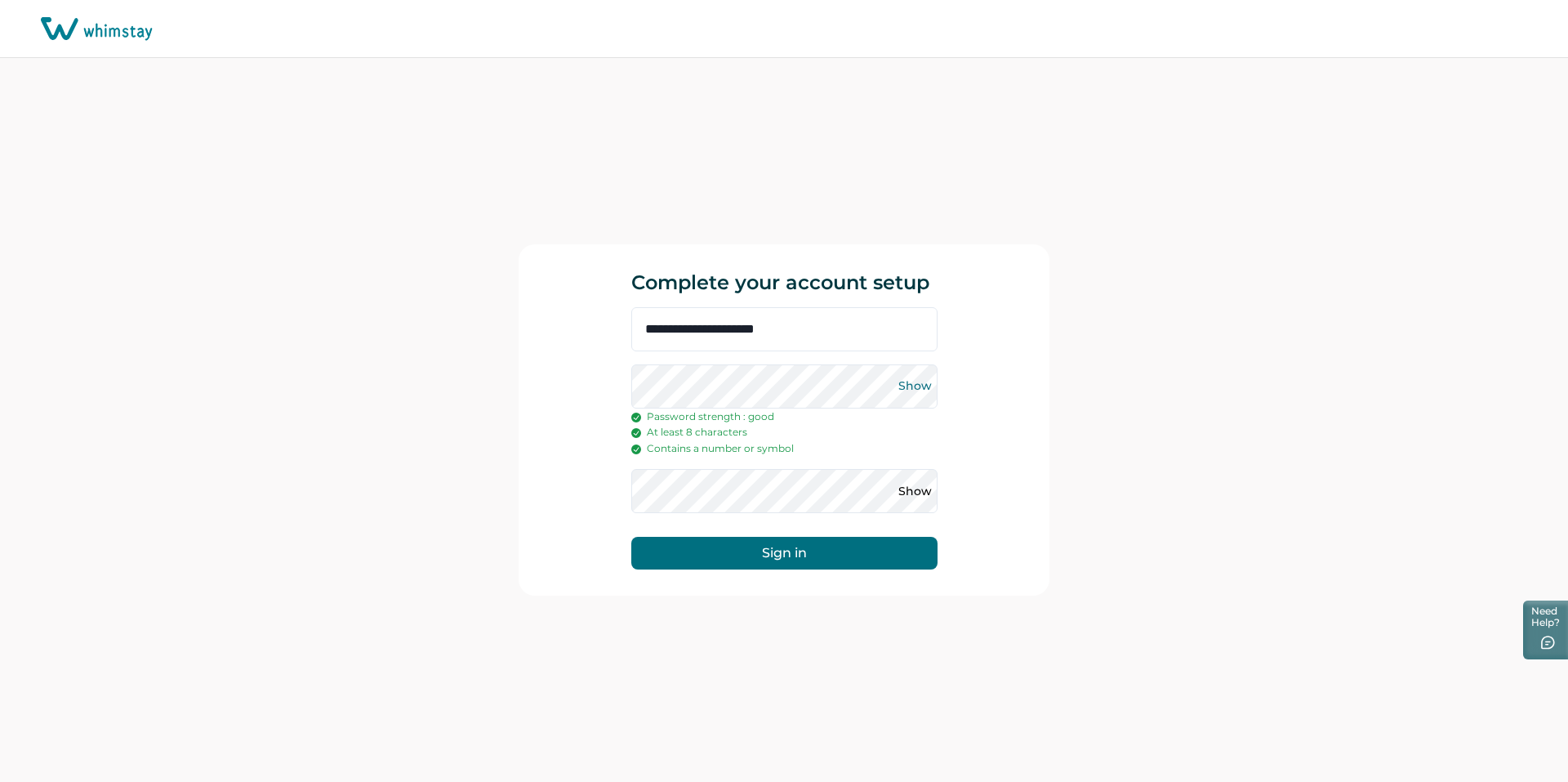
click at [912, 383] on button "Show" at bounding box center [915, 386] width 27 height 27
click at [789, 555] on button "Sign in" at bounding box center [784, 553] width 306 height 33
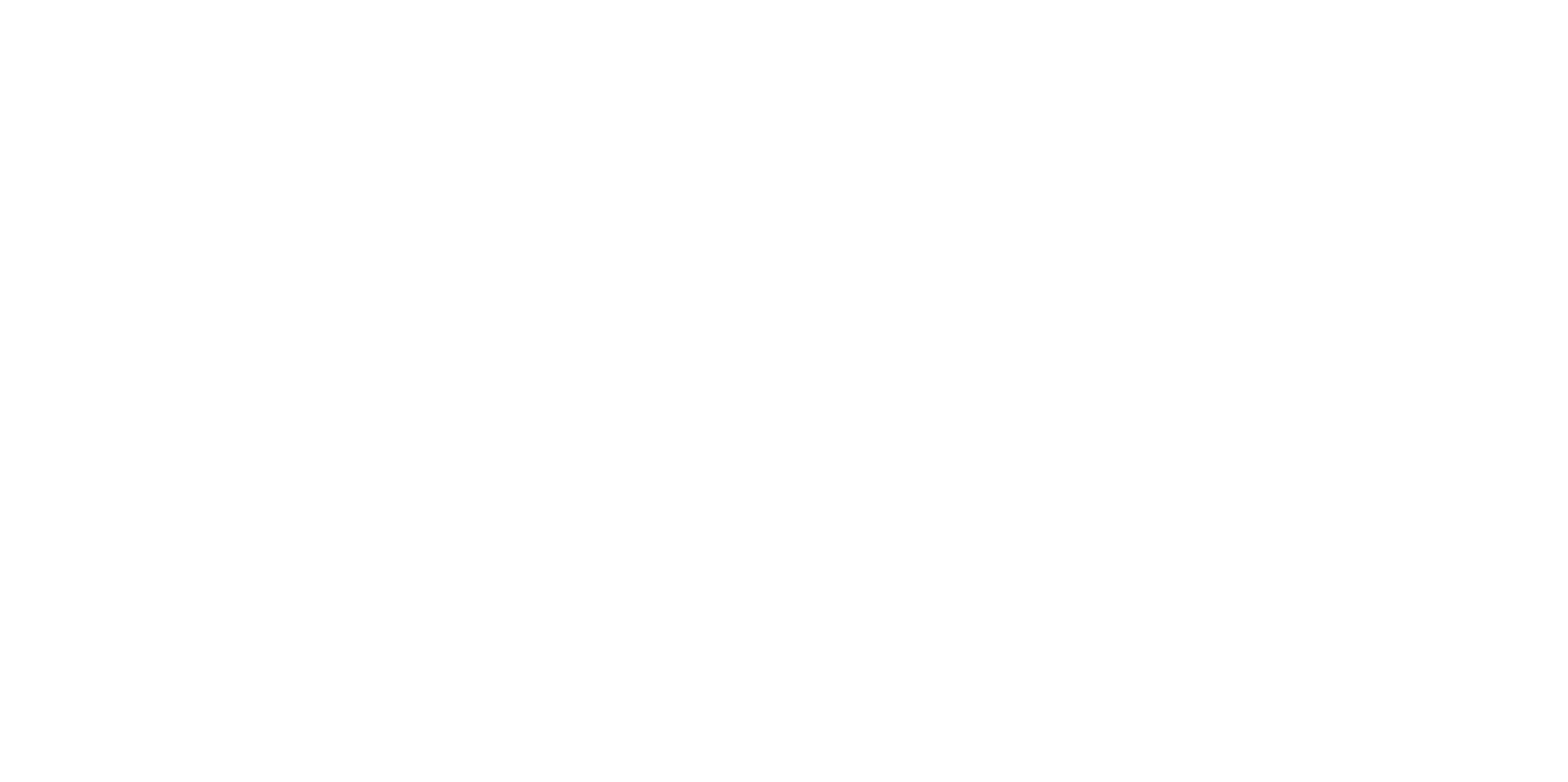
click at [823, 16] on html at bounding box center [784, 8] width 1568 height 16
click at [598, 16] on html at bounding box center [784, 8] width 1568 height 16
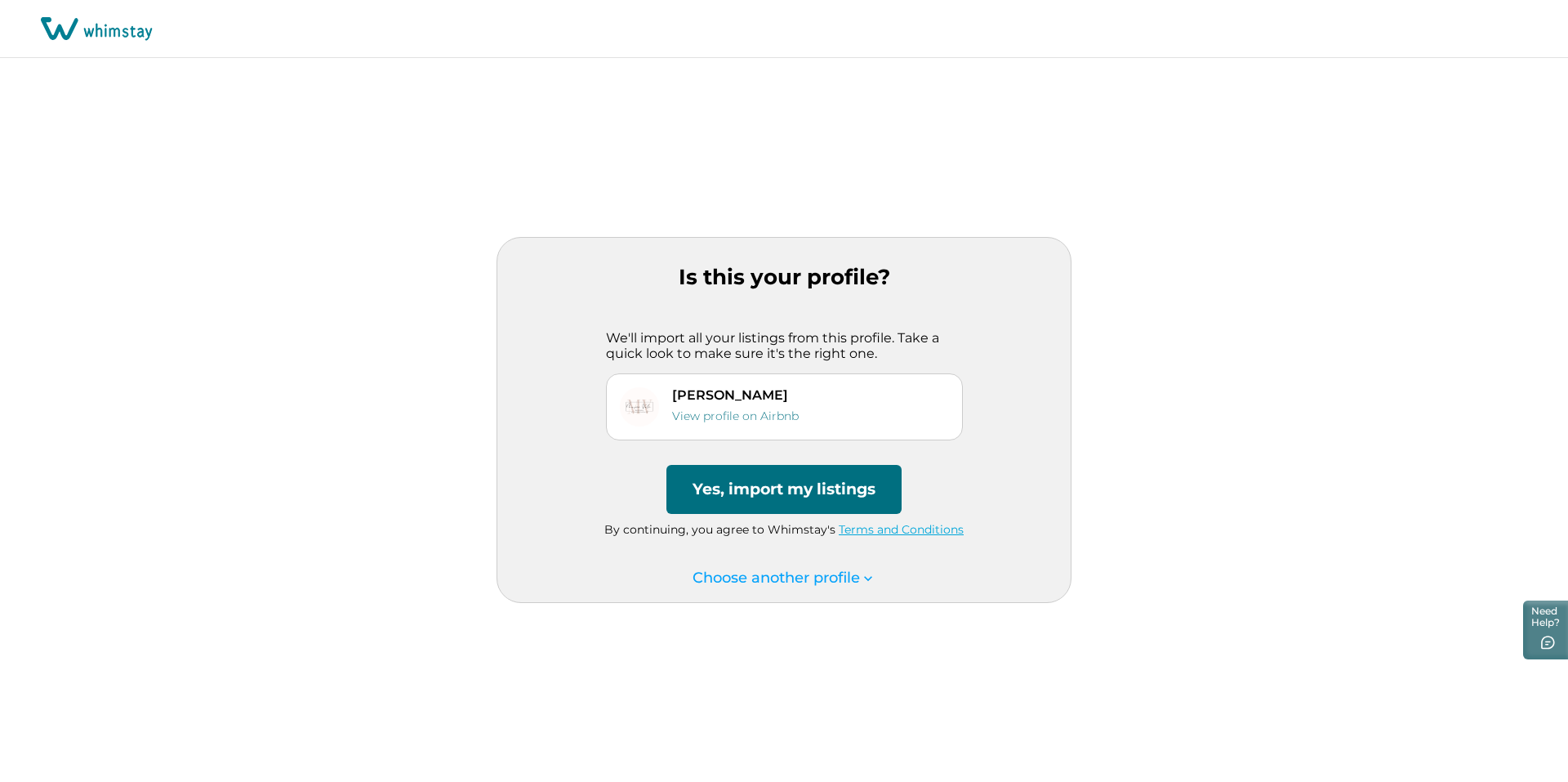
click at [790, 486] on button "Yes, import my listings" at bounding box center [784, 489] width 235 height 49
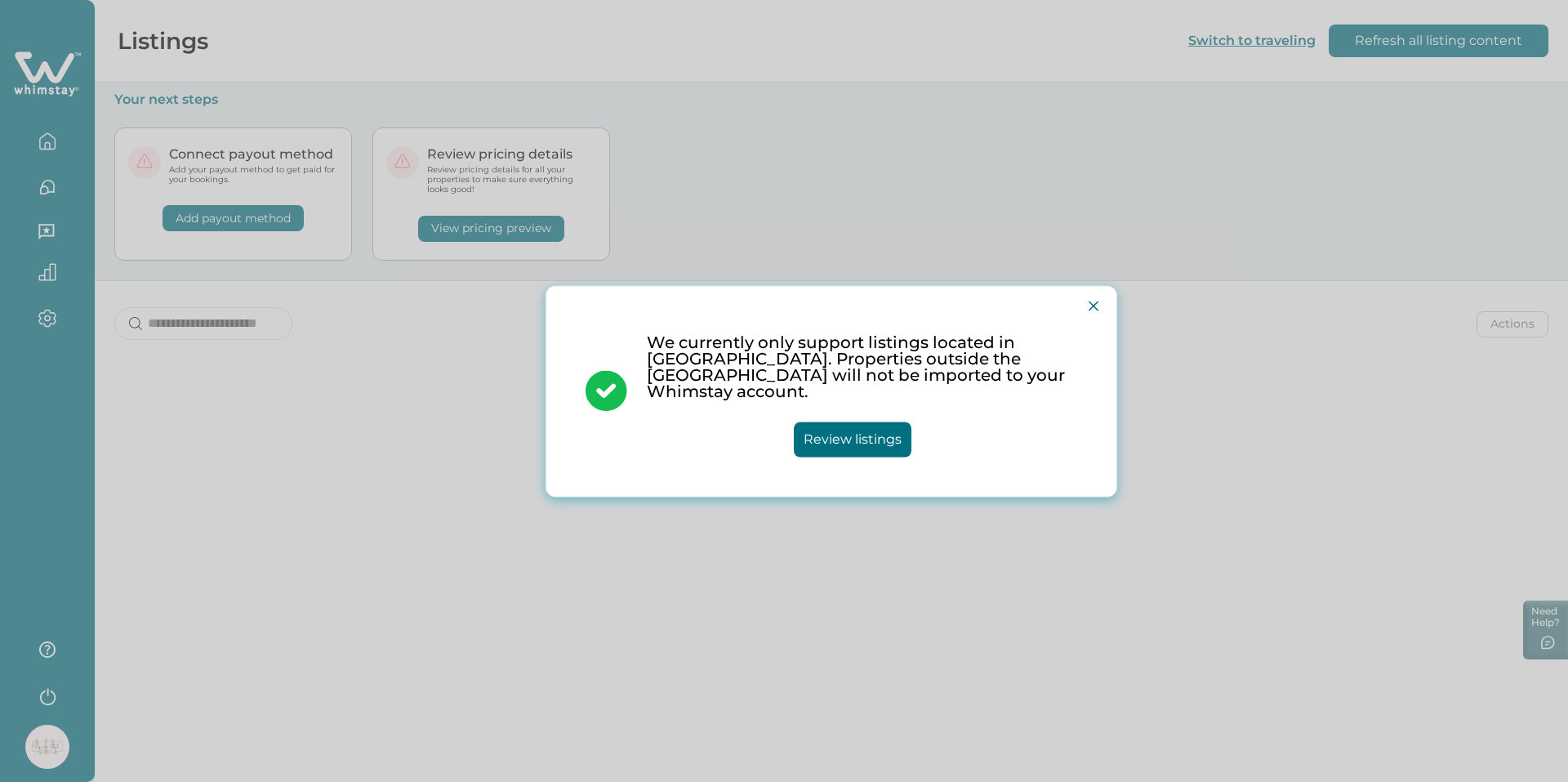
click at [884, 432] on button "Review listings" at bounding box center [852, 439] width 118 height 35
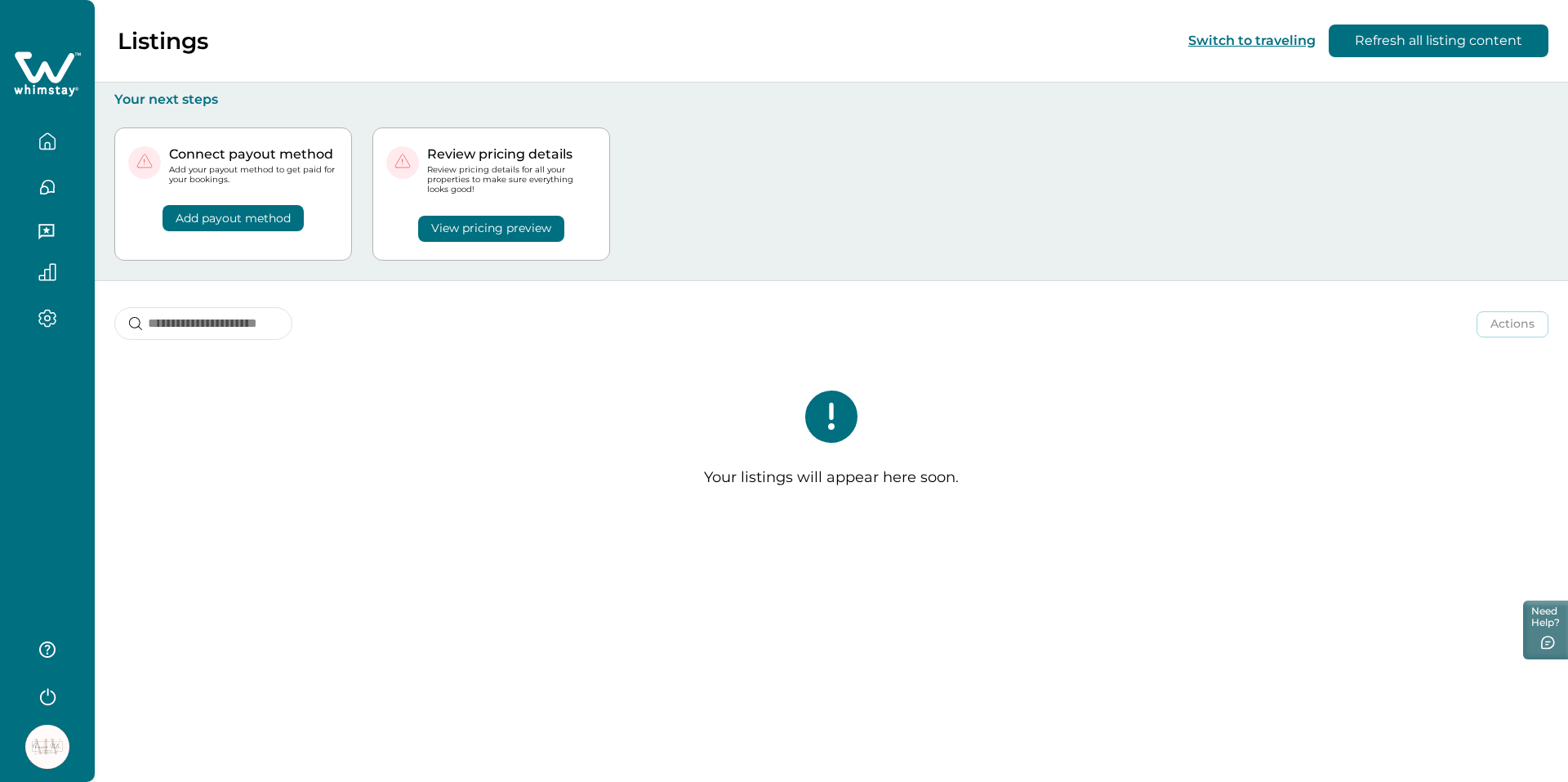
click at [886, 481] on p "Your listings will appear here soon." at bounding box center [831, 478] width 255 height 18
click at [820, 483] on p "Your listings will appear here soon." at bounding box center [831, 478] width 255 height 18
click at [839, 433] on icon at bounding box center [831, 416] width 52 height 52
click at [907, 545] on div "Listings Switch to traveling Refresh all listing content Pulls in your latest l…" at bounding box center [831, 391] width 1473 height 782
click at [52, 145] on icon "button" at bounding box center [48, 142] width 18 height 18
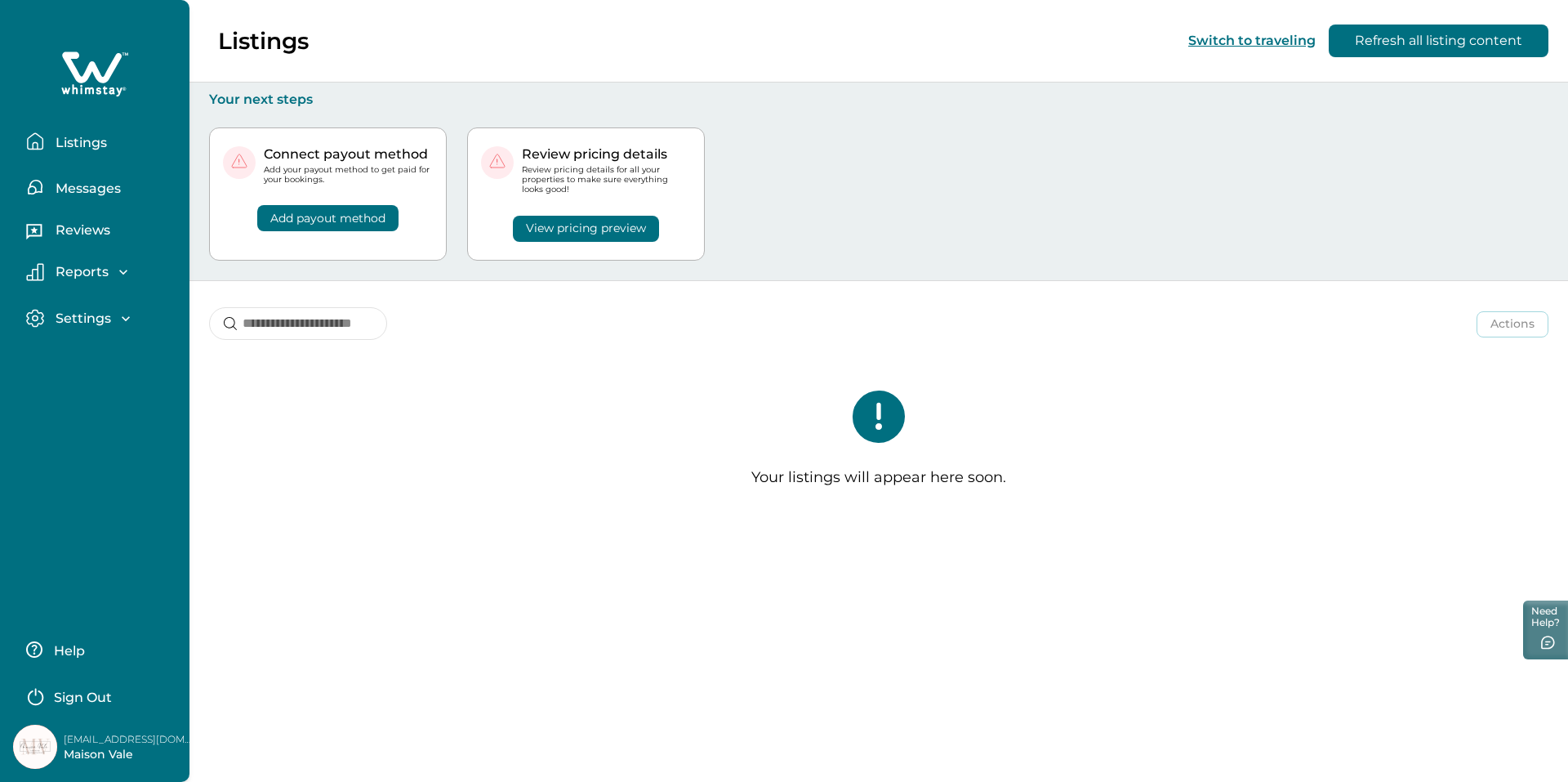
click at [130, 274] on icon "button" at bounding box center [123, 273] width 16 height 16
click at [121, 325] on icon "button" at bounding box center [126, 318] width 16 height 16
click at [122, 348] on p "Profile details" at bounding box center [98, 354] width 96 height 16
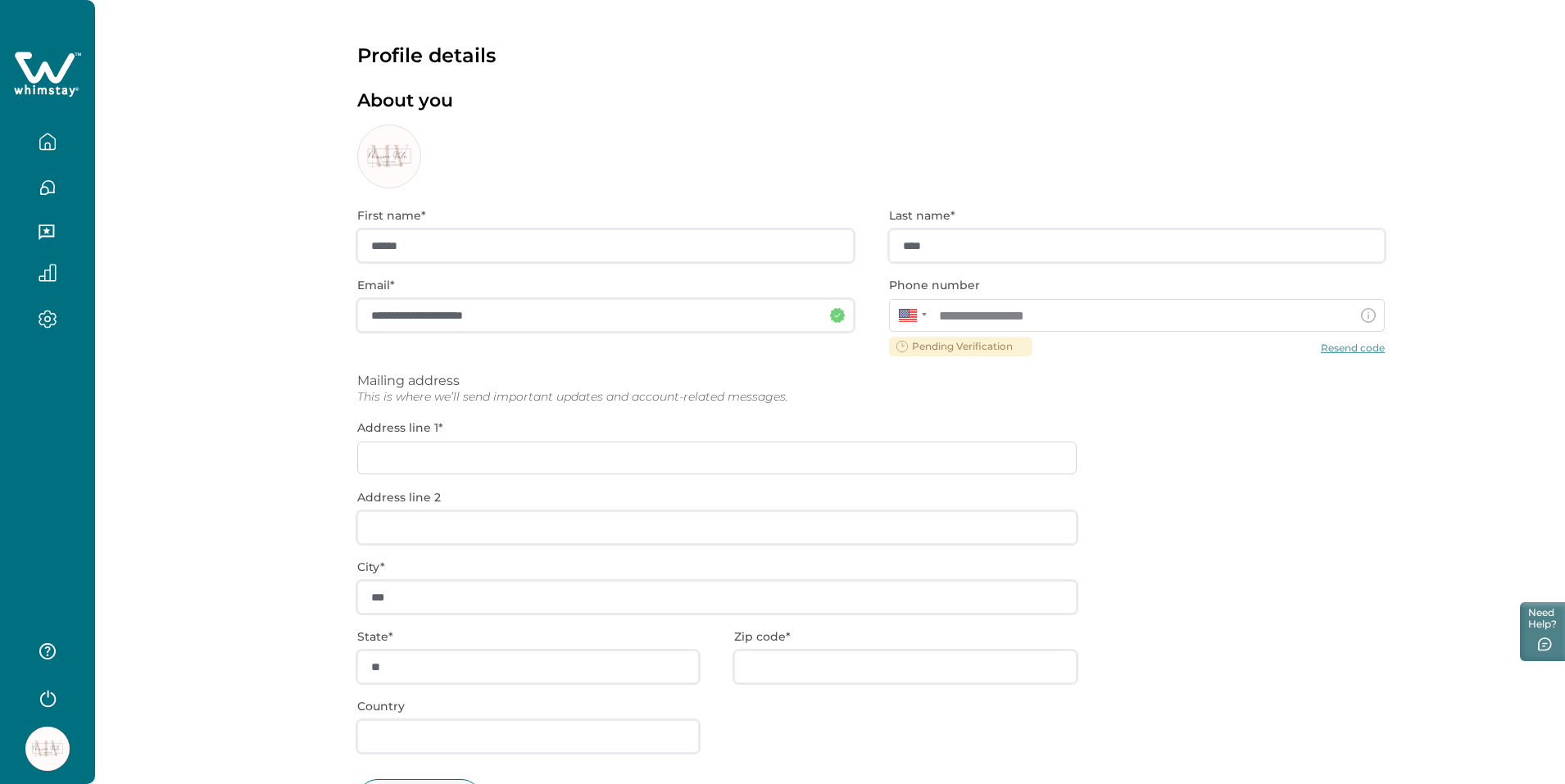
click at [971, 382] on div "**********" at bounding box center [871, 525] width 1027 height 675
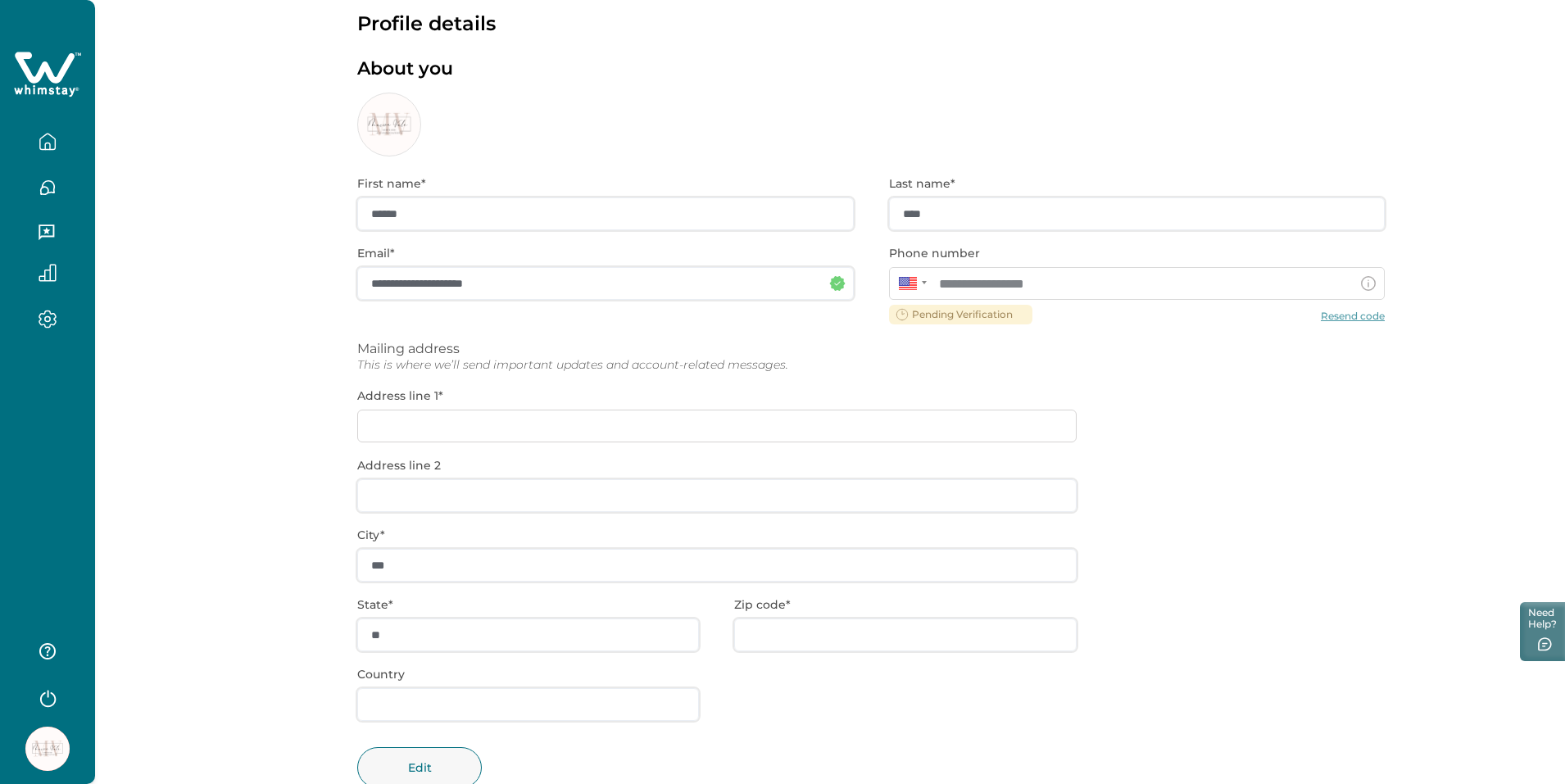
scroll to position [80, 0]
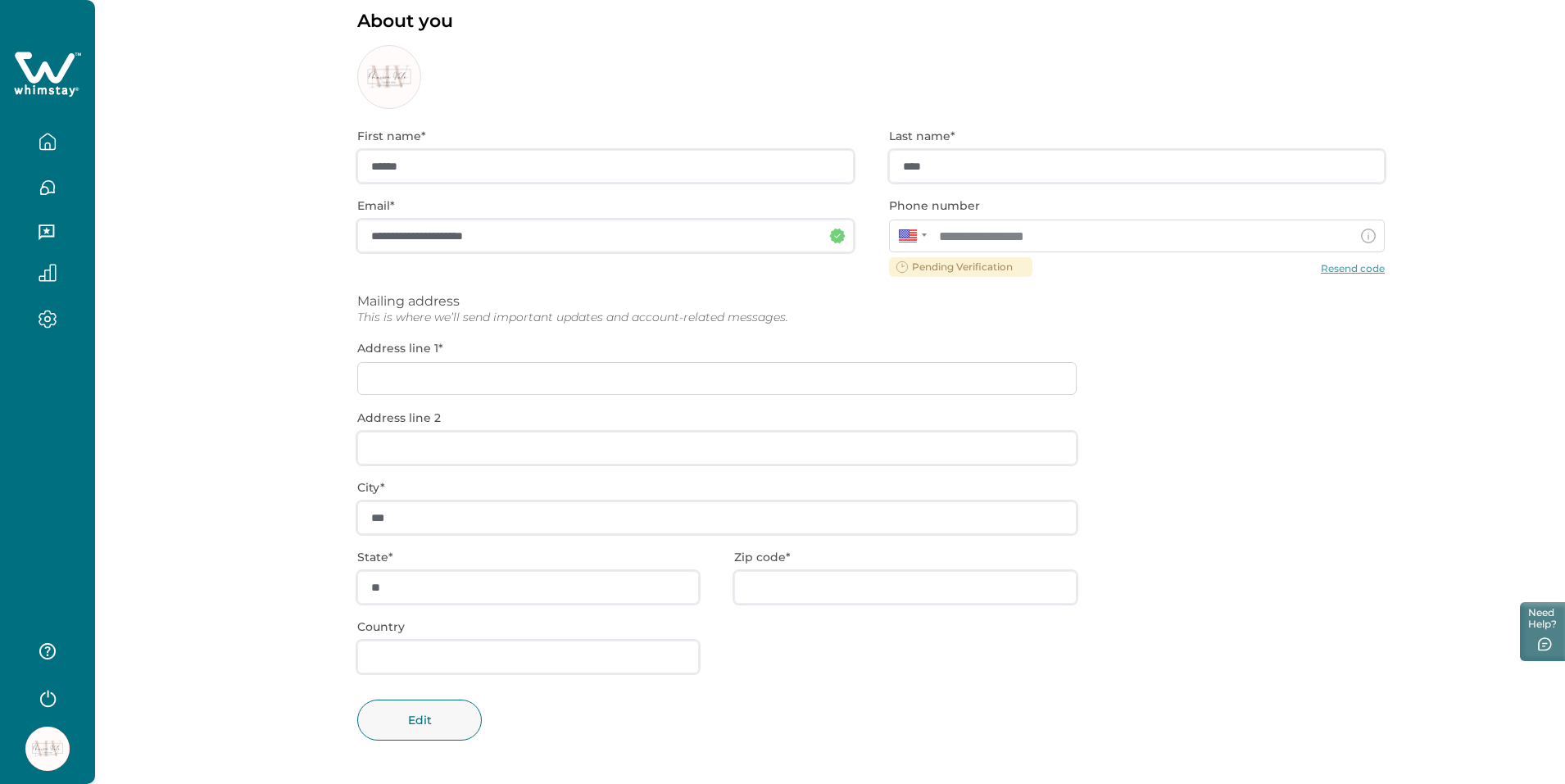
click at [438, 370] on div "**********" at bounding box center [871, 447] width 1027 height 675
click at [467, 449] on div "**********" at bounding box center [871, 447] width 1027 height 675
click at [464, 536] on div "**********" at bounding box center [871, 447] width 1027 height 675
click at [57, 134] on button "button" at bounding box center [47, 142] width 69 height 33
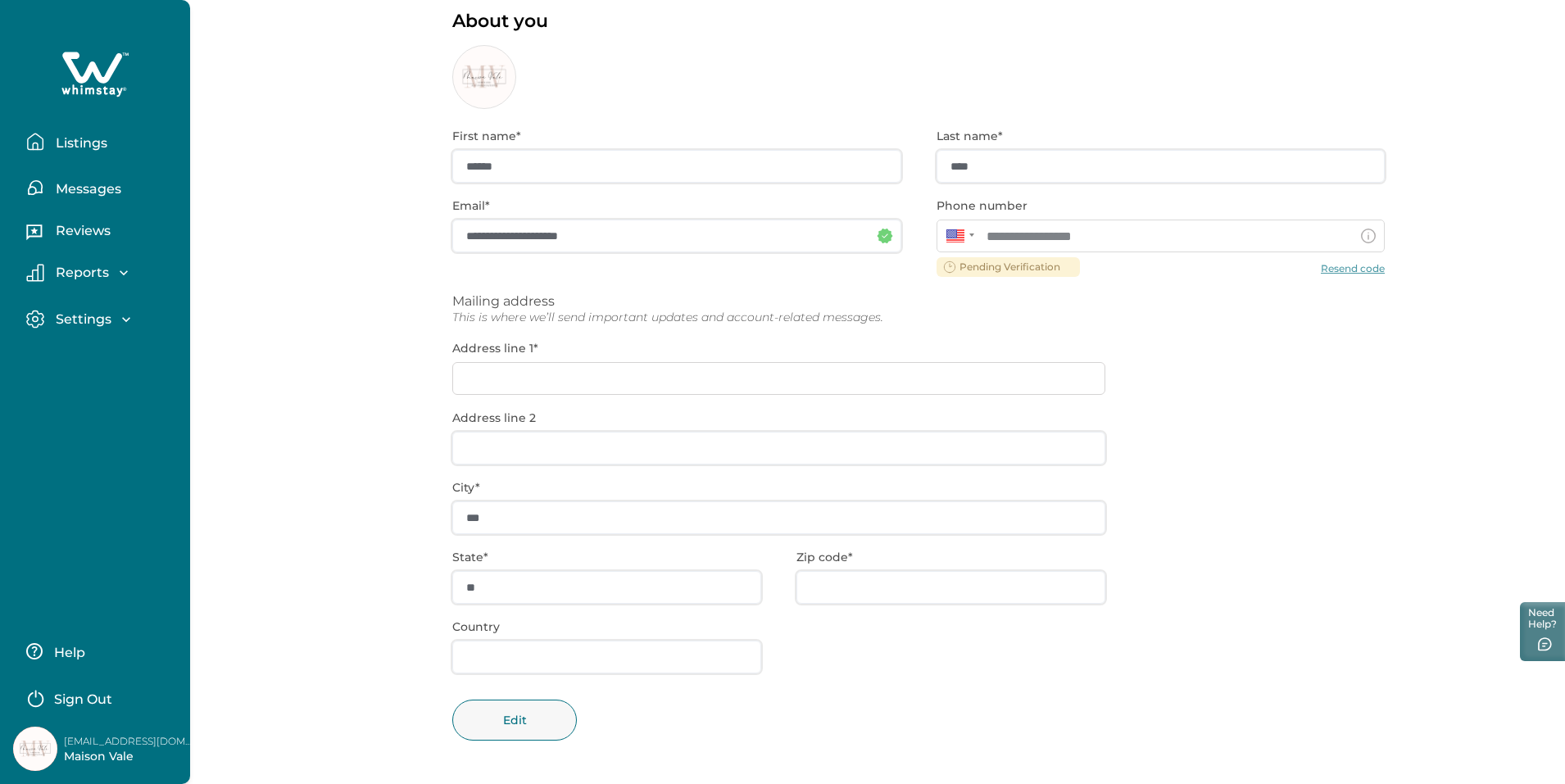
click at [71, 142] on p "Listings" at bounding box center [79, 143] width 57 height 17
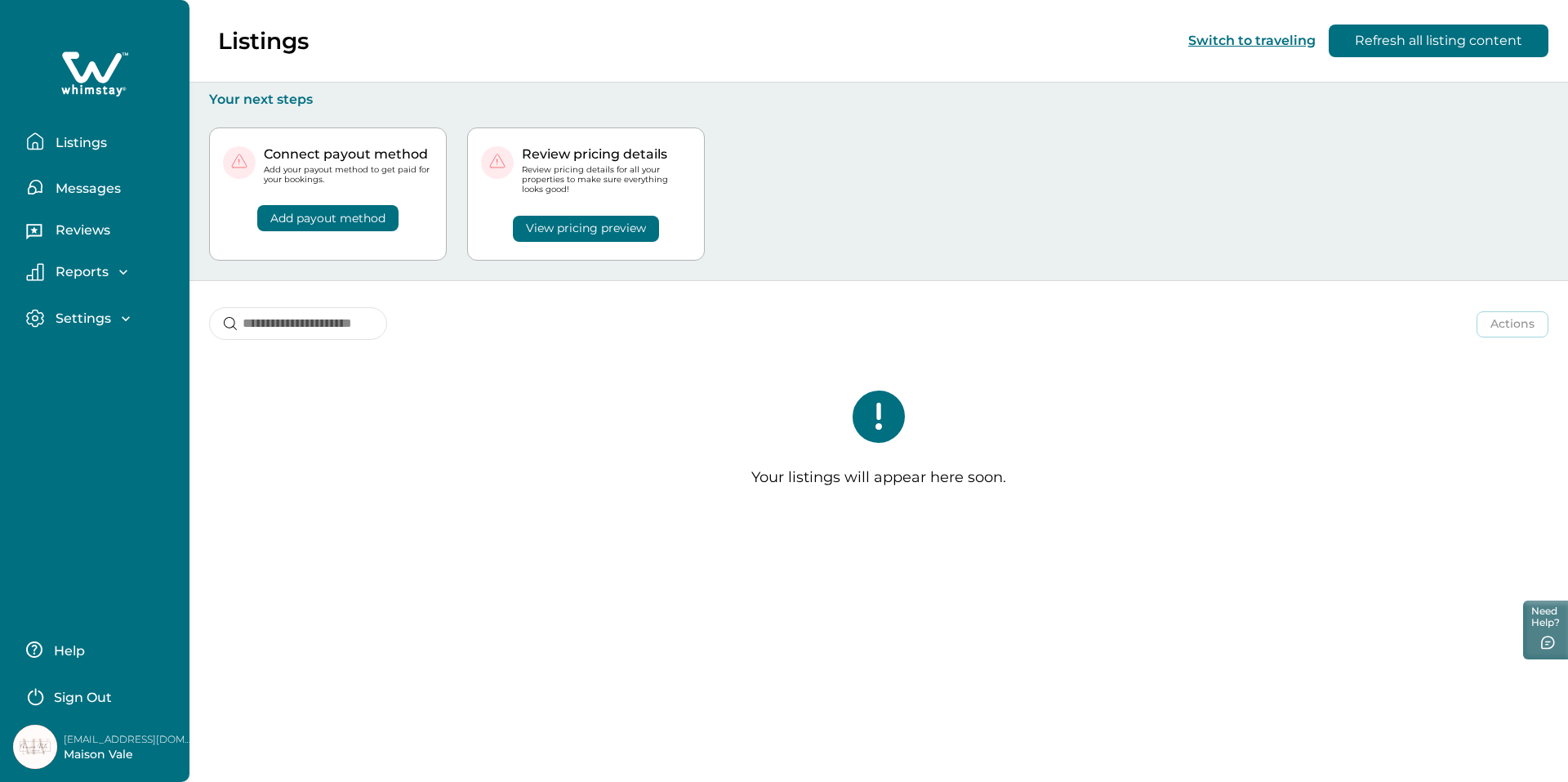
click at [1419, 43] on button "Refresh all listing content" at bounding box center [1438, 41] width 219 height 33
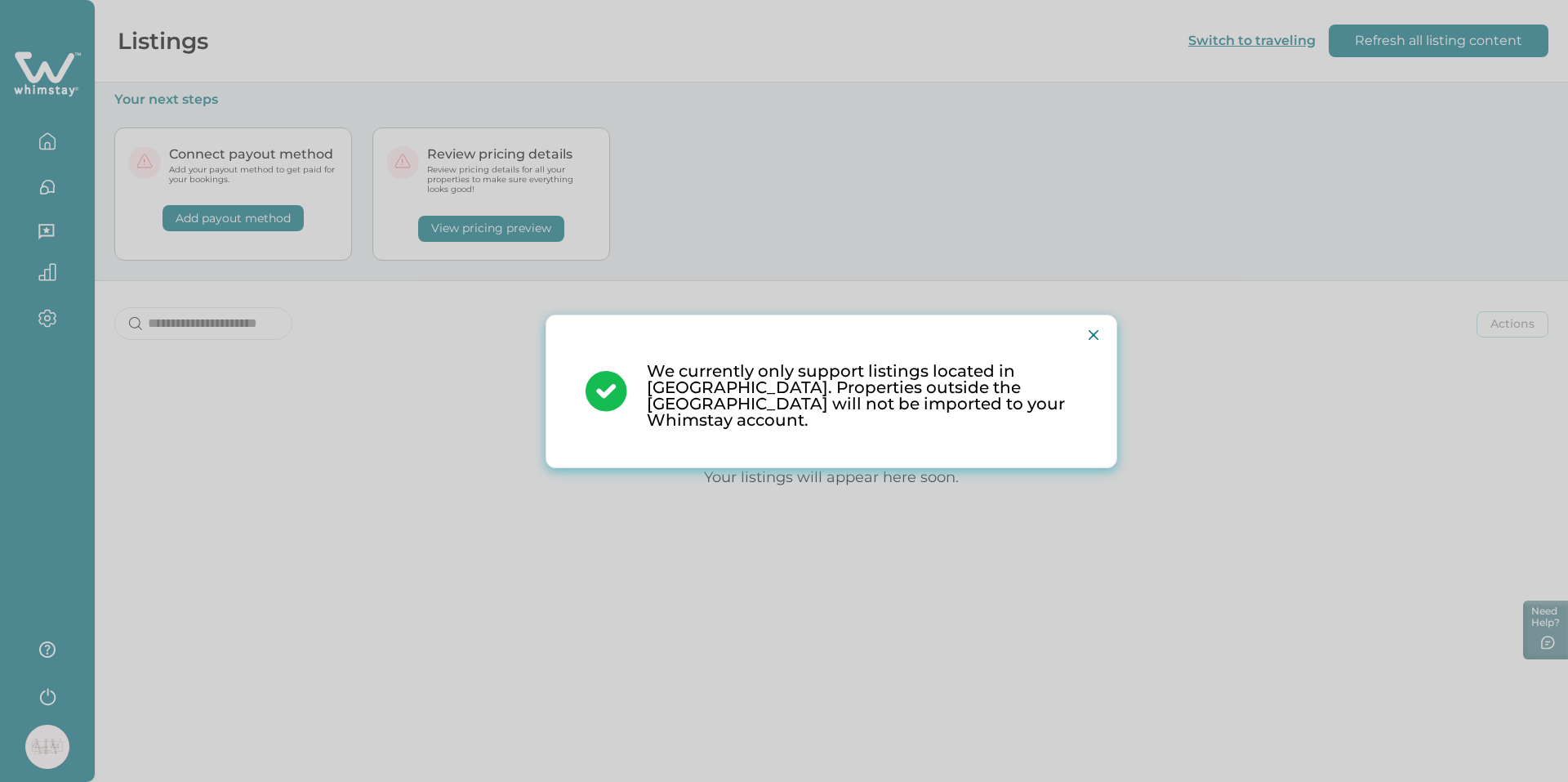
click at [1016, 557] on div "We currently only support listings located in [GEOGRAPHIC_DATA]. Properties out…" at bounding box center [784, 391] width 1568 height 782
